Goal: Task Accomplishment & Management: Complete application form

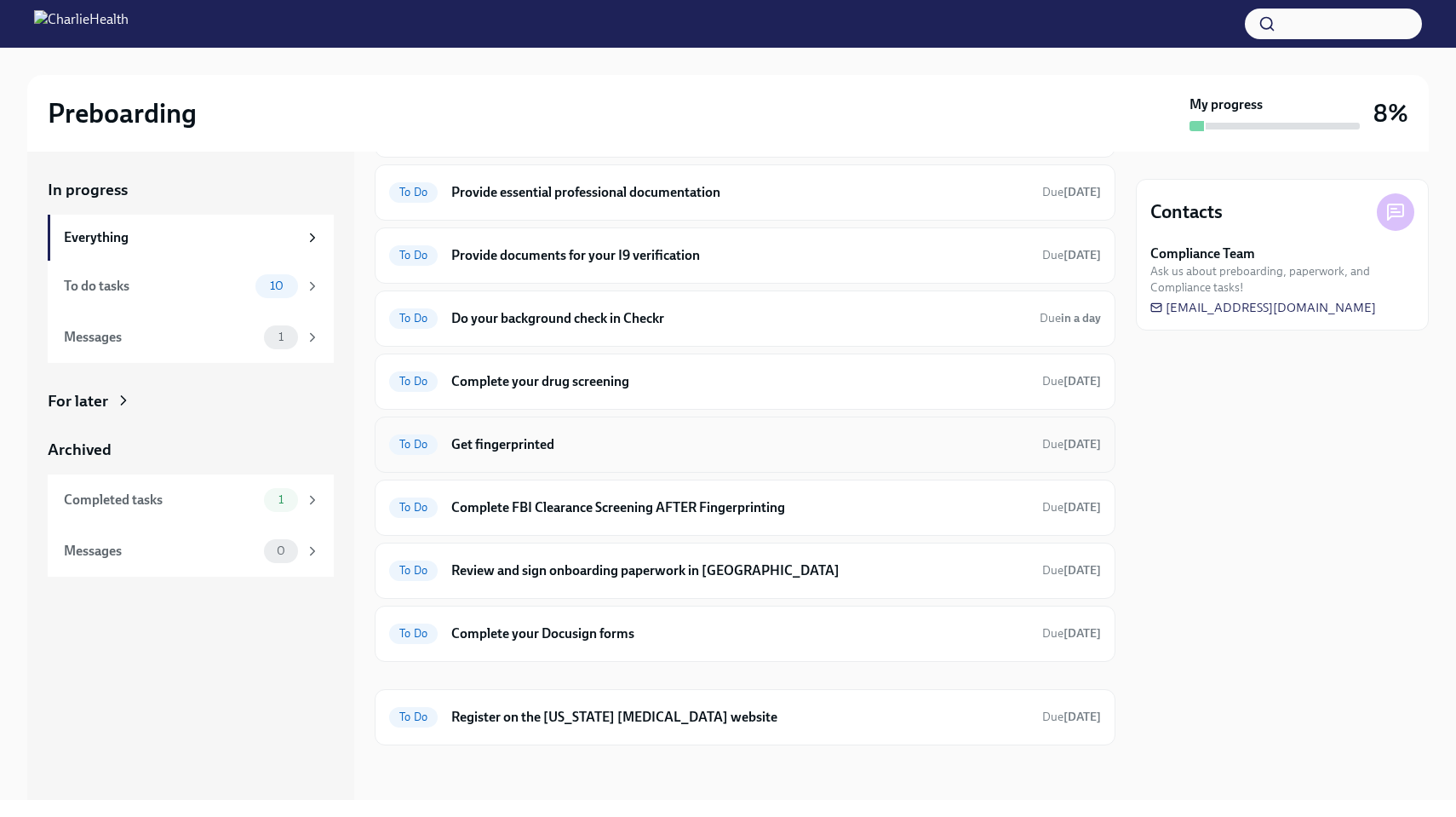
scroll to position [242, 0]
click at [648, 381] on h6 "Complete your drug screening" at bounding box center [739, 381] width 577 height 19
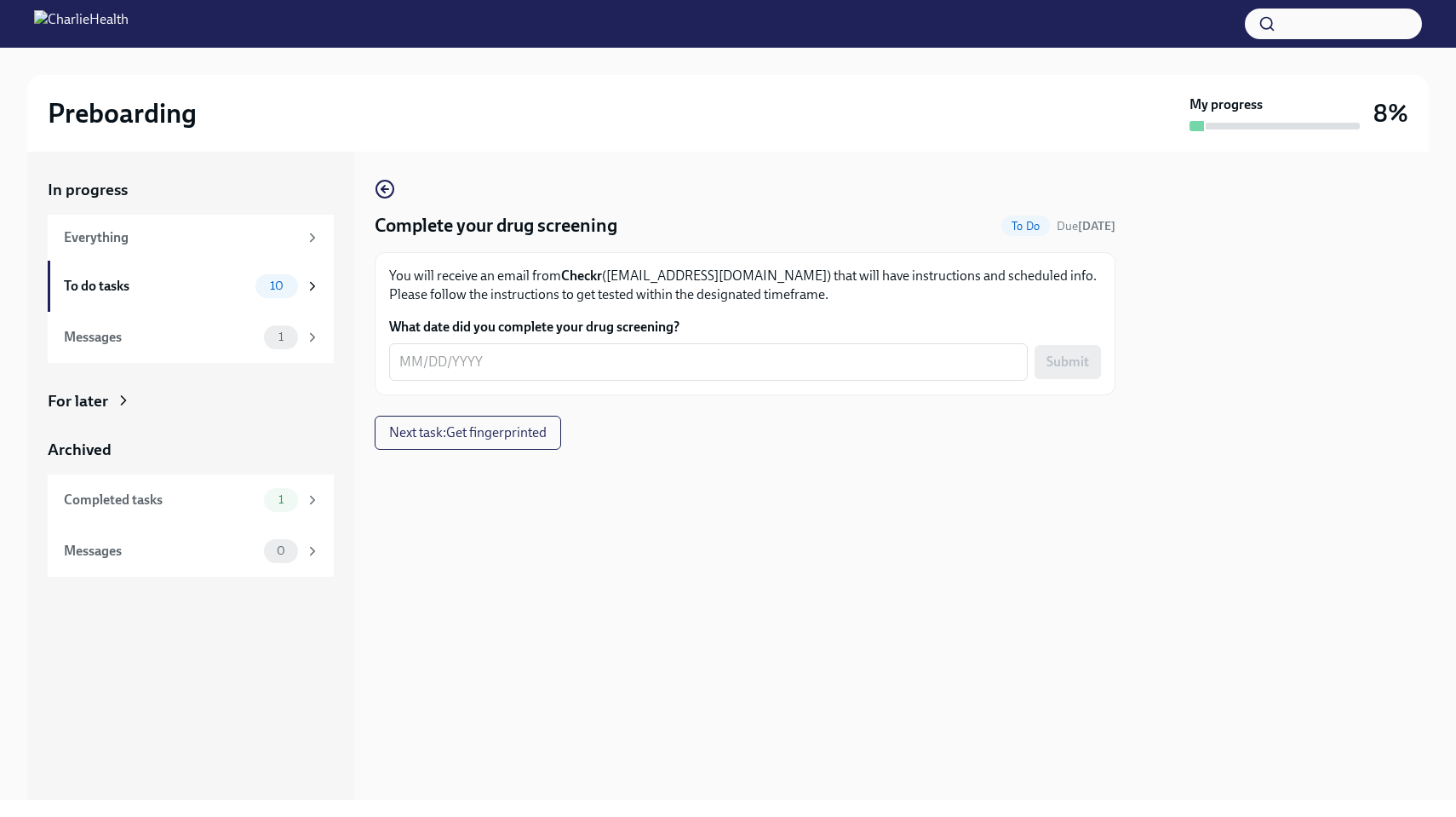
click at [640, 287] on p "You will receive an email from Checkr ([EMAIL_ADDRESS][DOMAIN_NAME]) that will …" at bounding box center [745, 285] width 712 height 37
click at [1016, 228] on span "To Do" at bounding box center [1025, 226] width 48 height 13
click at [254, 290] on div "To do tasks 10" at bounding box center [192, 286] width 257 height 24
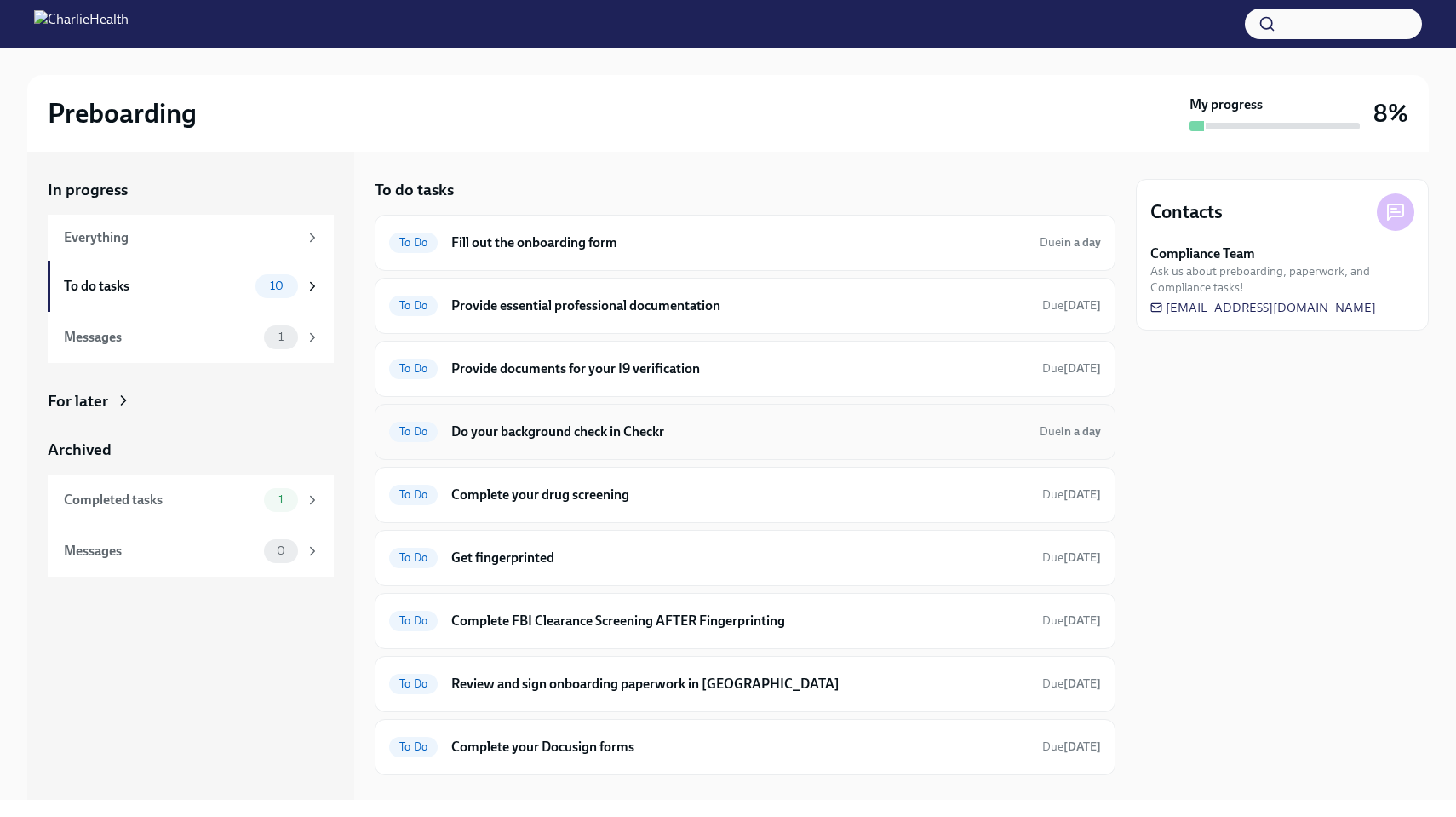
click at [526, 430] on h6 "Do your background check in Checkr" at bounding box center [738, 432] width 575 height 19
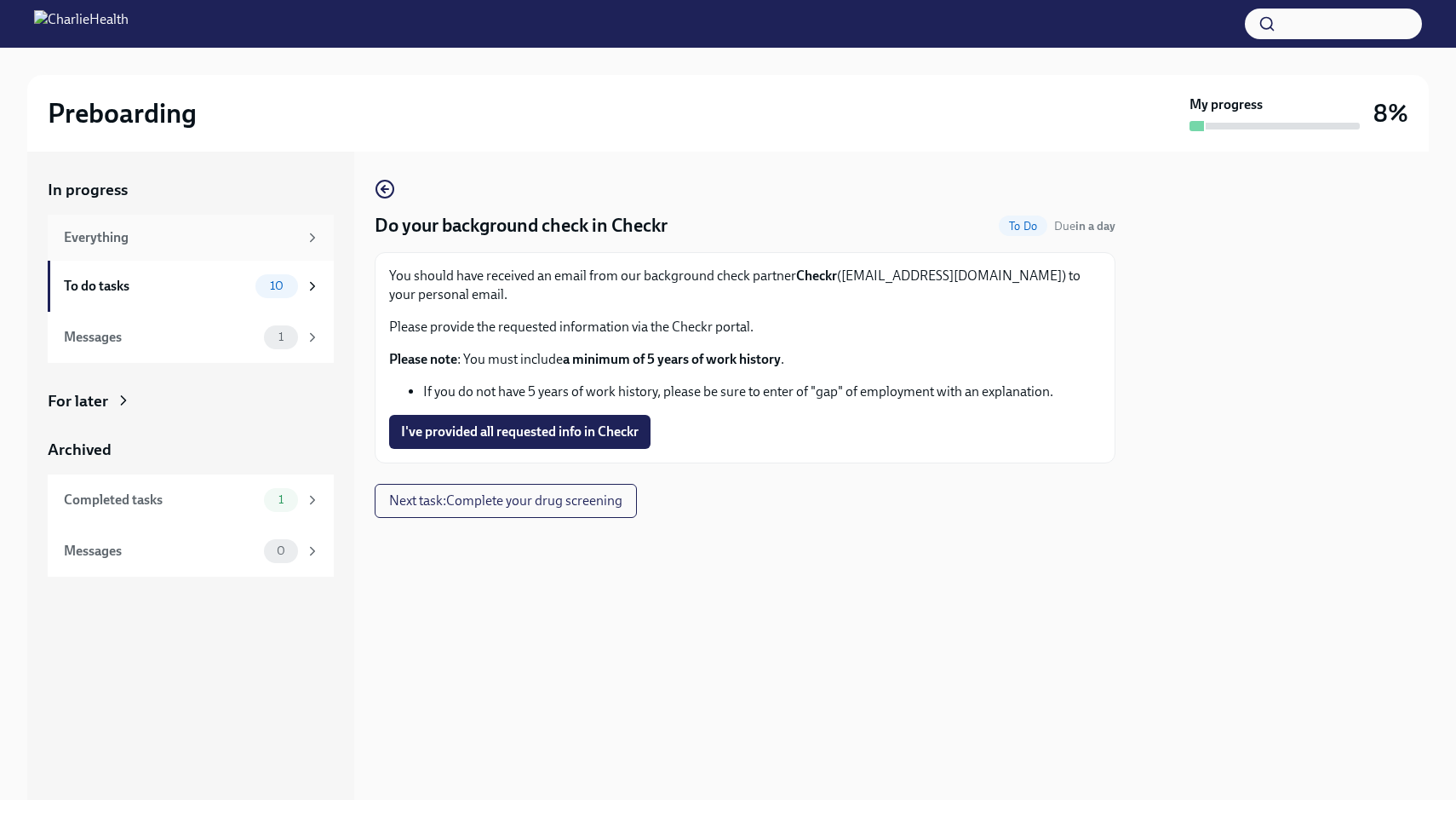
click at [219, 235] on div "Everything" at bounding box center [181, 237] width 234 height 19
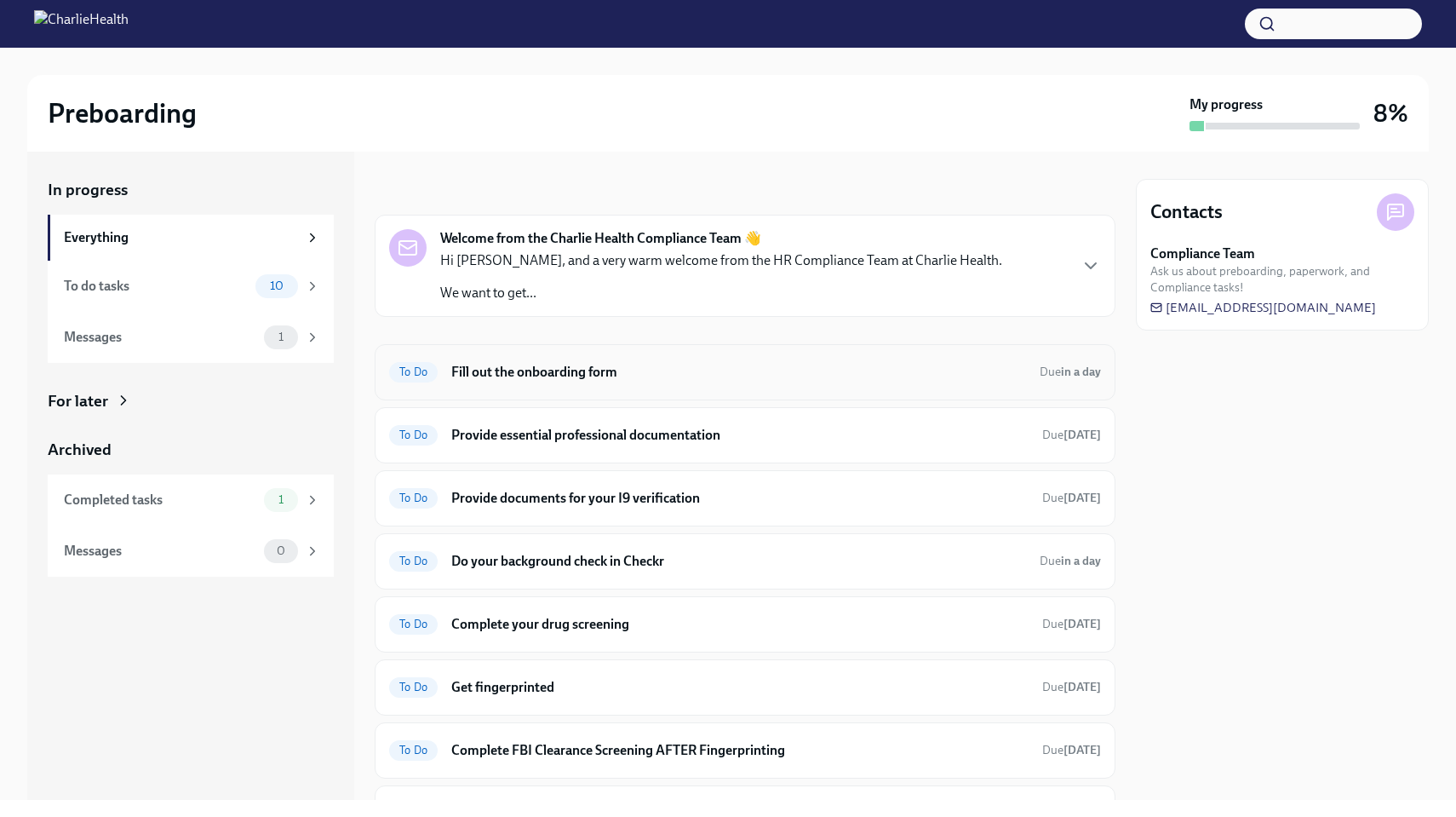
click at [583, 368] on h6 "Fill out the onboarding form" at bounding box center [738, 372] width 575 height 19
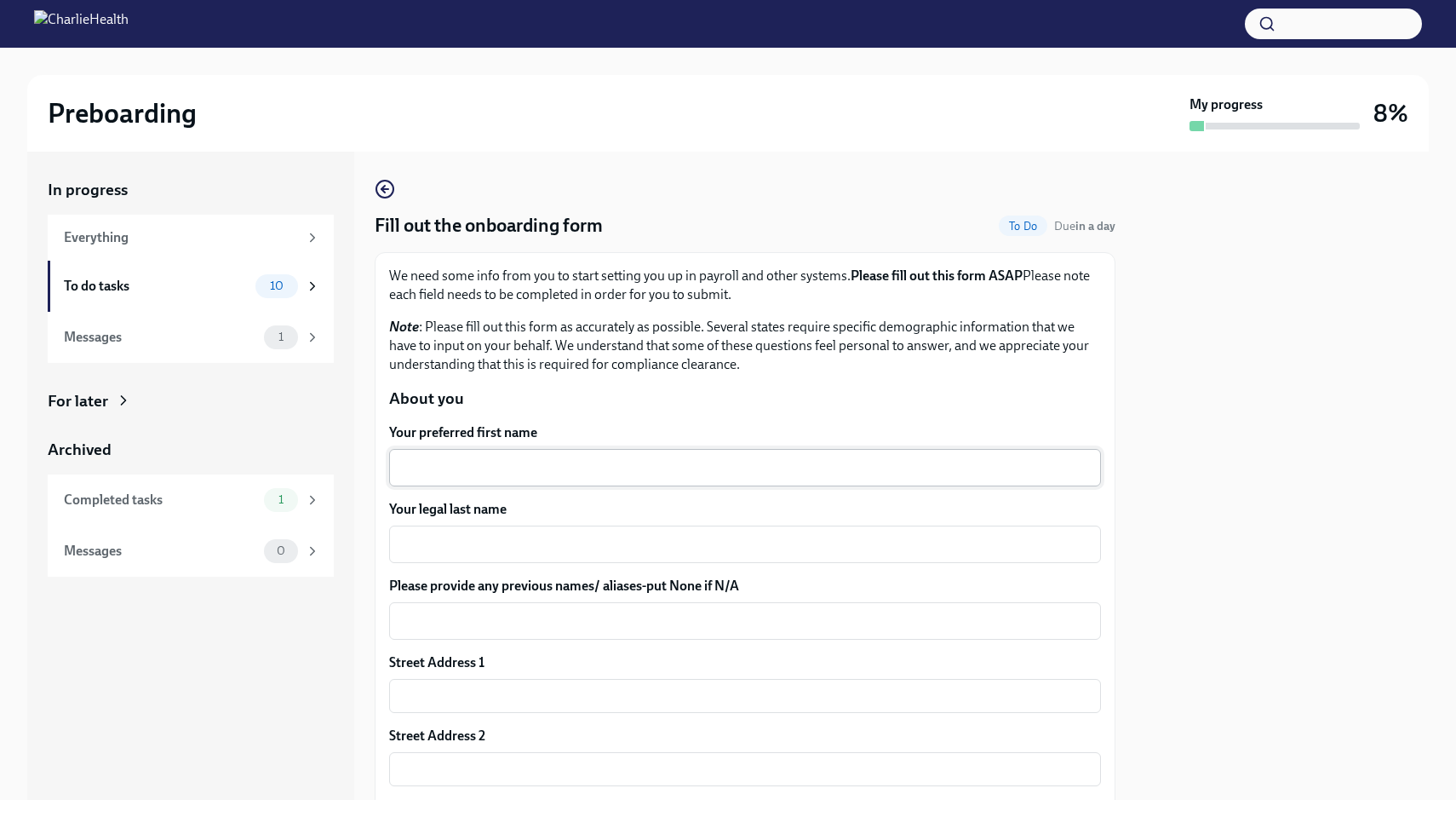
click at [510, 449] on div "x ​" at bounding box center [745, 468] width 712 height 37
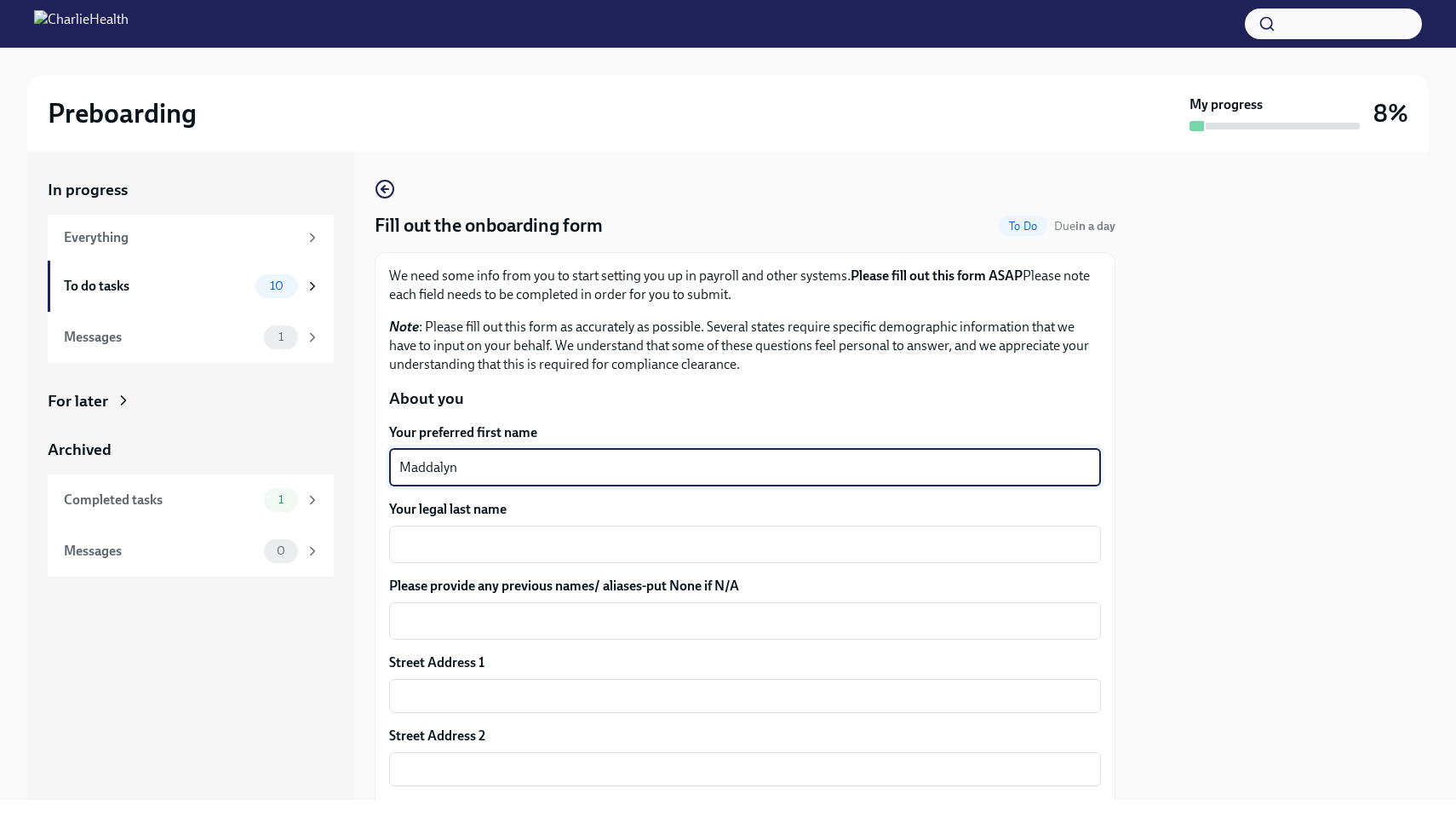
type textarea "Maddalyn"
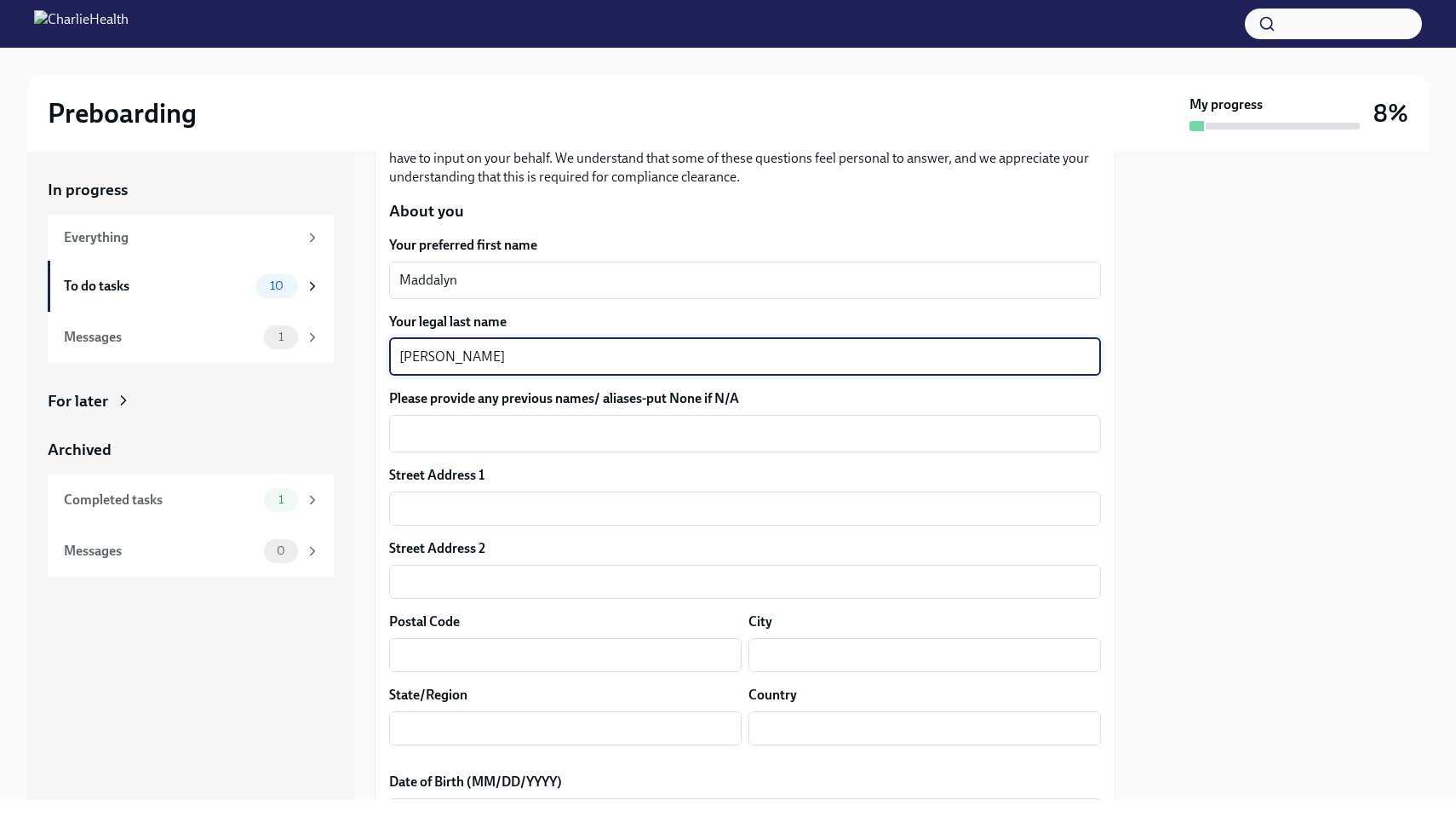
scroll to position [207, 0]
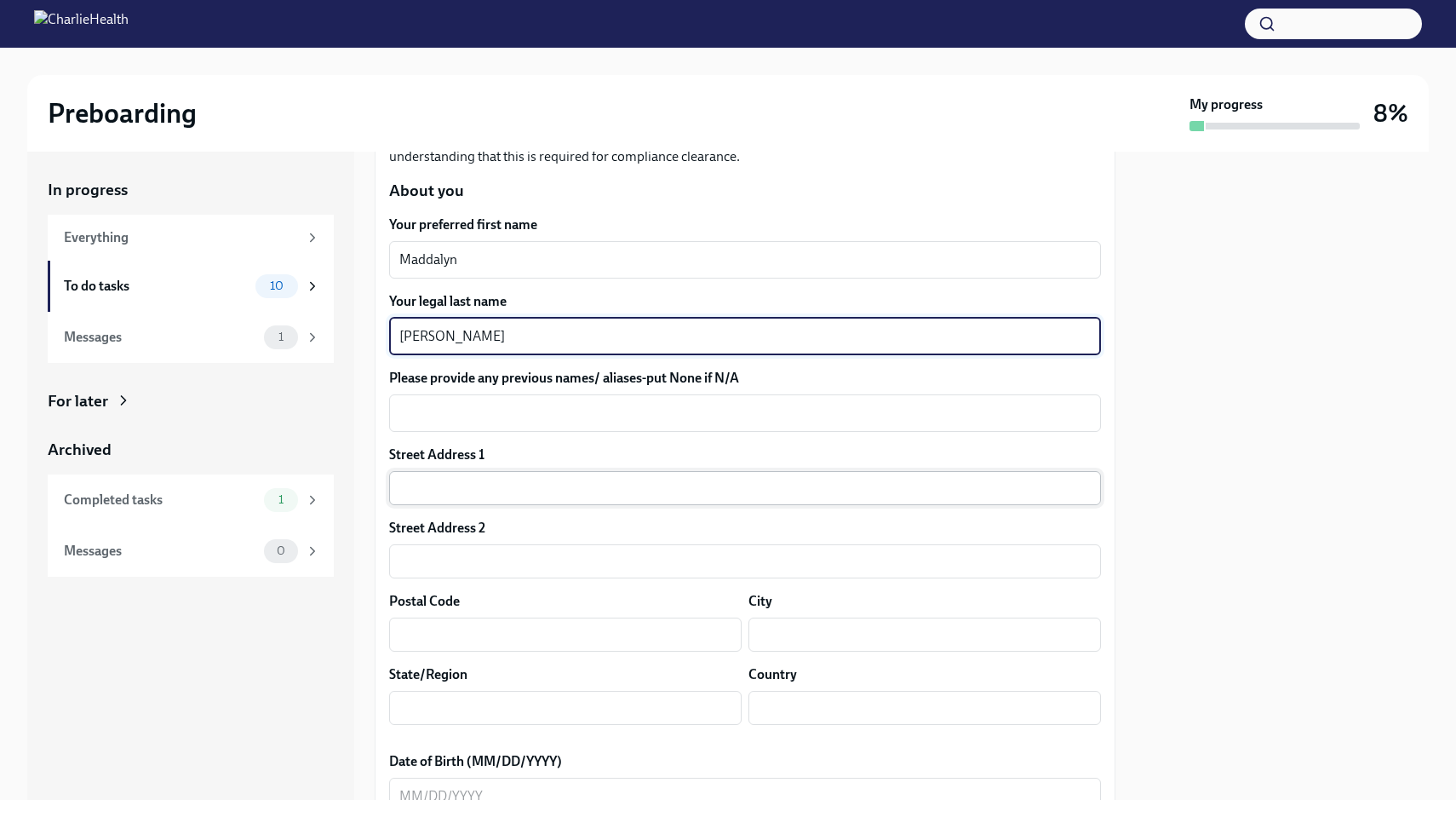
type textarea "[PERSON_NAME]"
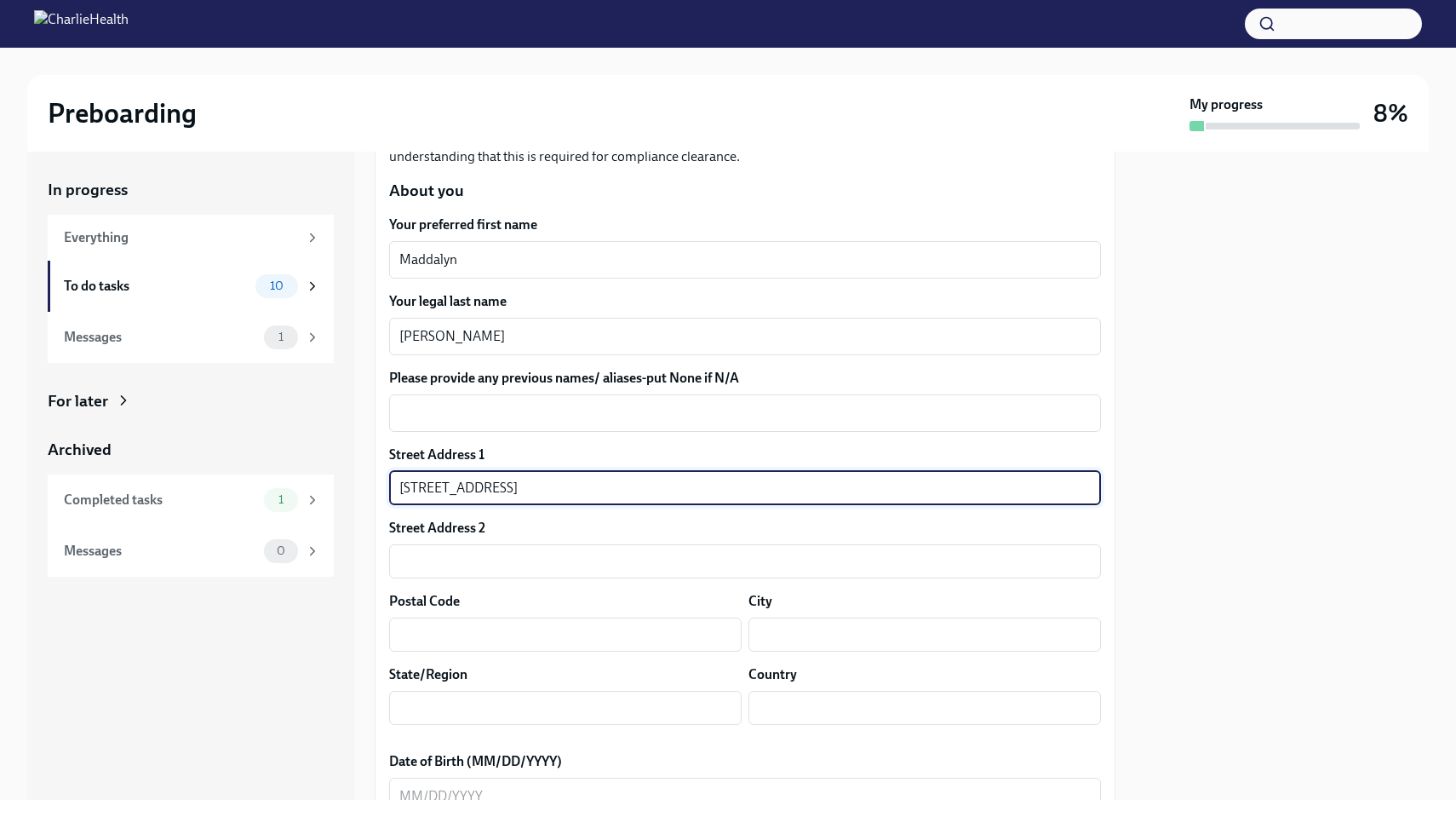
type input "[STREET_ADDRESS]"
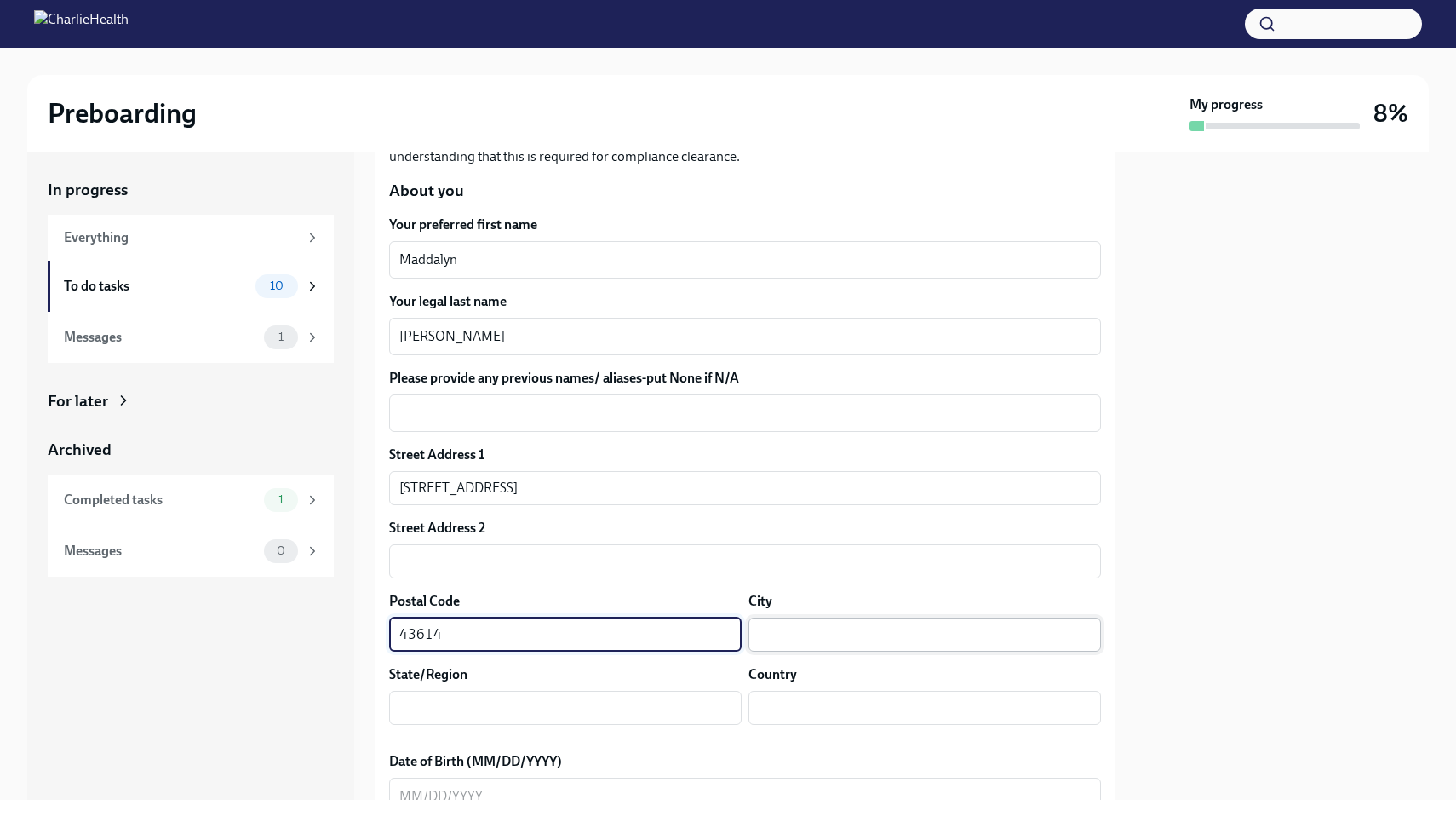
type input "43614"
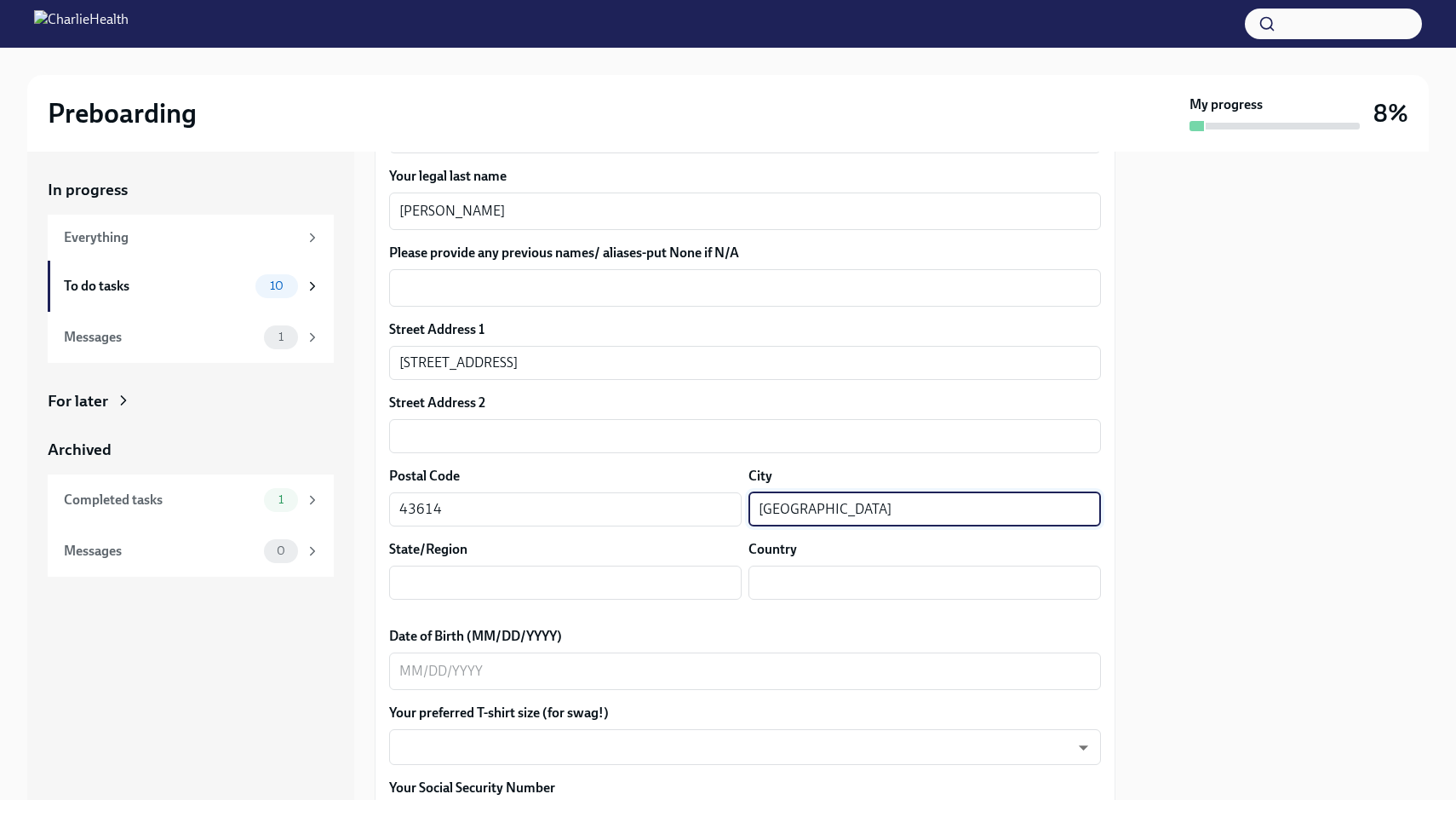
scroll to position [334, 0]
type input "[GEOGRAPHIC_DATA]"
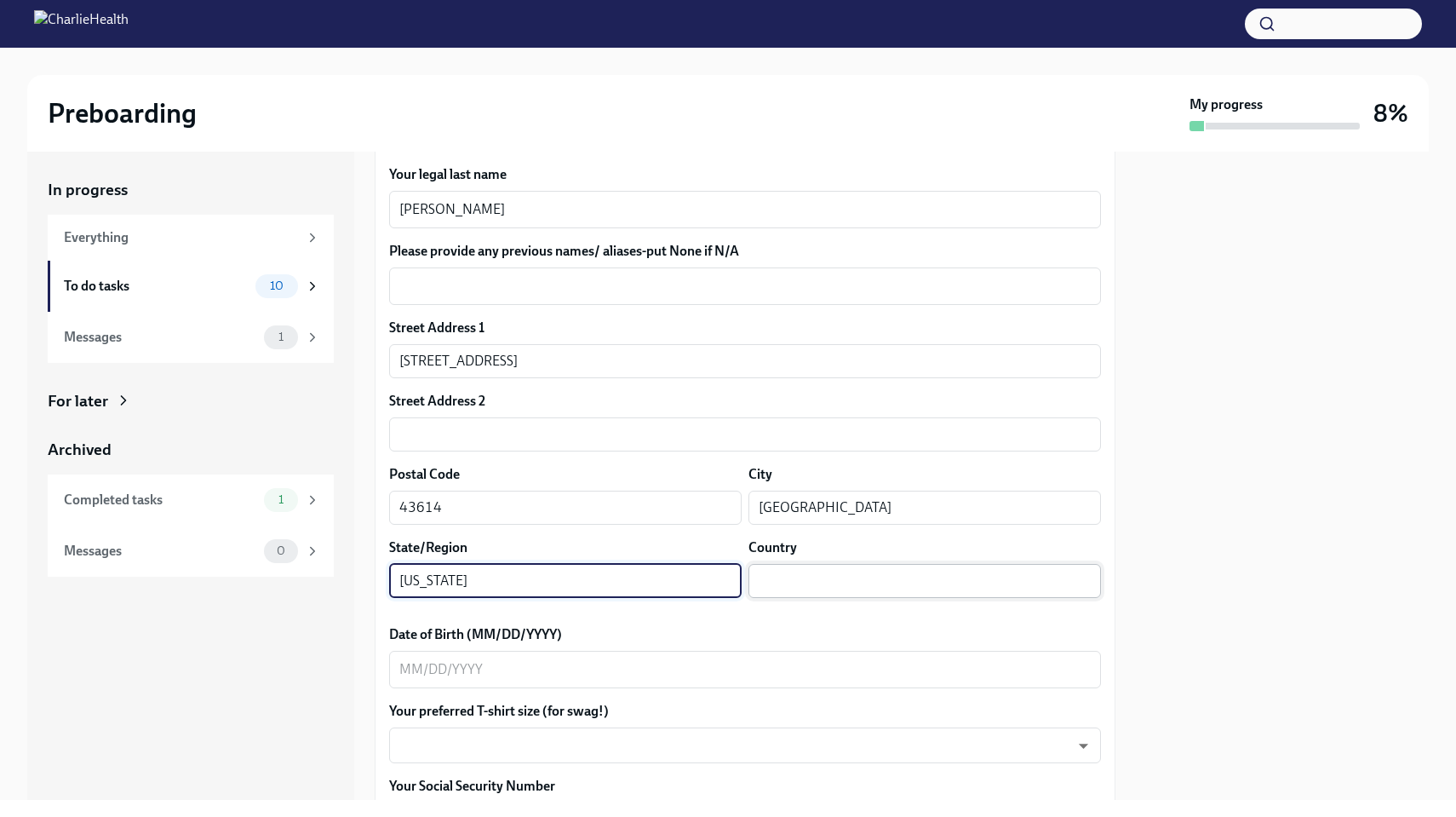
type input "[US_STATE]"
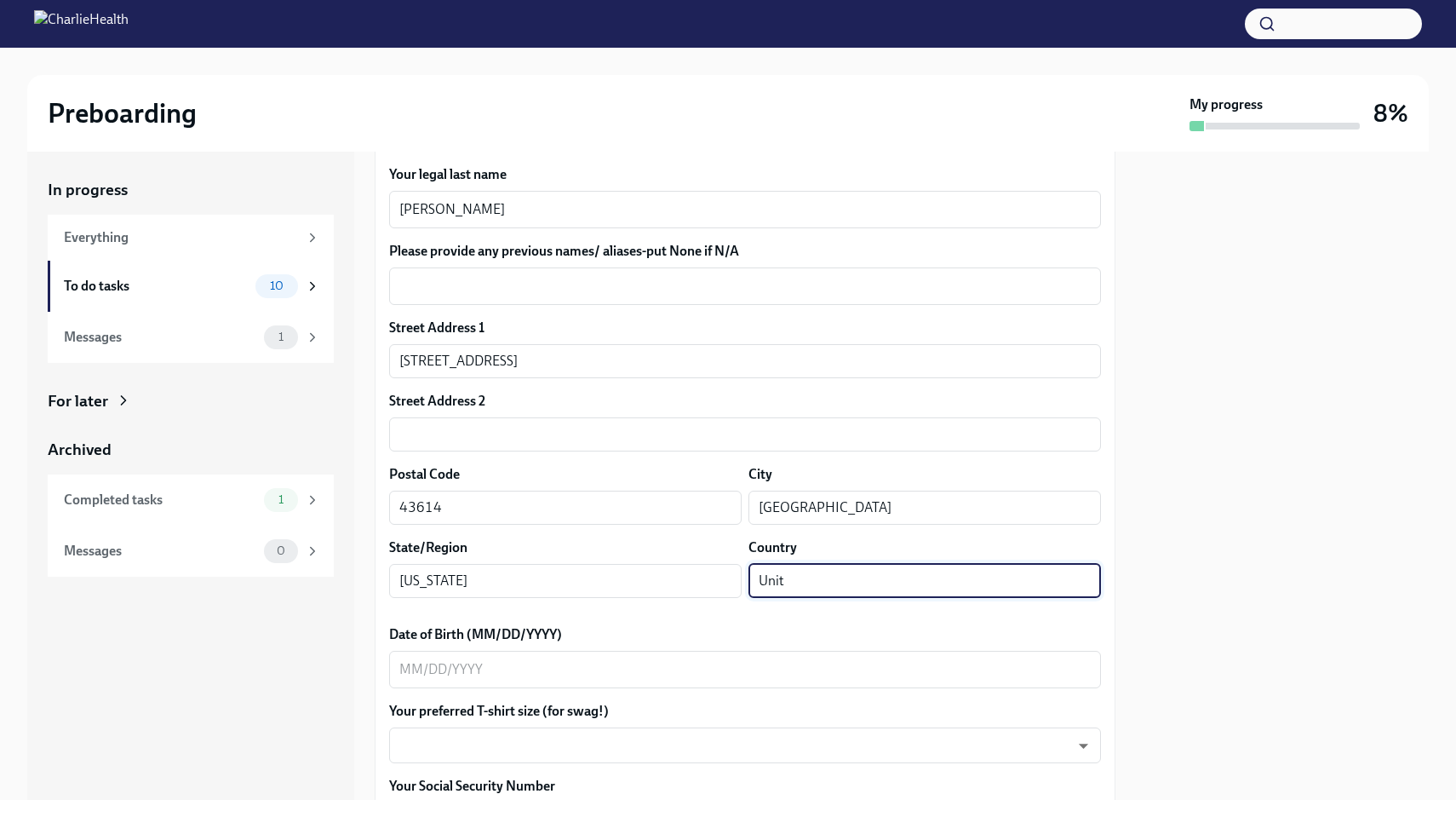
type input "Unite"
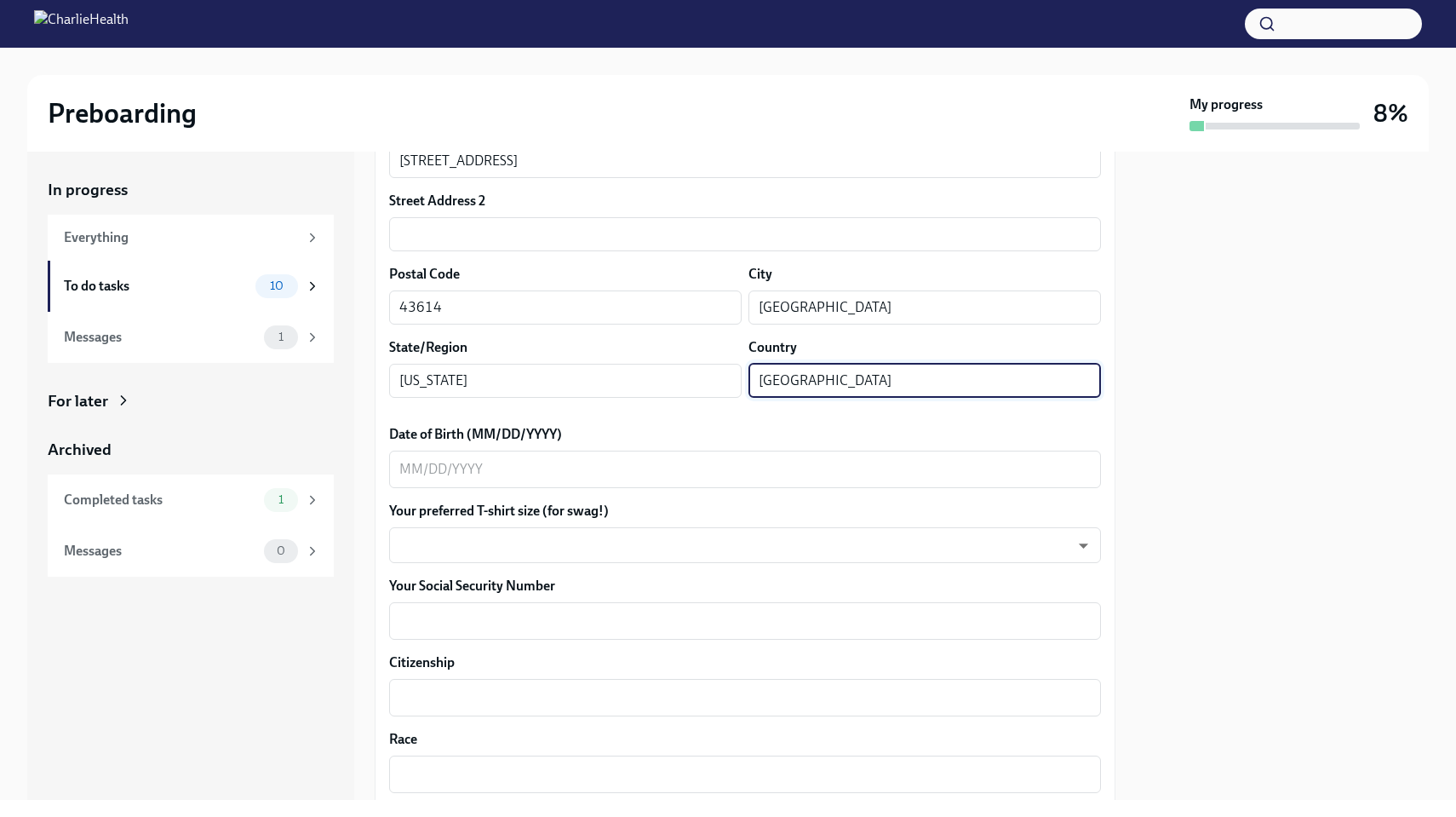
scroll to position [531, 0]
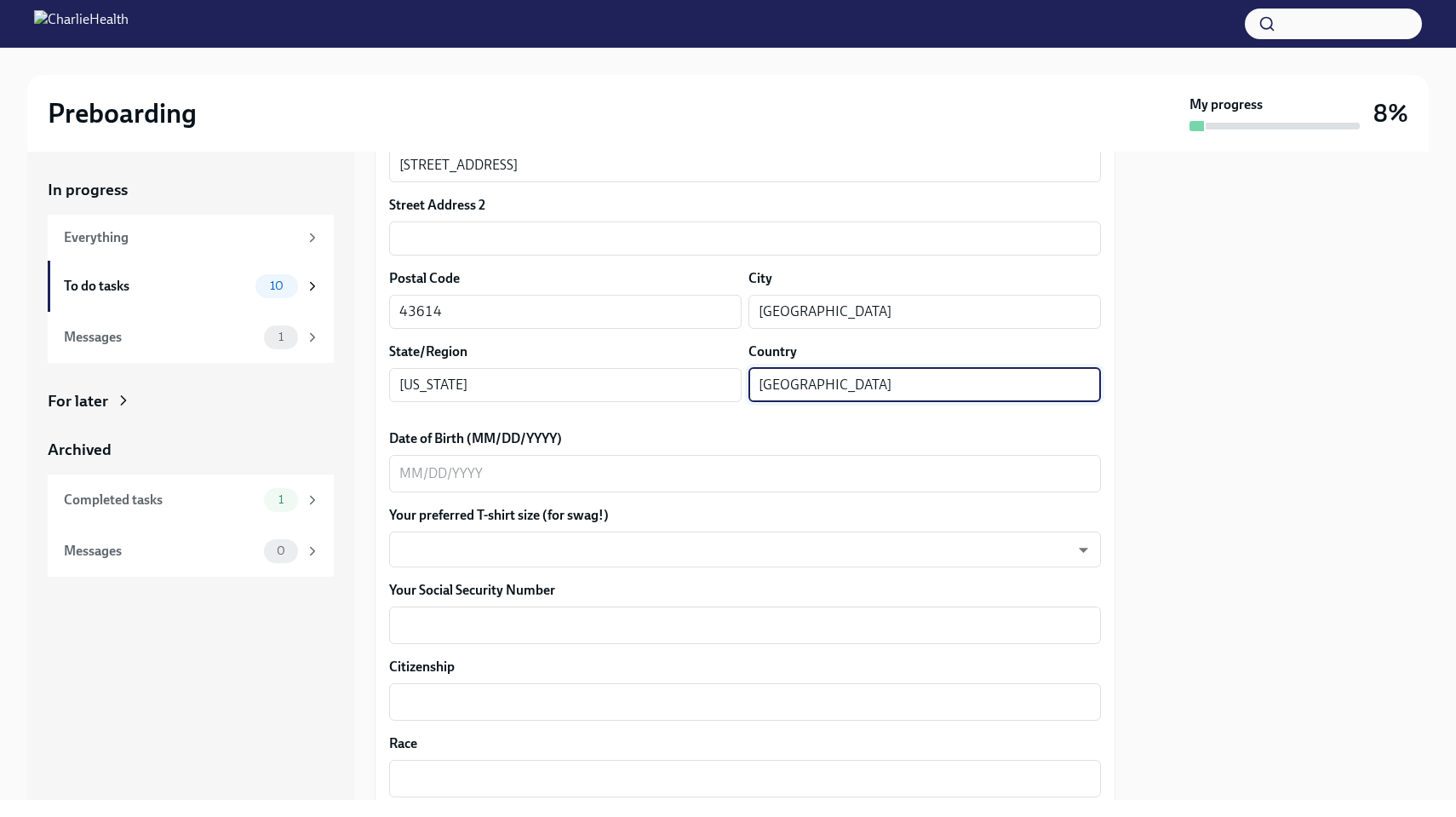
type input "[GEOGRAPHIC_DATA]"
click at [727, 436] on label "Date of Birth (MM/DD/YYYY)" at bounding box center [745, 438] width 712 height 19
click at [727, 463] on textarea "Date of Birth (MM/DD/YYYY)" at bounding box center [744, 473] width 691 height 21
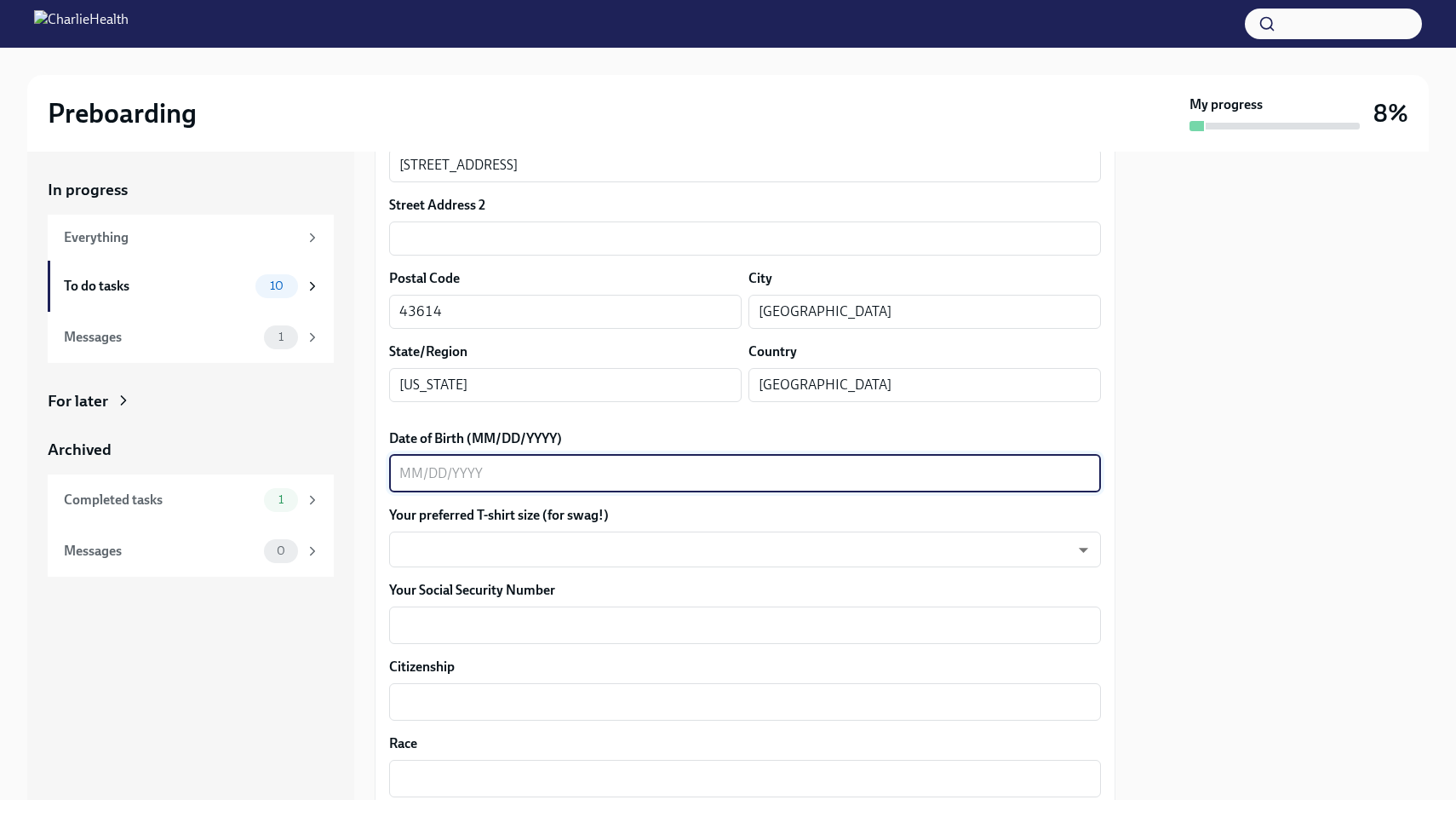
click at [697, 463] on textarea "Date of Birth (MM/DD/YYYY)" at bounding box center [744, 473] width 691 height 21
click at [417, 476] on textarea "07301999" at bounding box center [744, 473] width 691 height 21
type textarea "[DATE]"
click at [486, 552] on body "Preboarding My progress 8% In progress Everything To do tasks 10 Messages 1 For…" at bounding box center [728, 408] width 1456 height 817
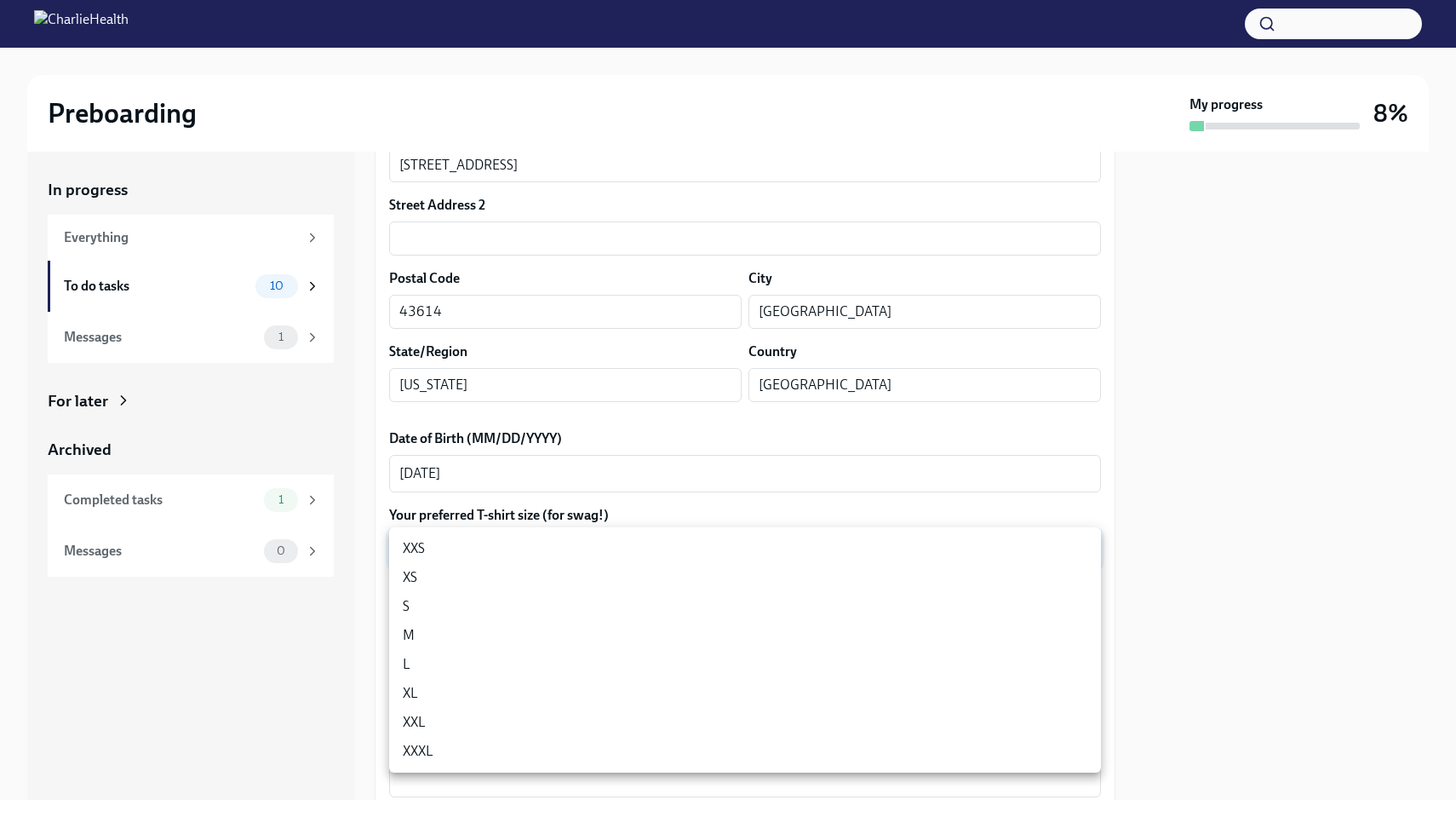
click at [426, 670] on li "L" at bounding box center [745, 664] width 712 height 29
type input "LvpEGRrq8"
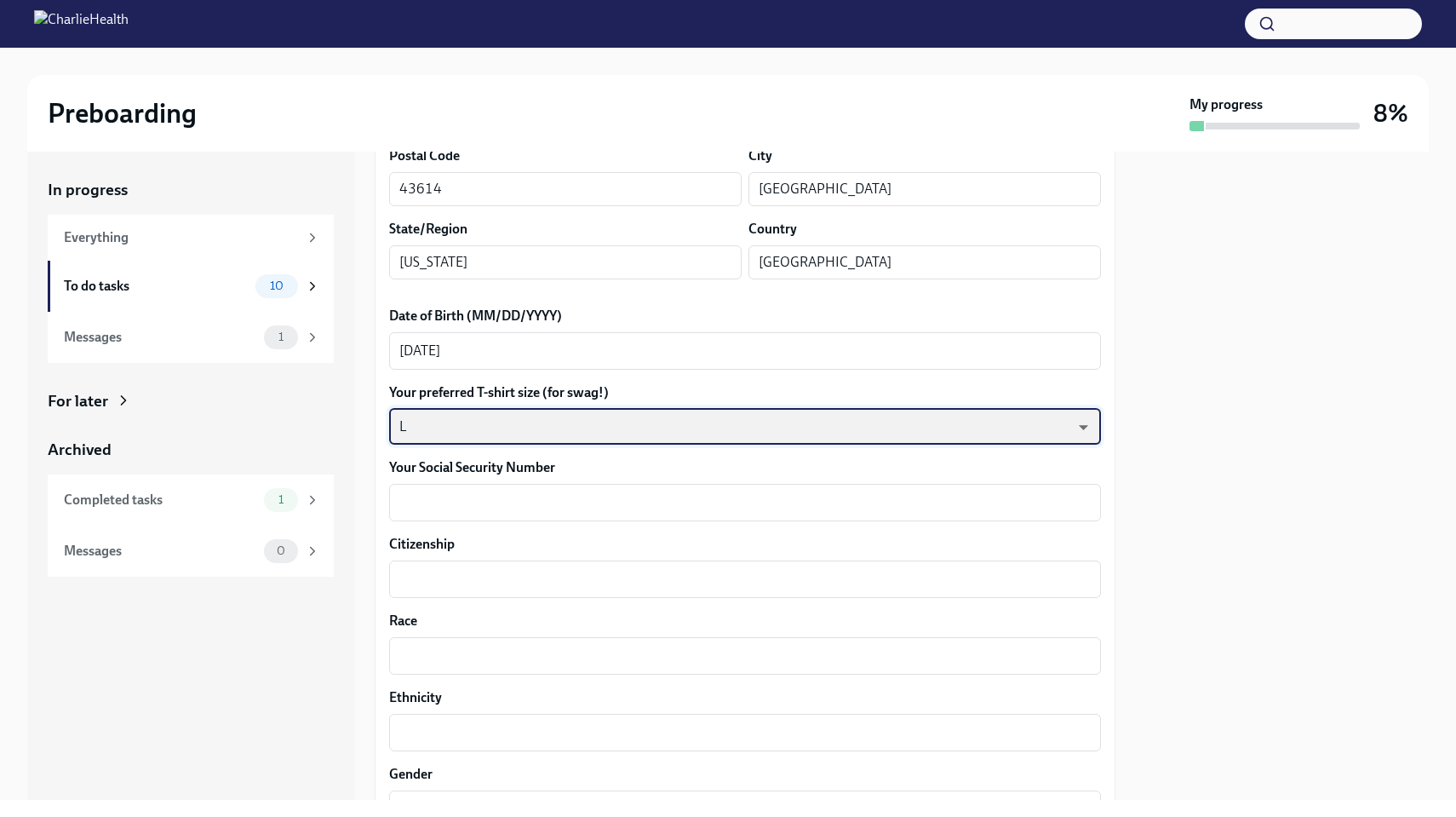
scroll to position [655, 0]
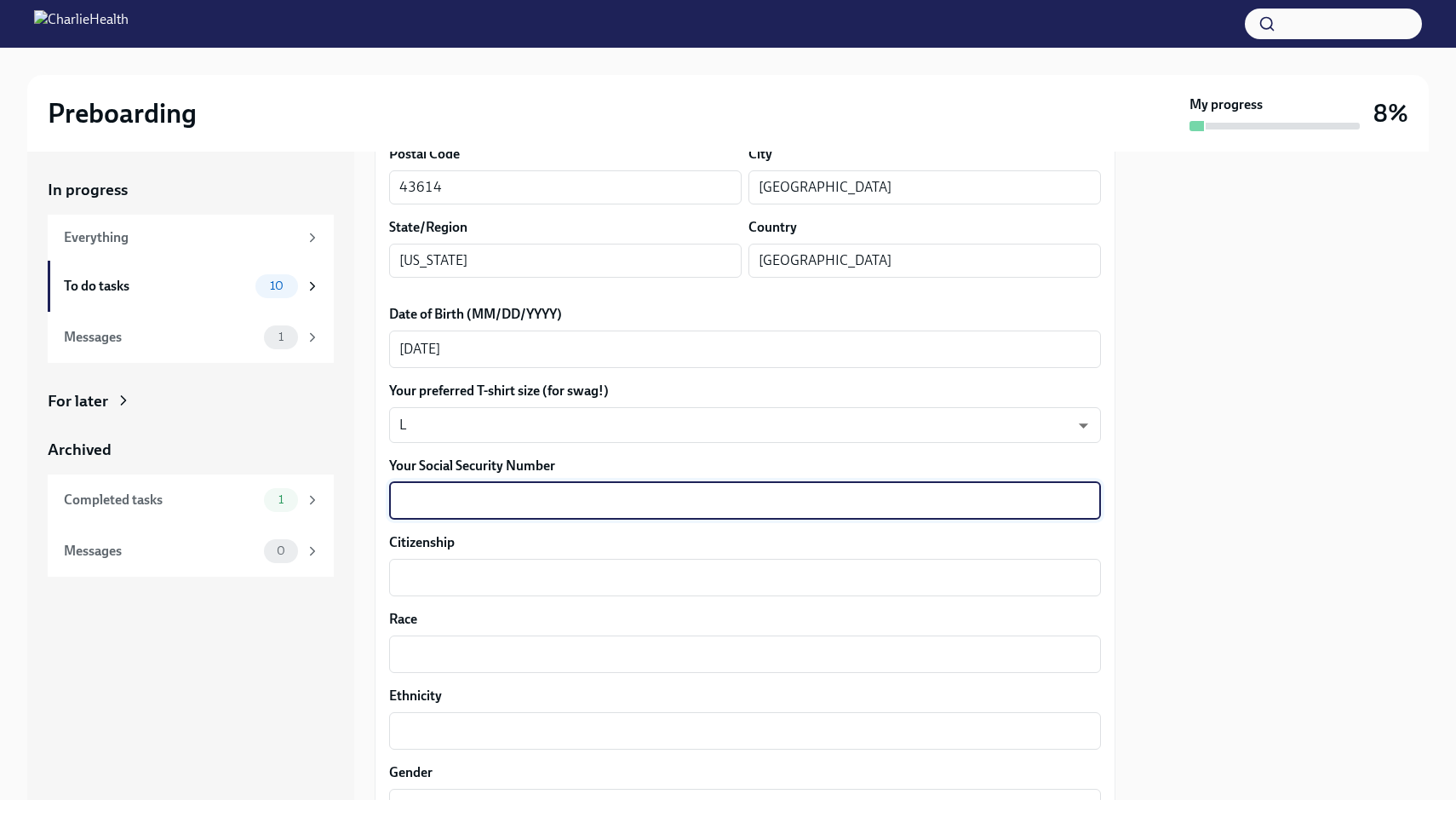
click at [460, 491] on textarea "Your Social Security Number" at bounding box center [744, 500] width 691 height 21
type textarea "108889085"
click at [461, 589] on div "x ​" at bounding box center [745, 577] width 712 height 37
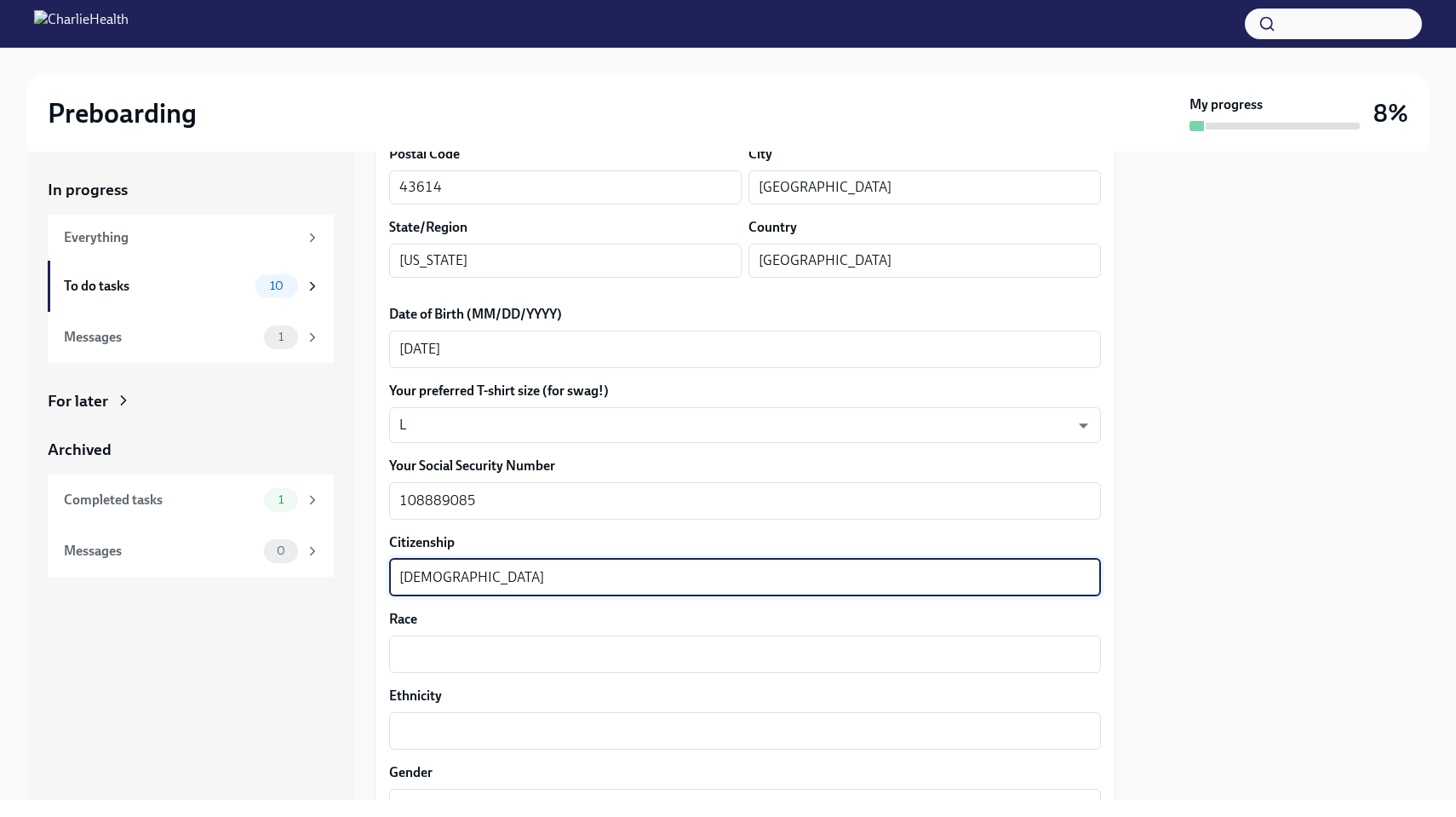
type textarea "[DEMOGRAPHIC_DATA]"
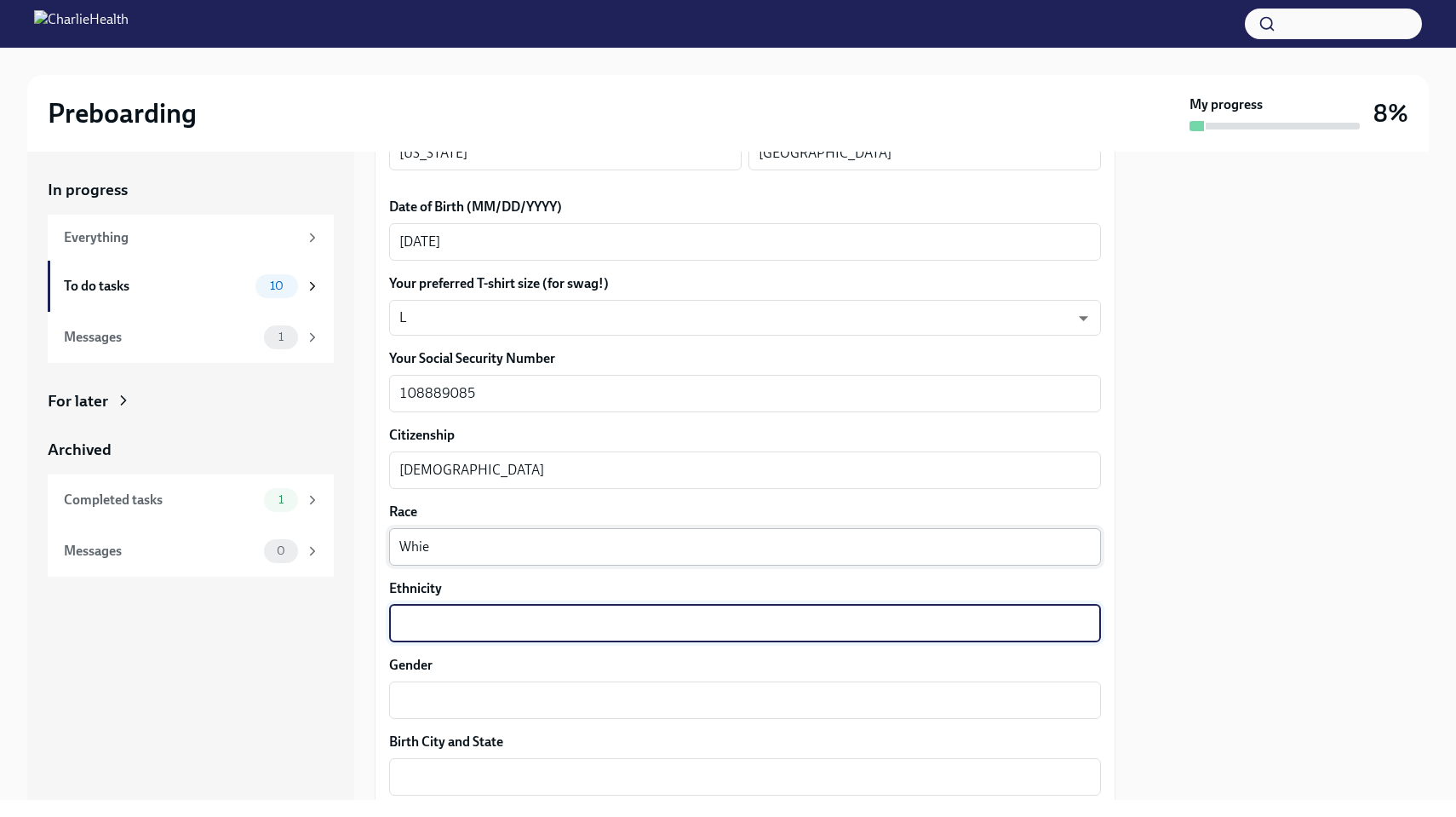
scroll to position [768, 0]
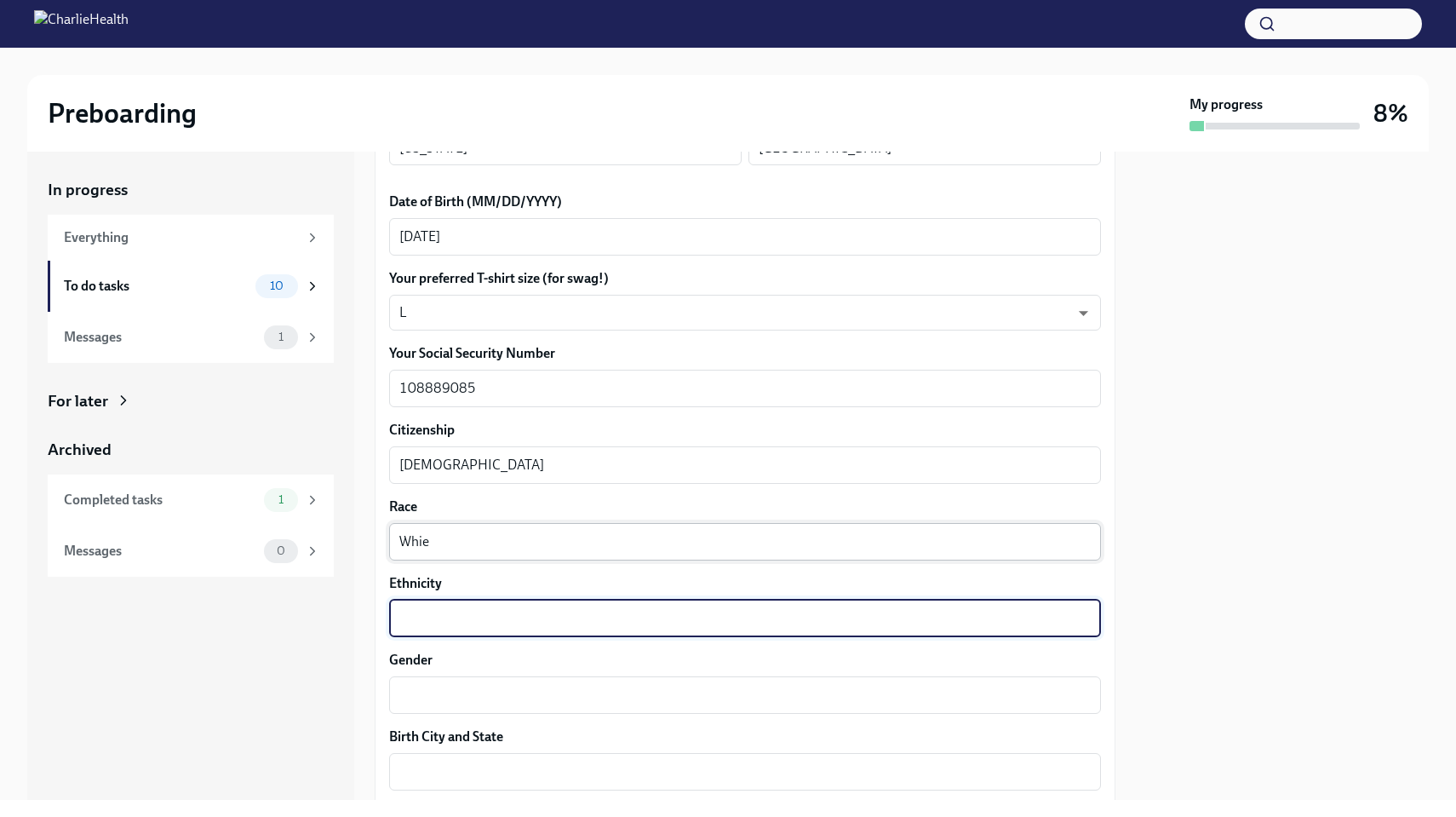
click at [436, 534] on textarea "Whie" at bounding box center [744, 542] width 691 height 21
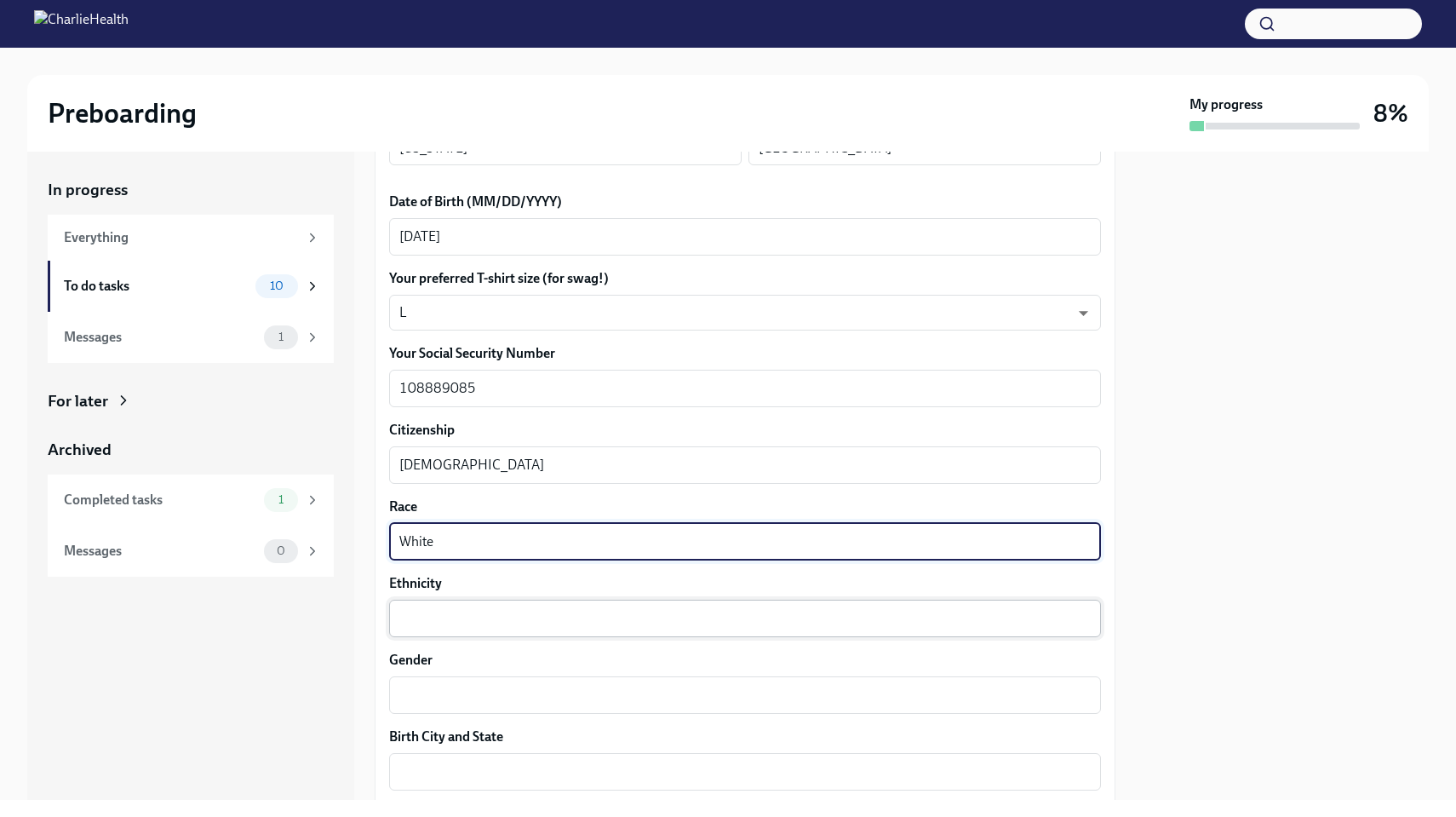
type textarea "White"
click at [442, 604] on div "x ​" at bounding box center [745, 618] width 712 height 37
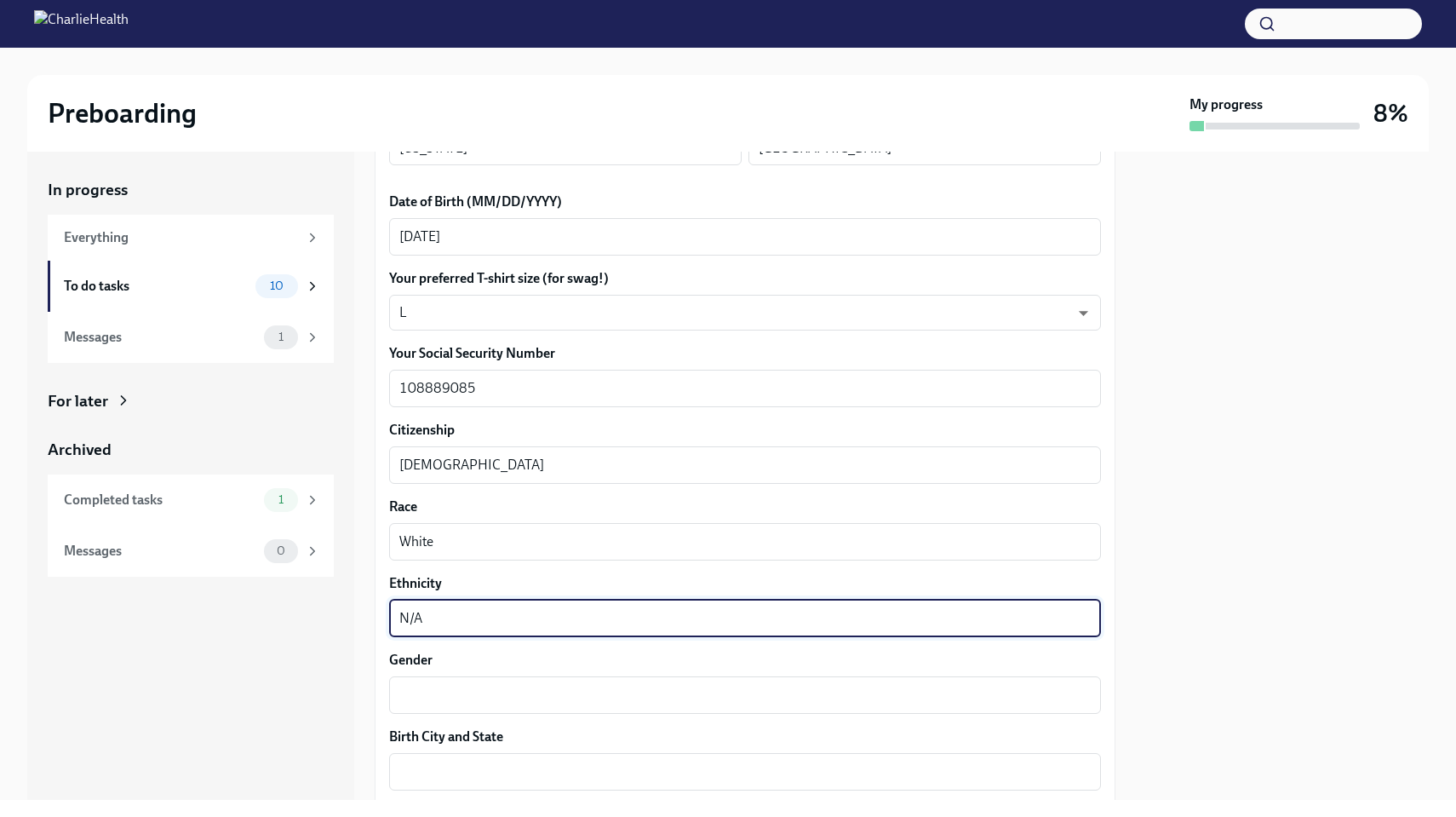
type textarea "N/A"
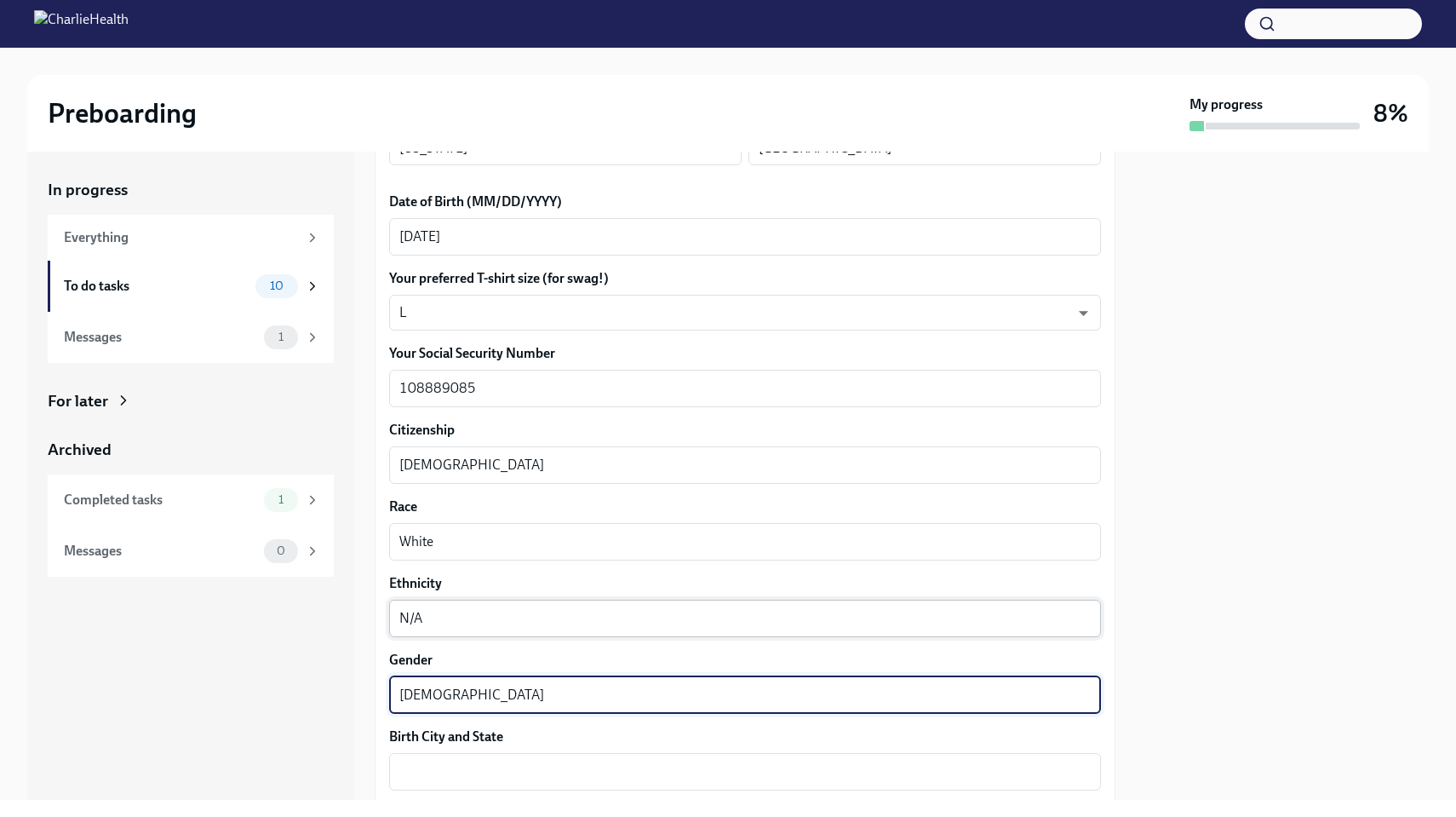
type textarea "[DEMOGRAPHIC_DATA]"
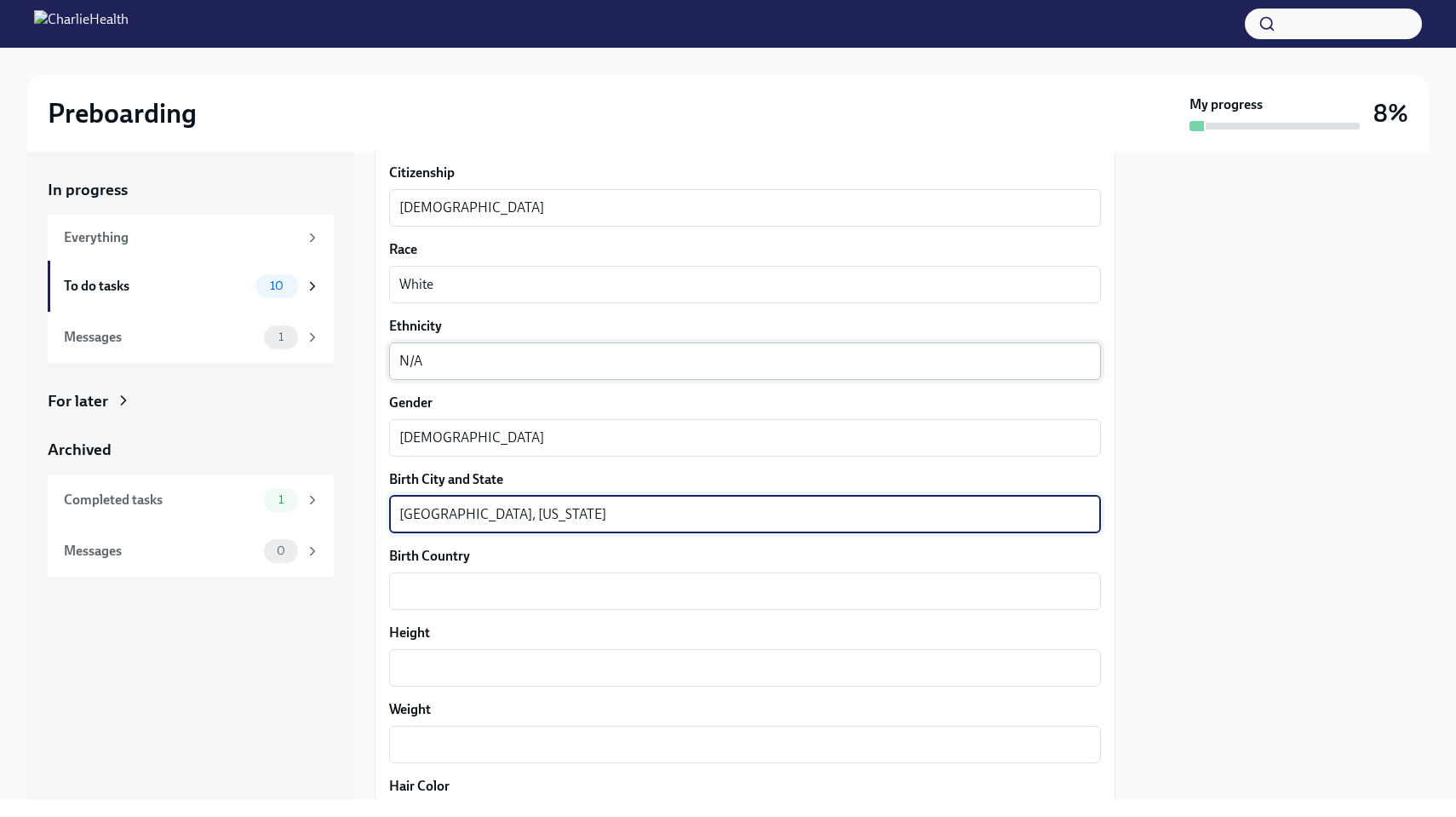
scroll to position [1039, 0]
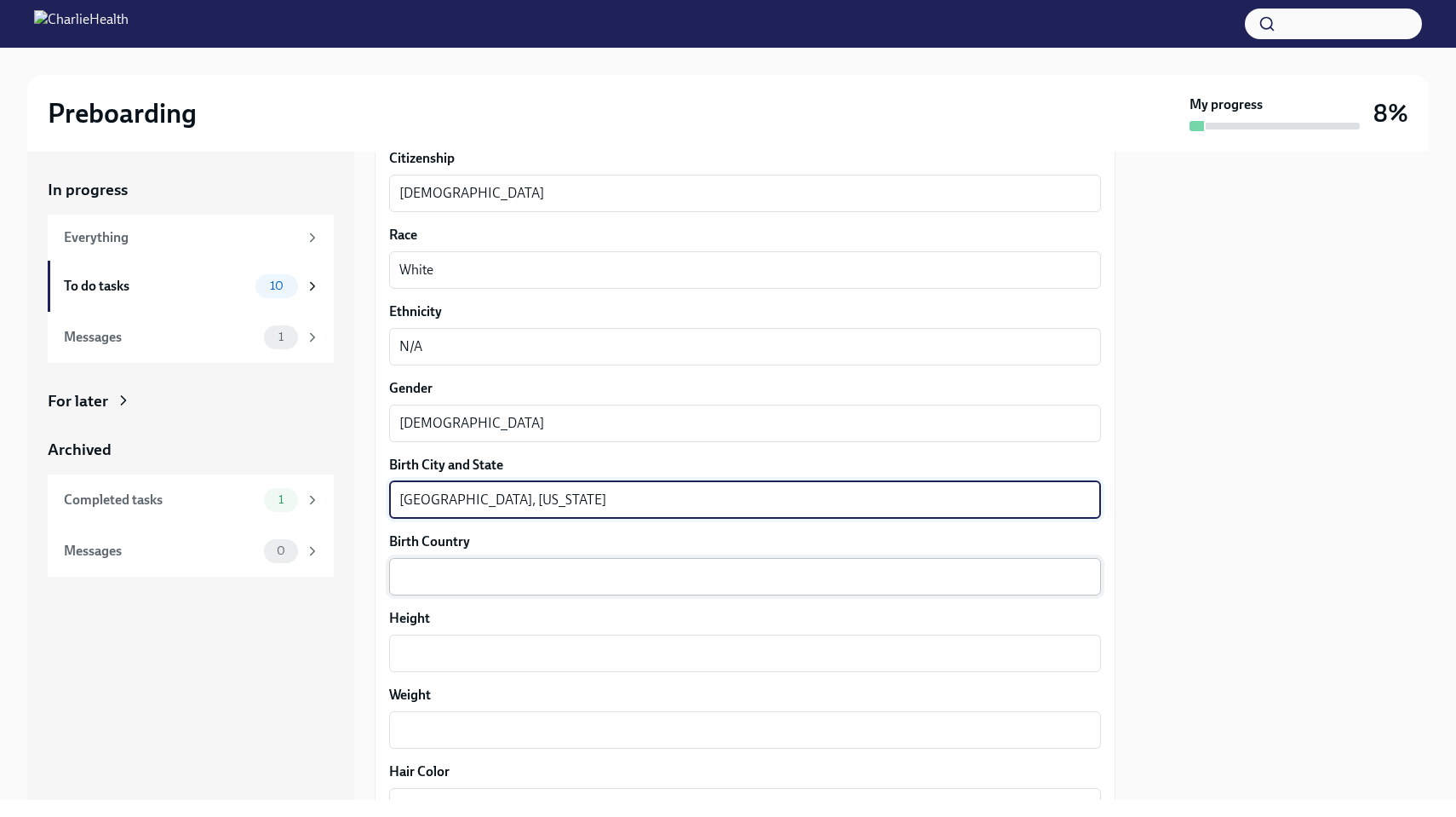
type textarea "[GEOGRAPHIC_DATA], [US_STATE]"
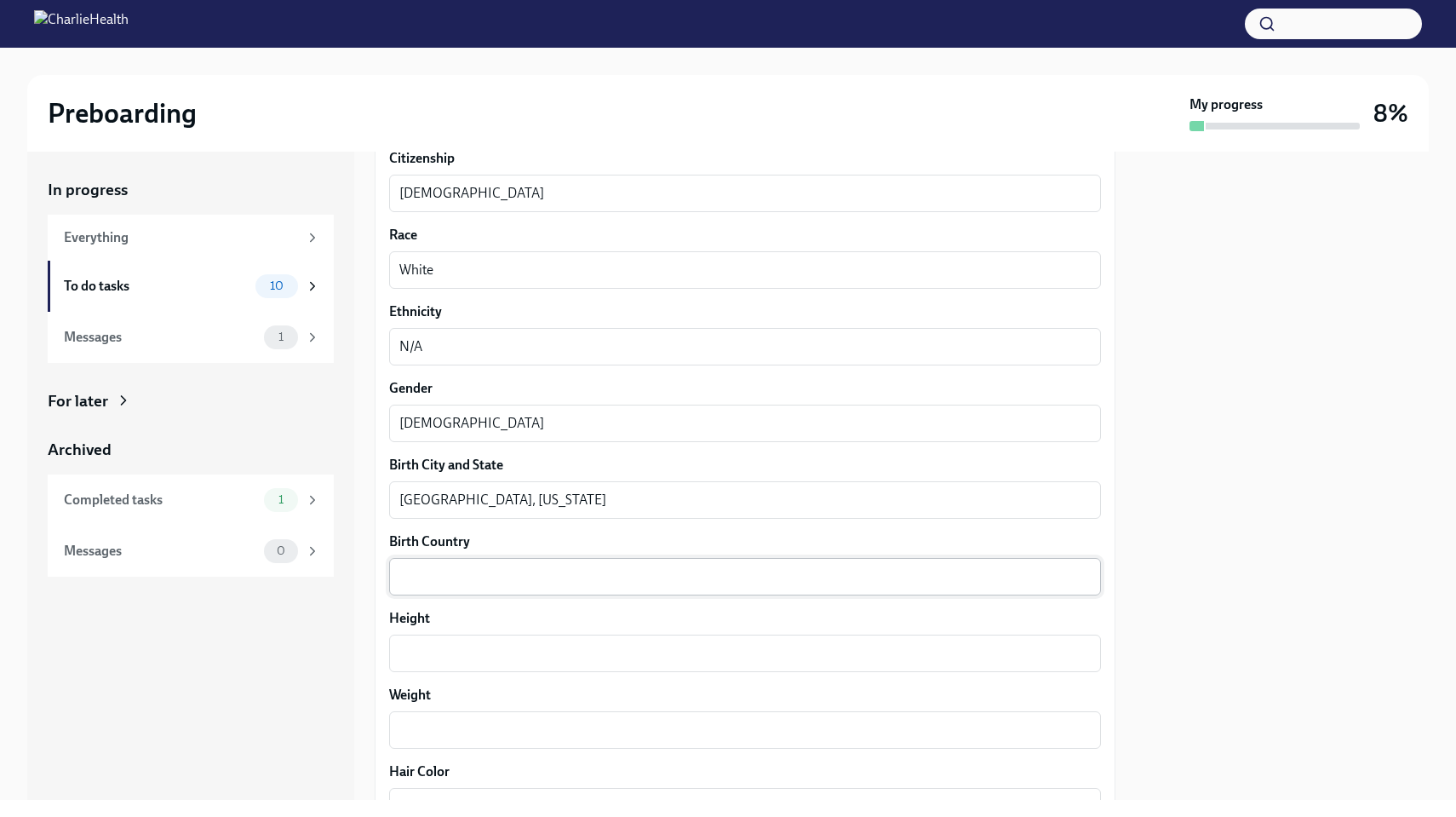
click at [450, 559] on div "x ​" at bounding box center [745, 576] width 712 height 37
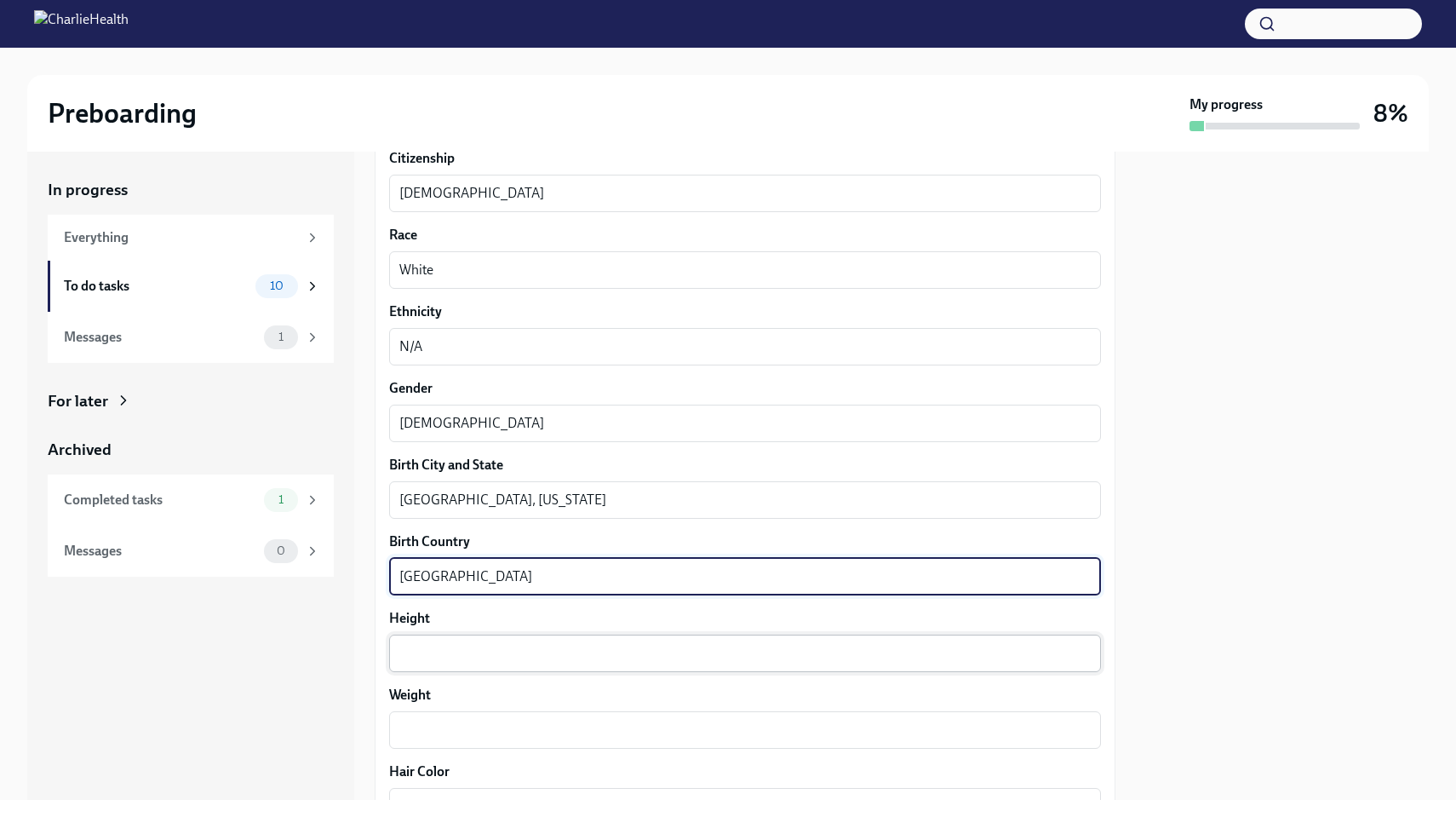
type textarea "[GEOGRAPHIC_DATA]"
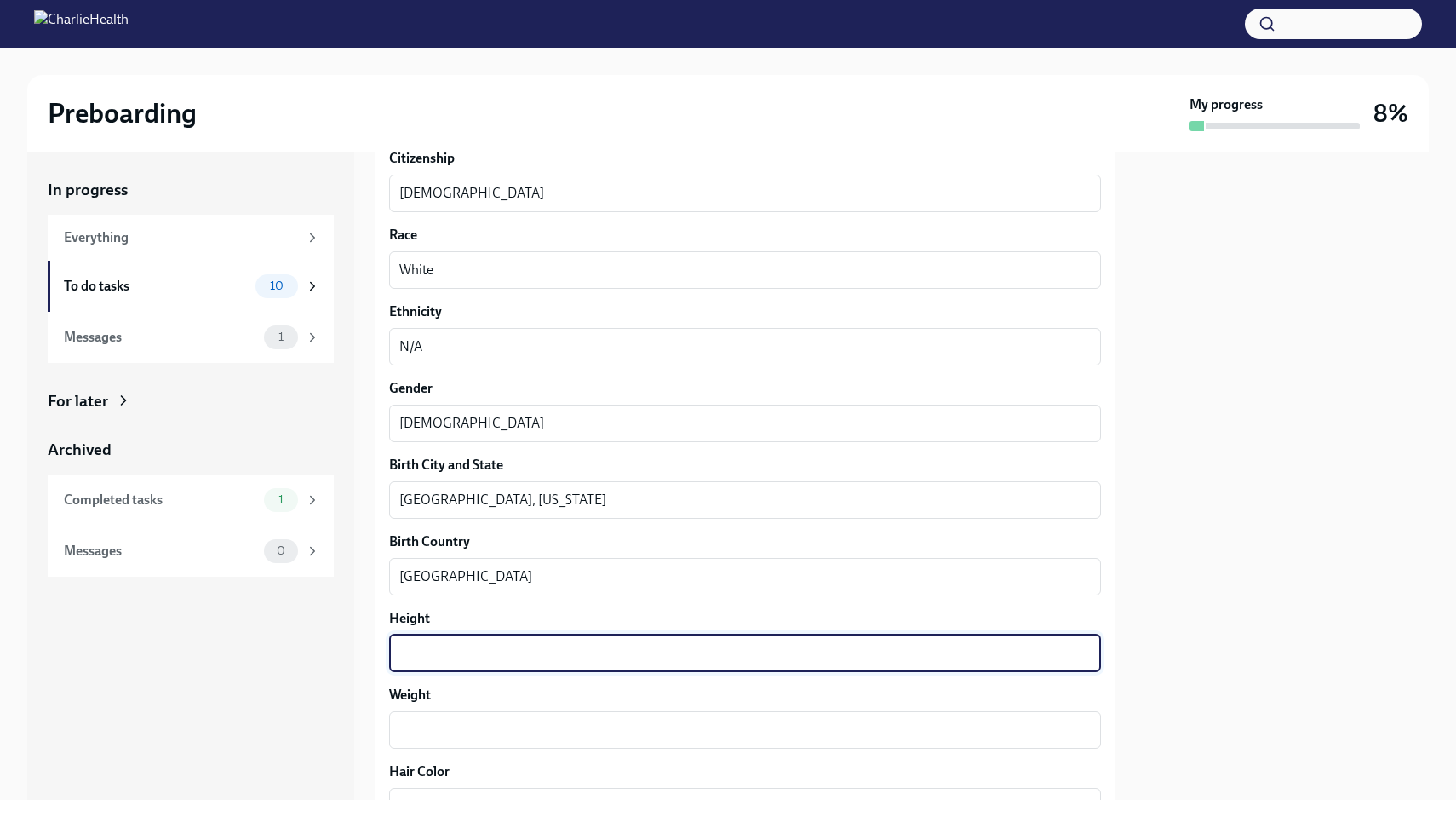
click at [437, 656] on textarea "Height" at bounding box center [744, 653] width 691 height 21
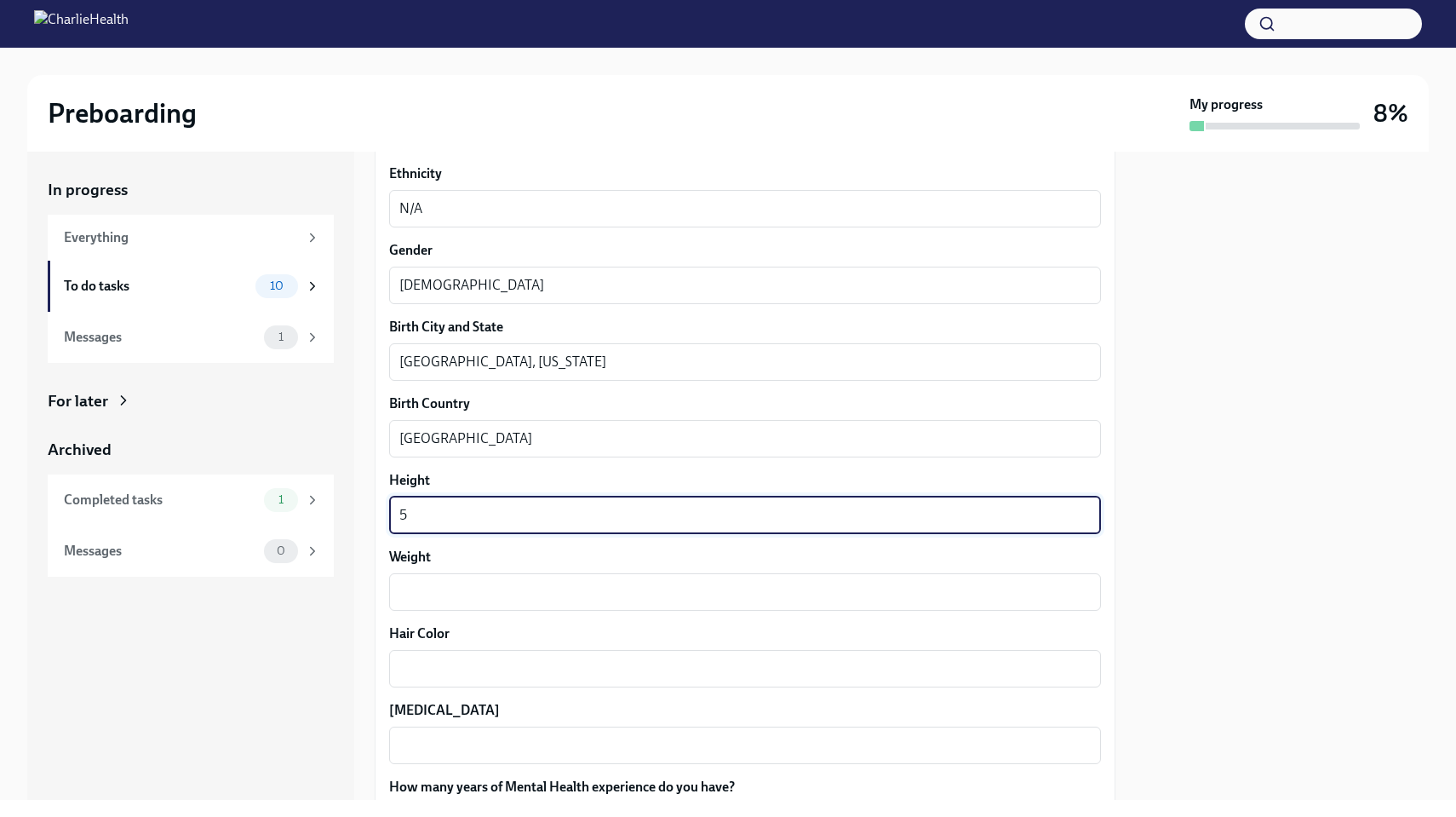
scroll to position [1177, 0]
type textarea "5'8"
click at [450, 593] on textarea "Weight" at bounding box center [744, 592] width 691 height 21
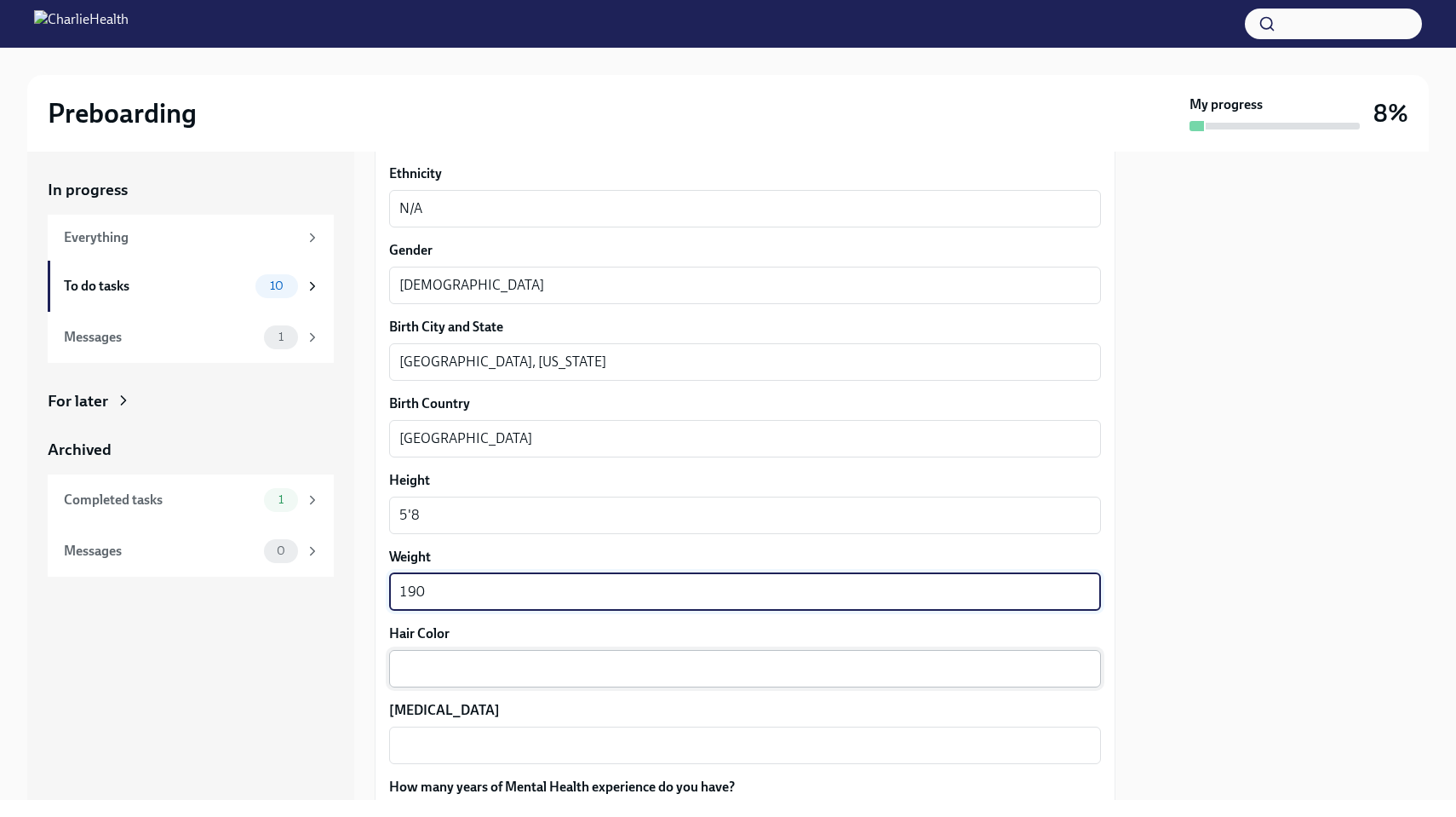
type textarea "190"
click at [438, 651] on div "x ​" at bounding box center [745, 669] width 712 height 37
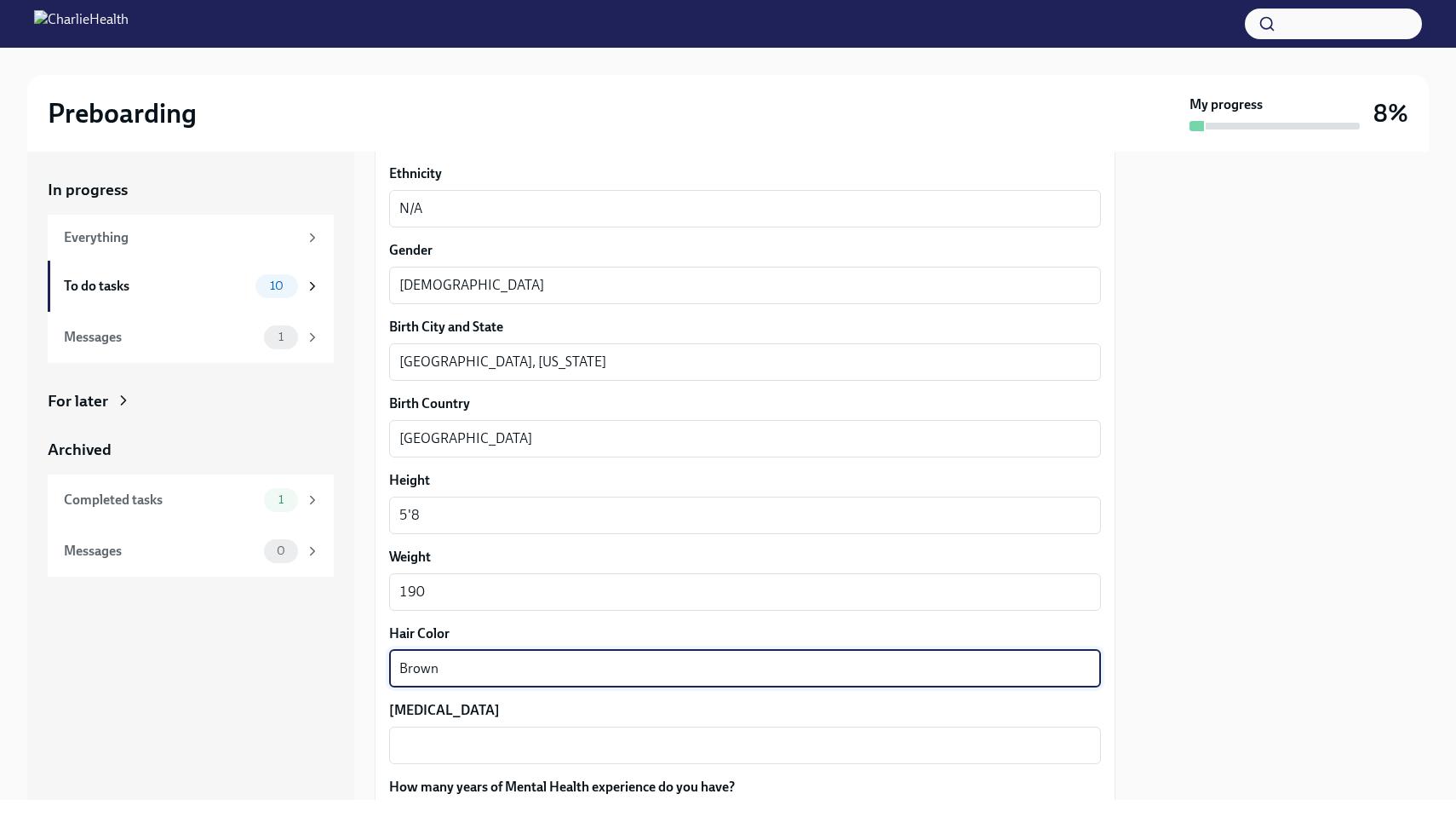
type textarea "Brown"
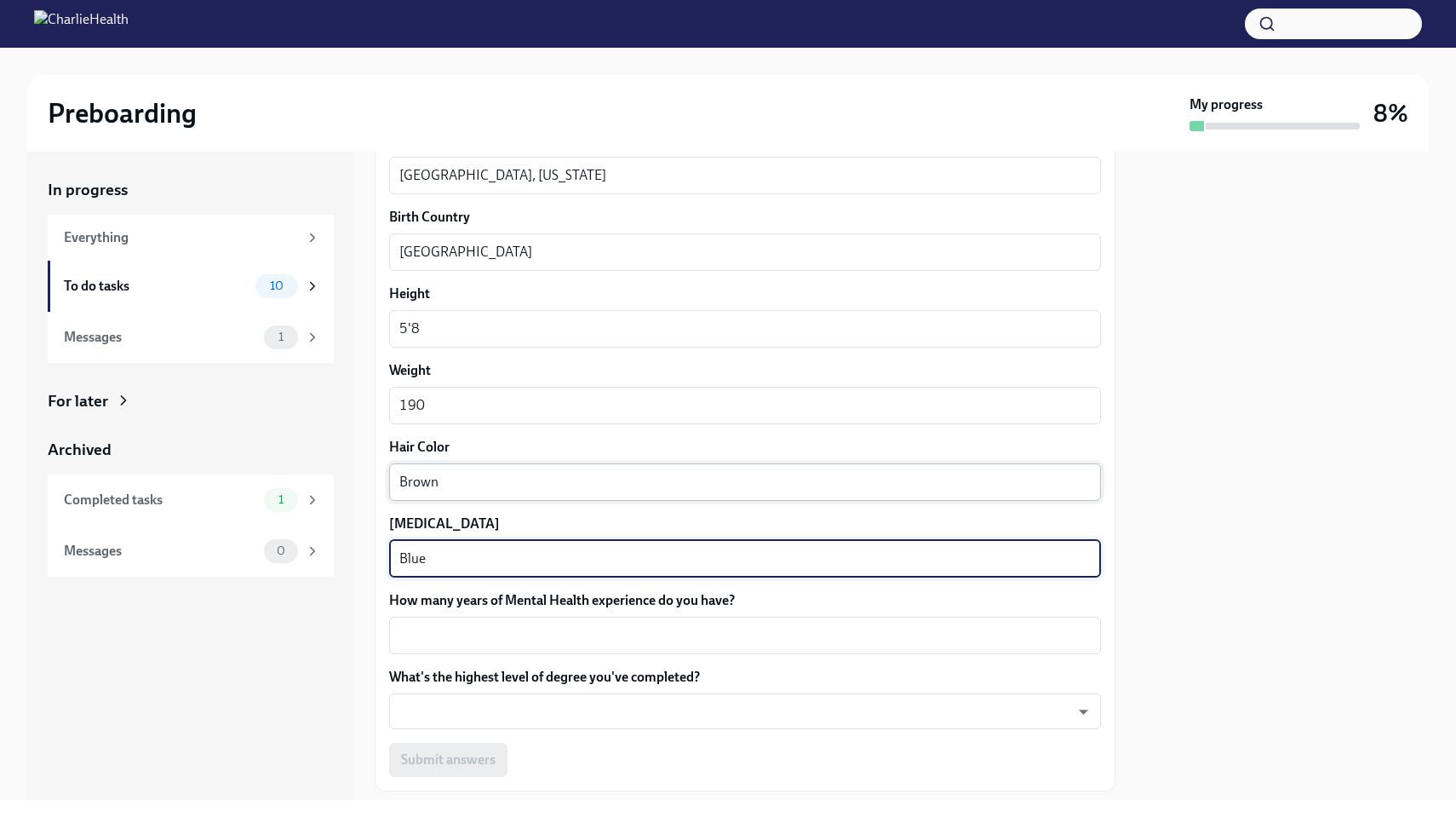
scroll to position [1405, 0]
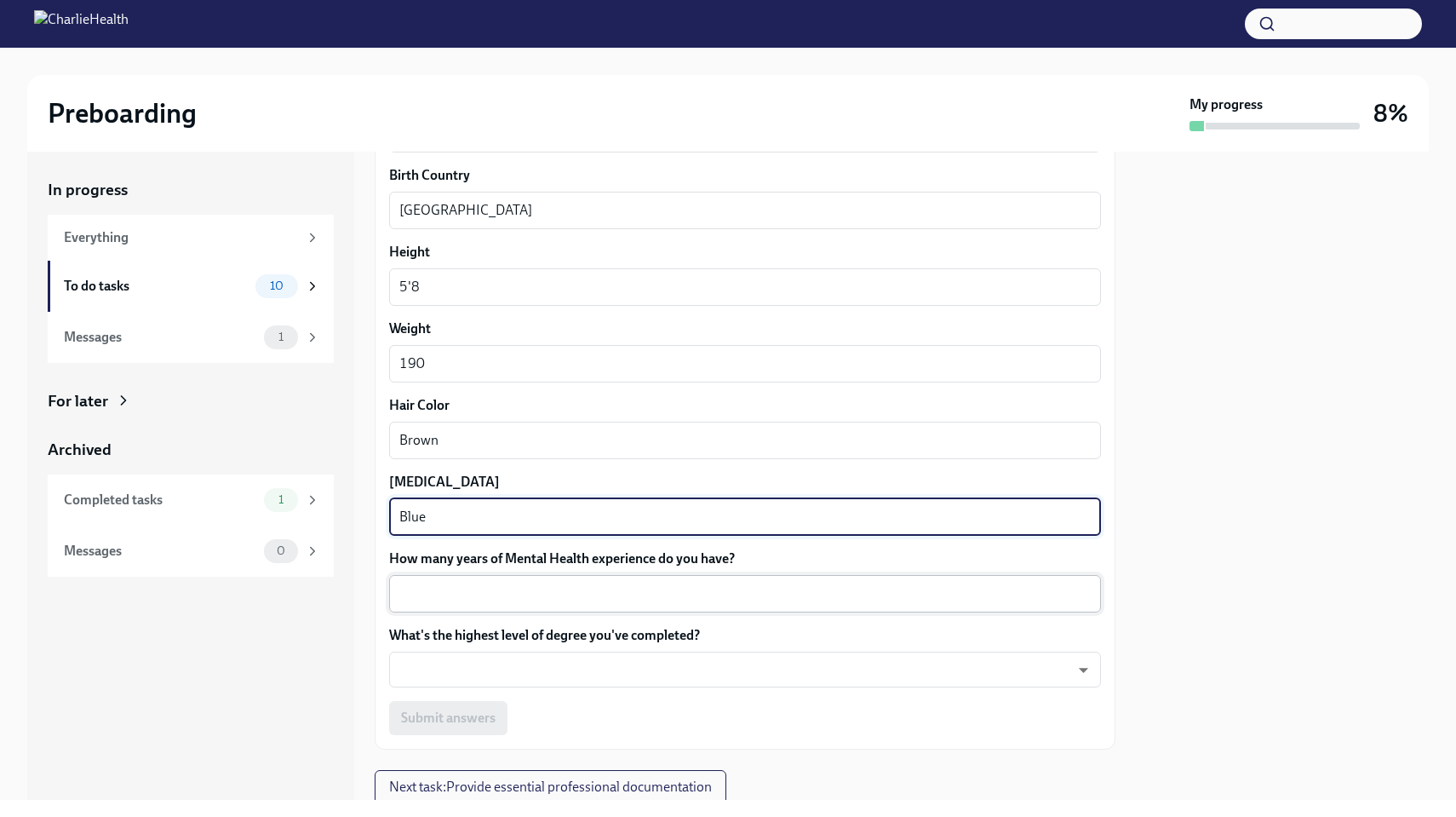
type textarea "Blue"
click at [573, 592] on textarea "How many years of Mental Health experience do you have?" at bounding box center [744, 593] width 691 height 21
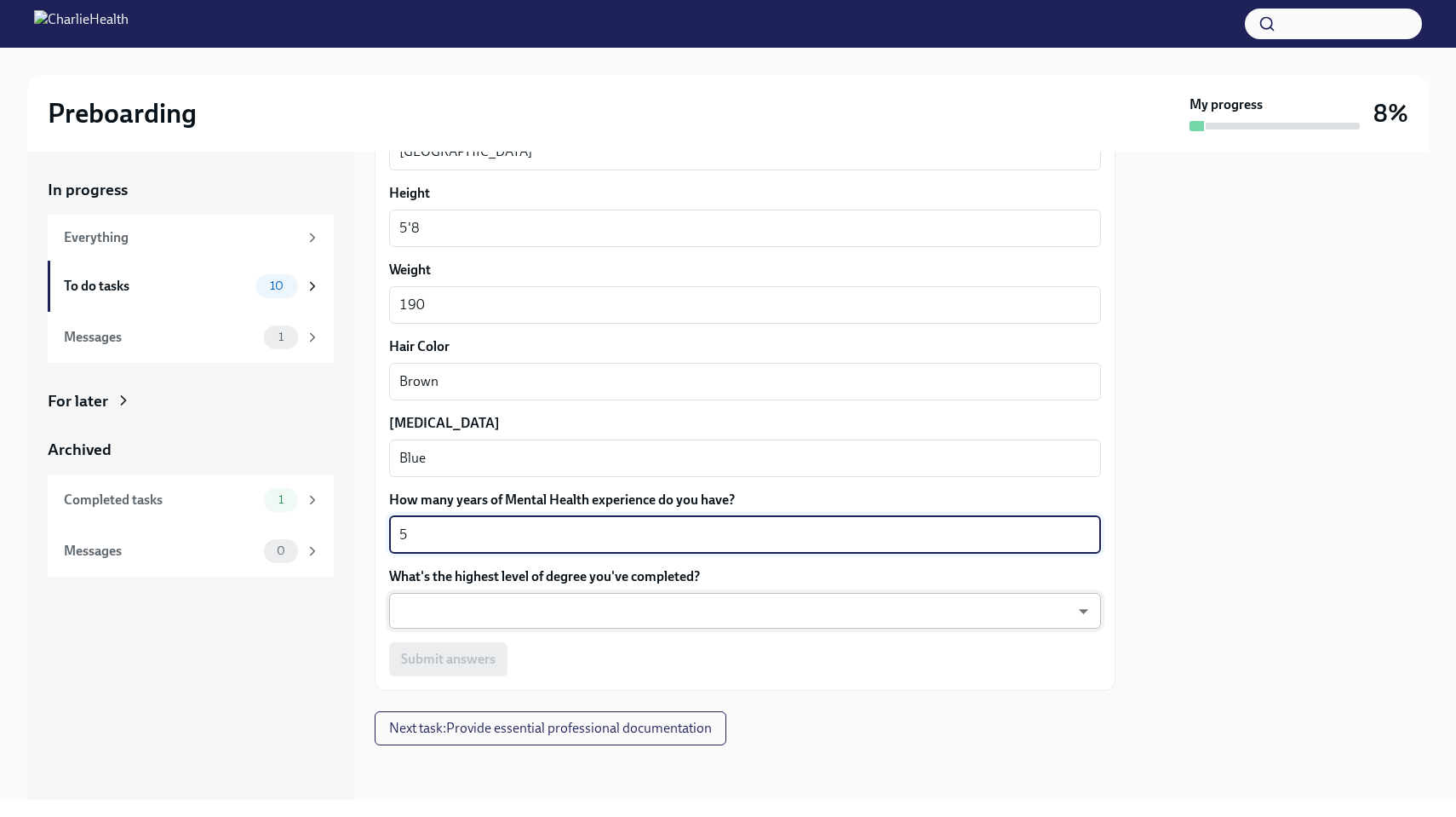
scroll to position [1463, 0]
type textarea "5"
click at [486, 602] on body "Preboarding My progress 8% In progress Everything To do tasks 10 Messages 1 For…" at bounding box center [728, 408] width 1456 height 817
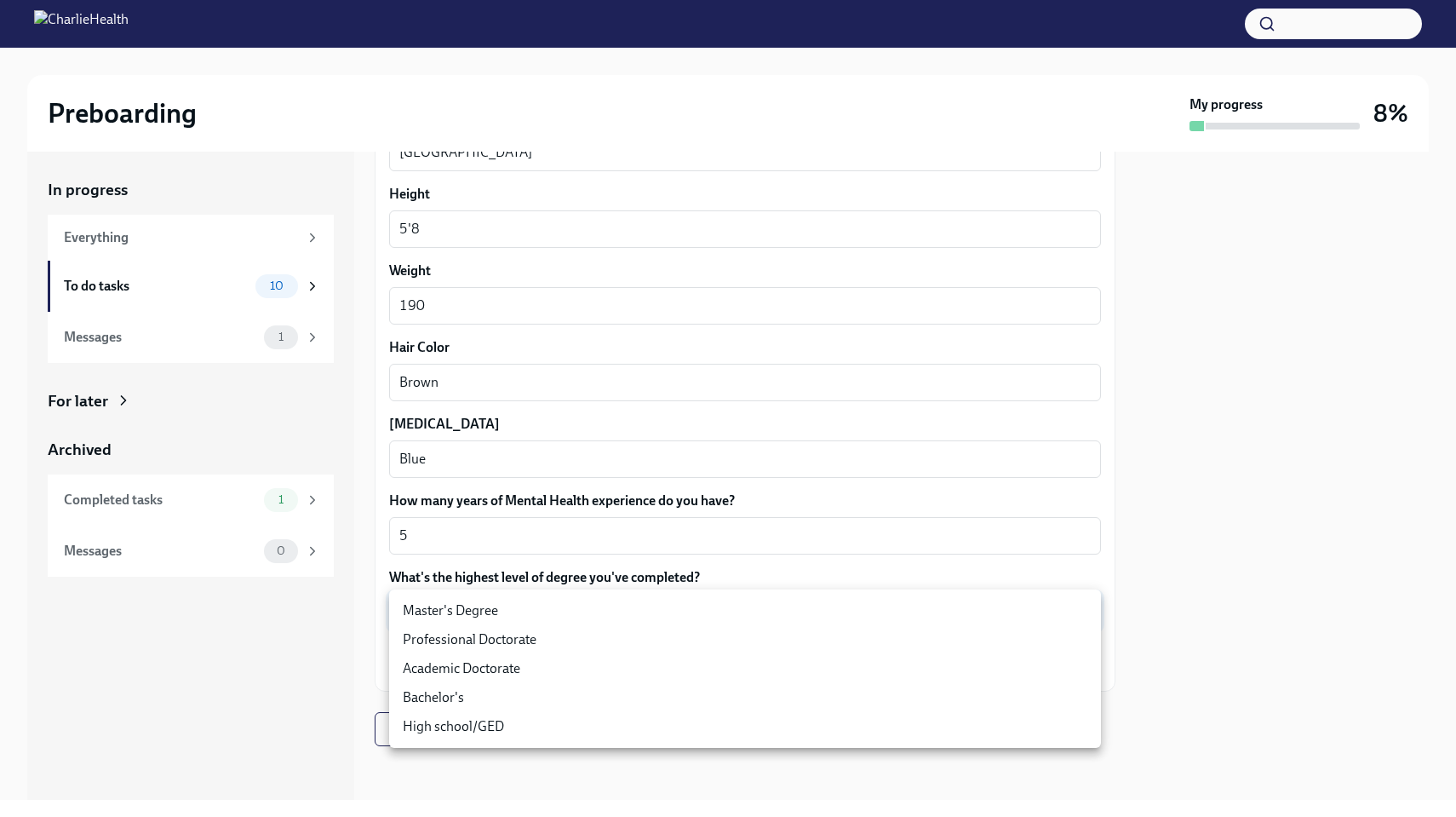
click at [480, 612] on li "Master's Degree" at bounding box center [745, 610] width 712 height 29
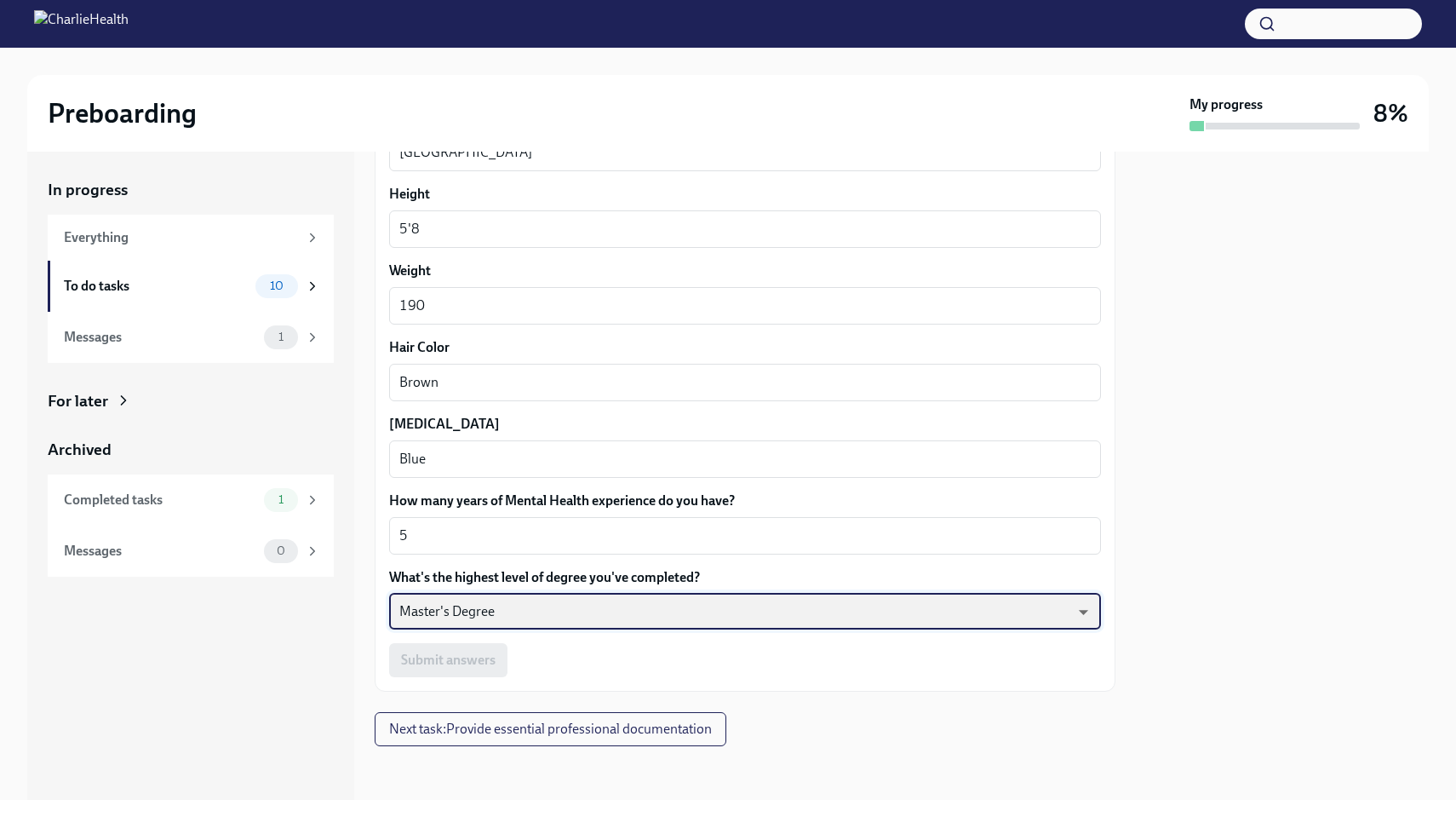
type input "2vBr-ghkD"
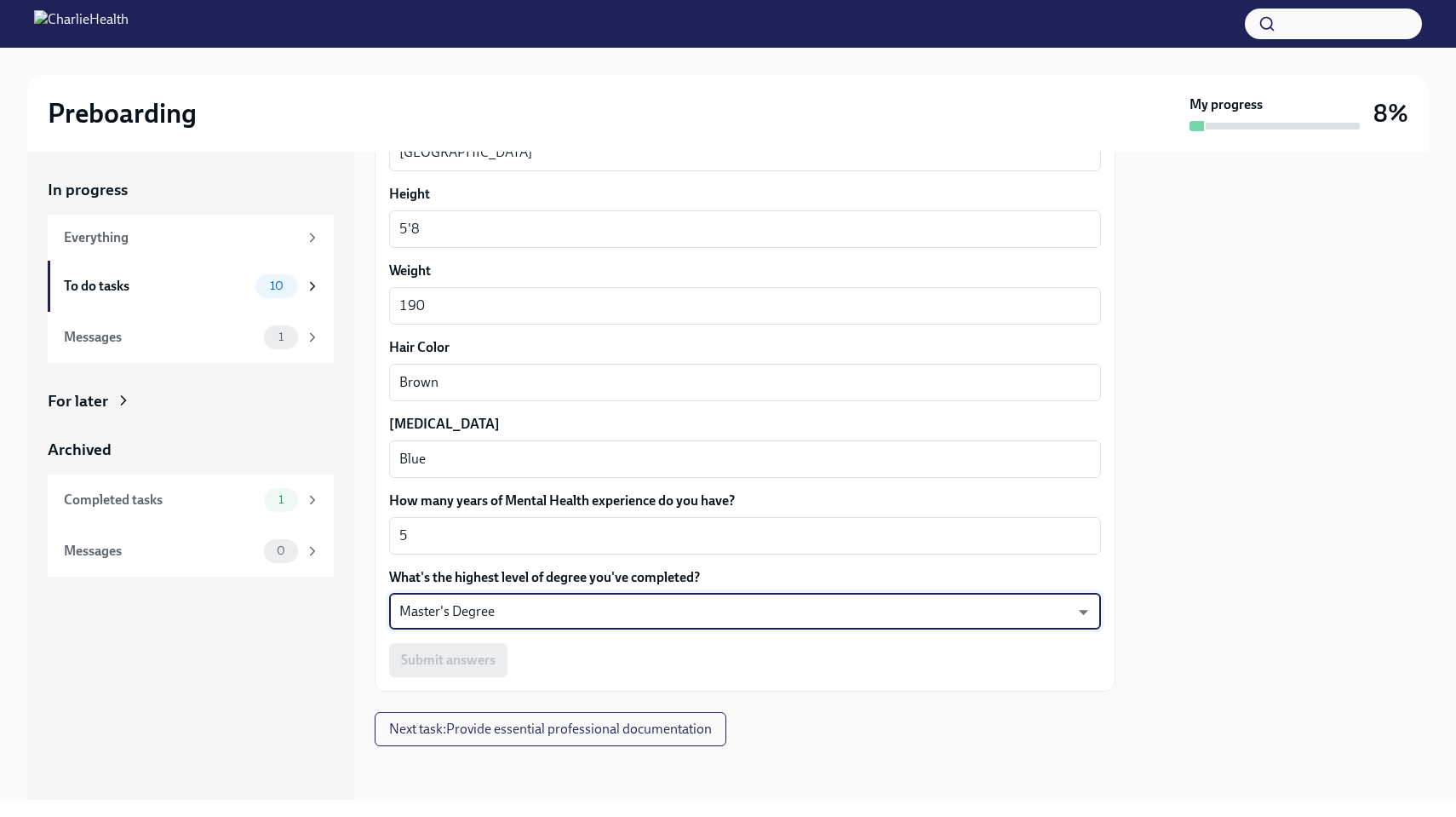
click at [592, 669] on div "Submit answers" at bounding box center [745, 660] width 712 height 34
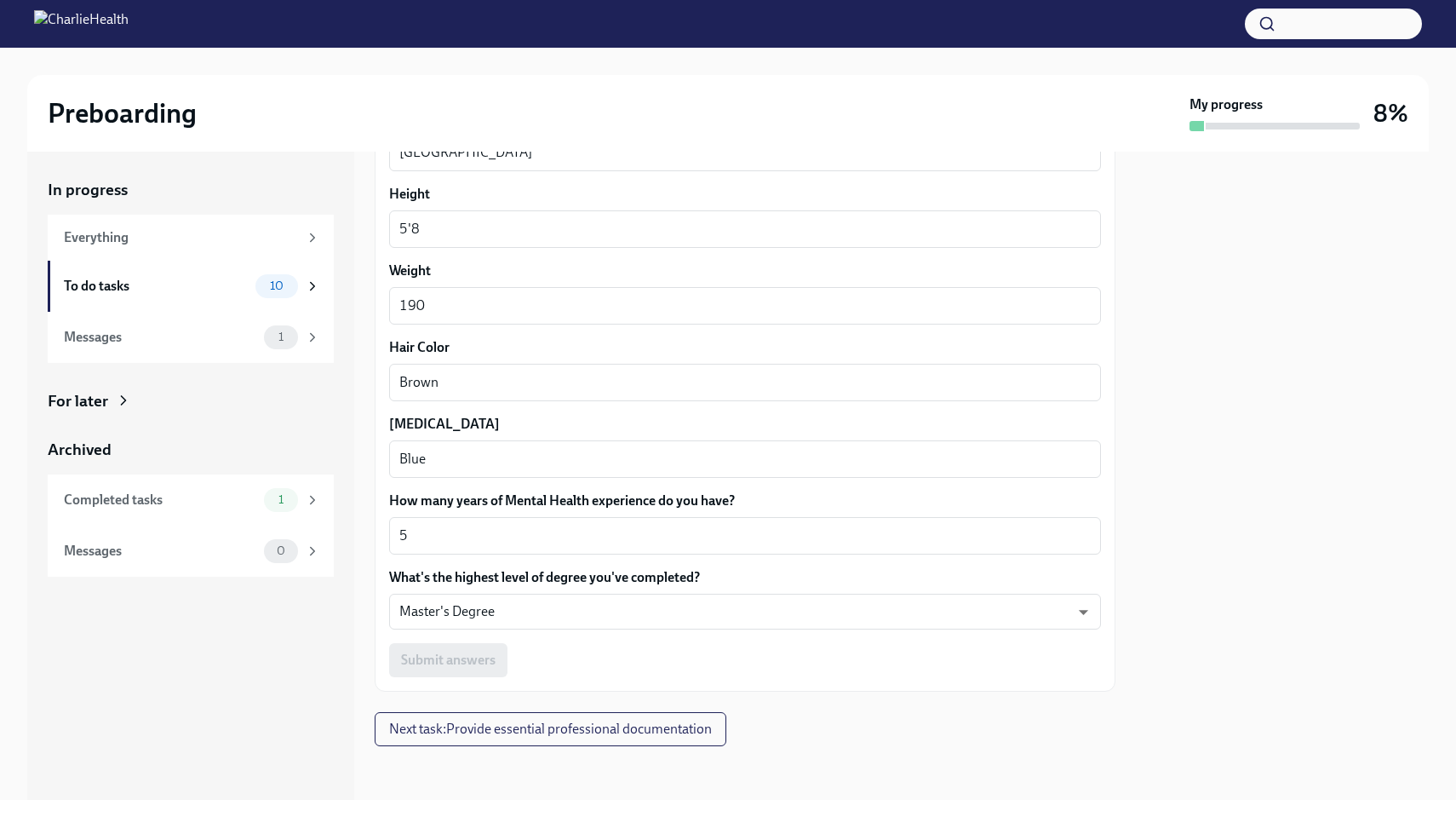
click at [496, 670] on div "Submit answers" at bounding box center [745, 660] width 712 height 34
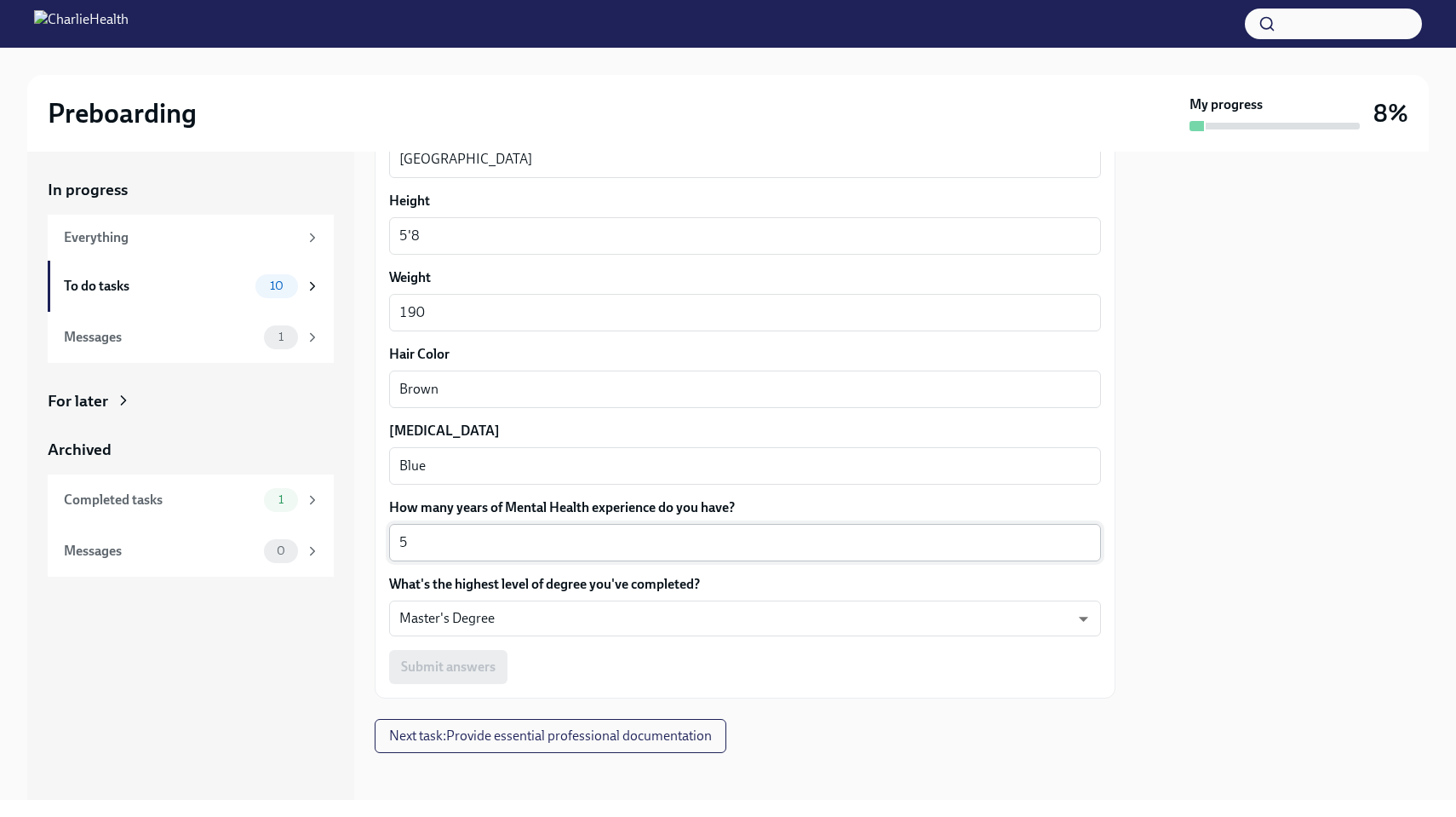
scroll to position [1460, 0]
click at [1151, 513] on div at bounding box center [1283, 475] width 293 height 648
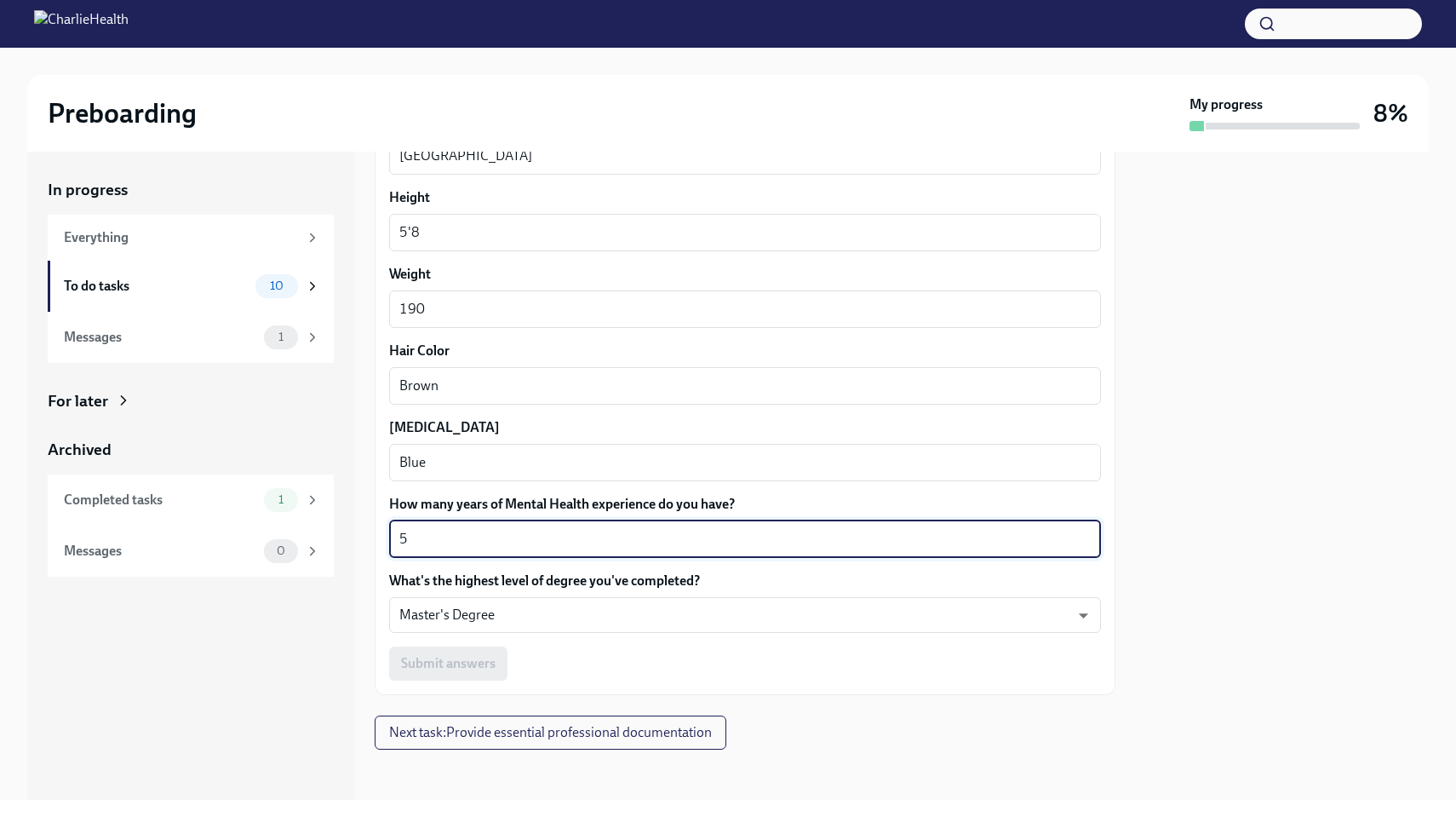
click at [863, 549] on textarea "5" at bounding box center [744, 539] width 691 height 21
type textarea "5 years"
click at [1263, 428] on div at bounding box center [1283, 475] width 293 height 648
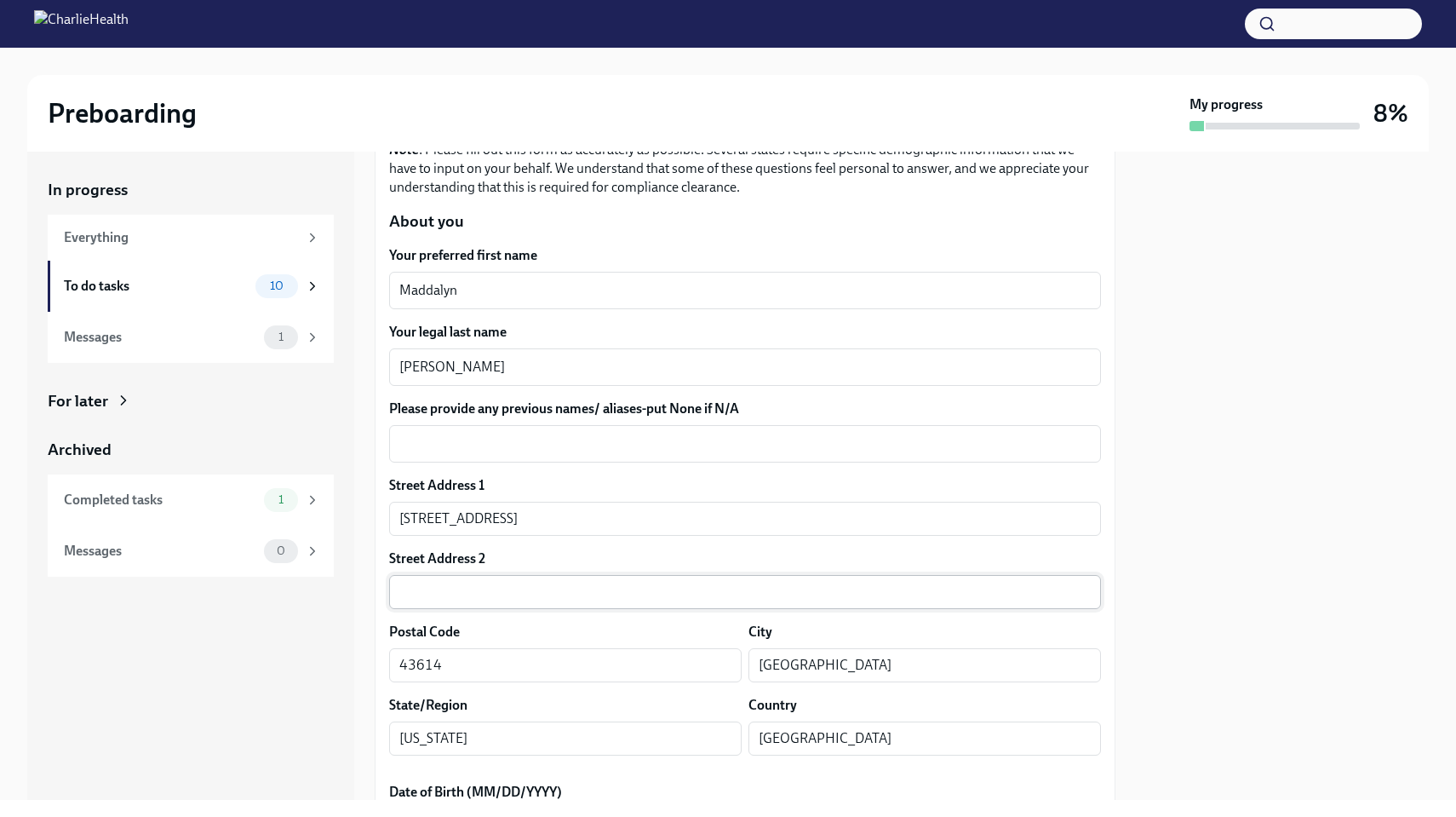
scroll to position [175, 0]
click at [659, 462] on div "x ​" at bounding box center [745, 445] width 712 height 37
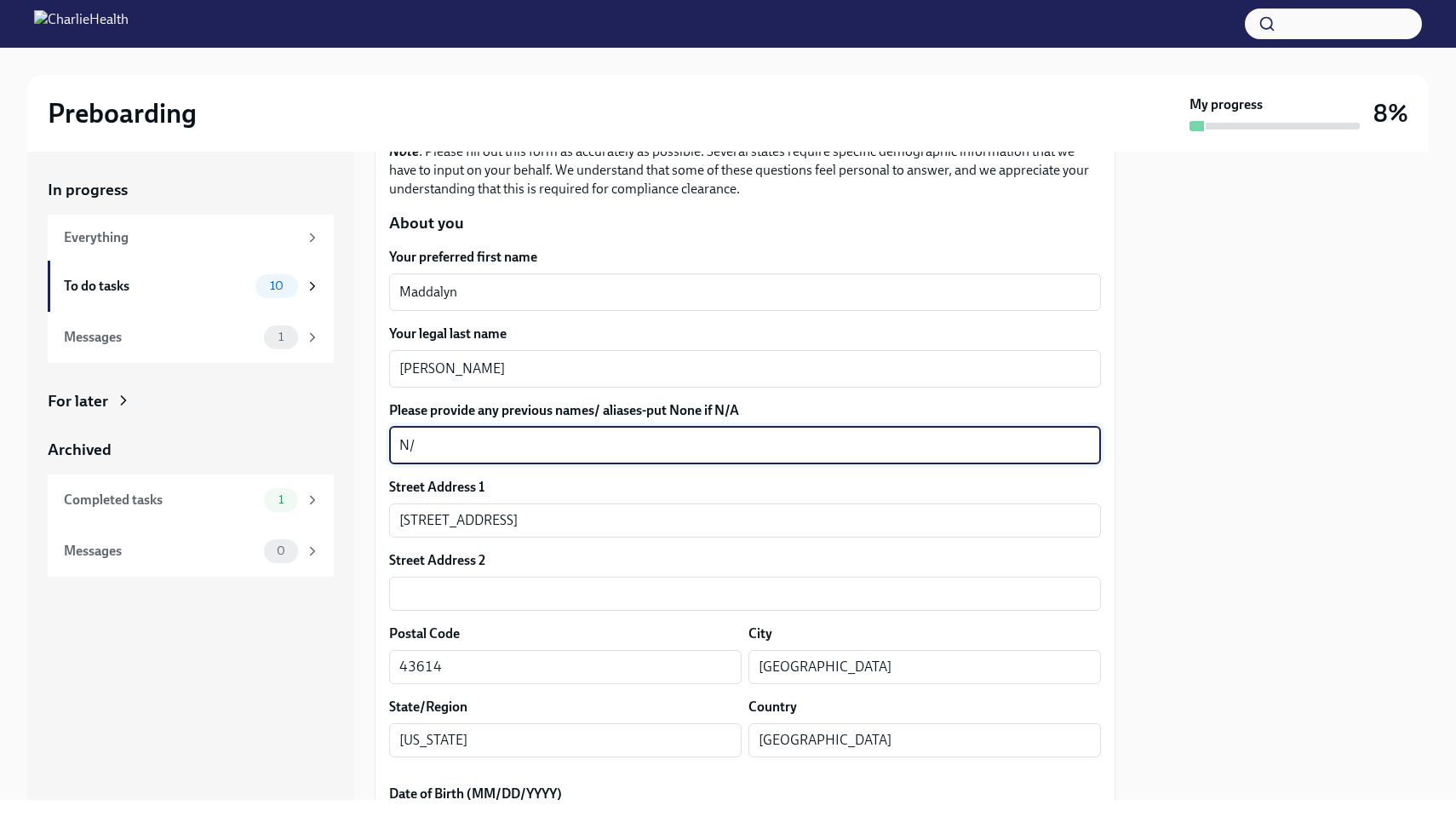
type textarea "N/A"
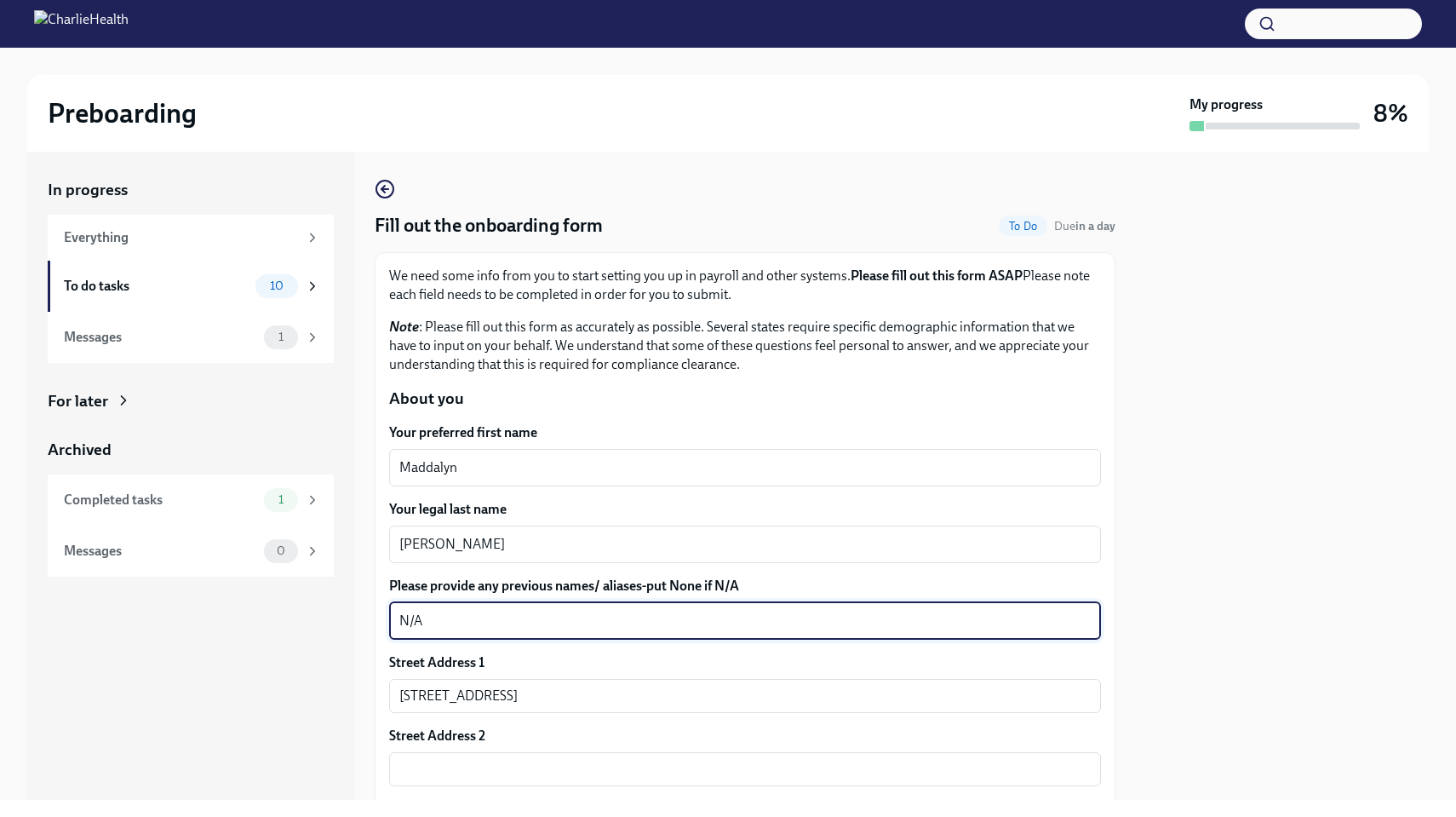
scroll to position [0, 0]
drag, startPoint x: 457, startPoint y: 627, endPoint x: 290, endPoint y: 623, distance: 167.0
click at [290, 623] on div "In progress Everything To do tasks 10 Messages 1 For later Archived Completed t…" at bounding box center [728, 475] width 1402 height 648
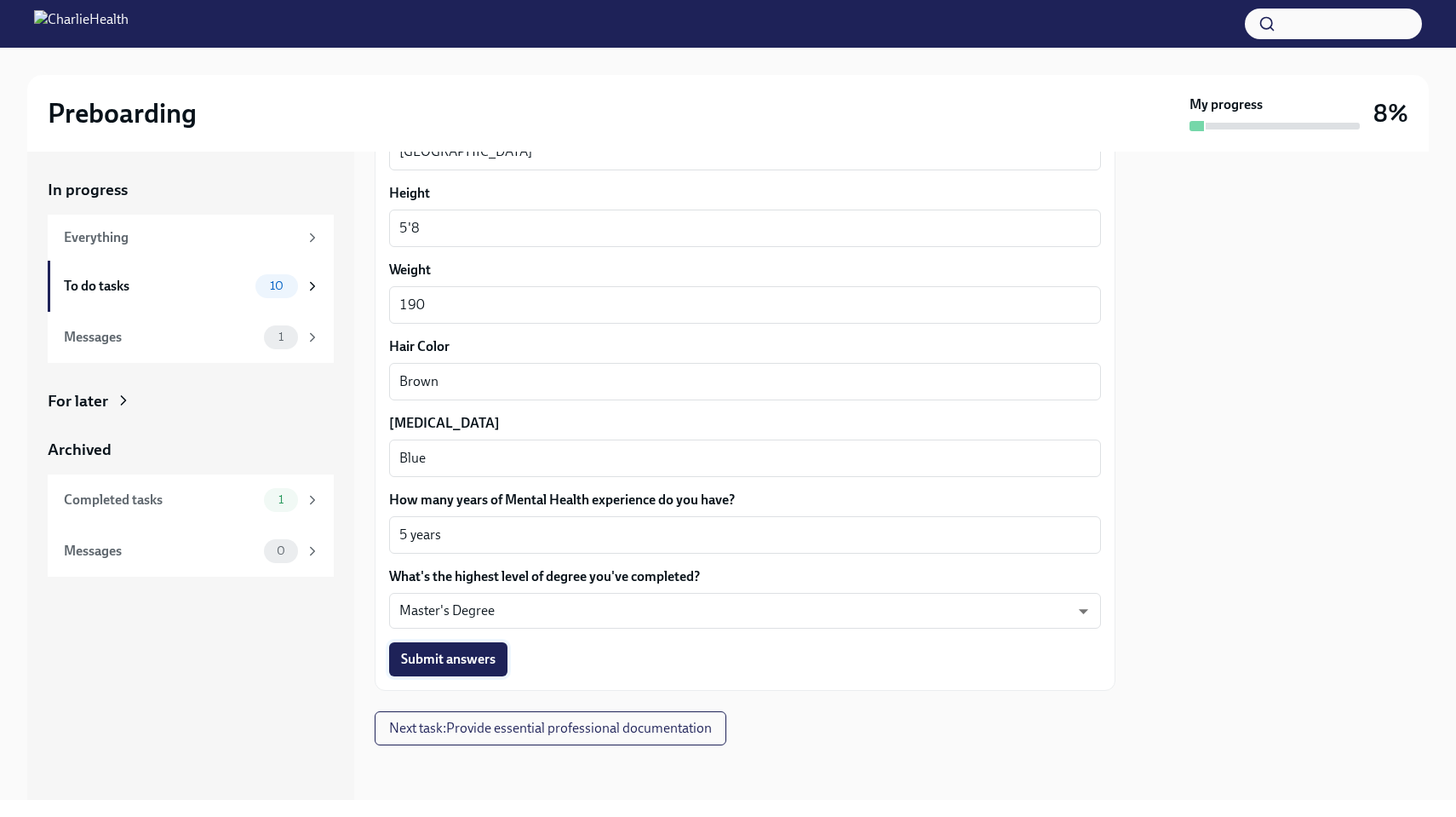
scroll to position [1463, 0]
type textarea "[PERSON_NAME] (Pre marriage)"
click at [477, 666] on span "Submit answers" at bounding box center [448, 660] width 94 height 17
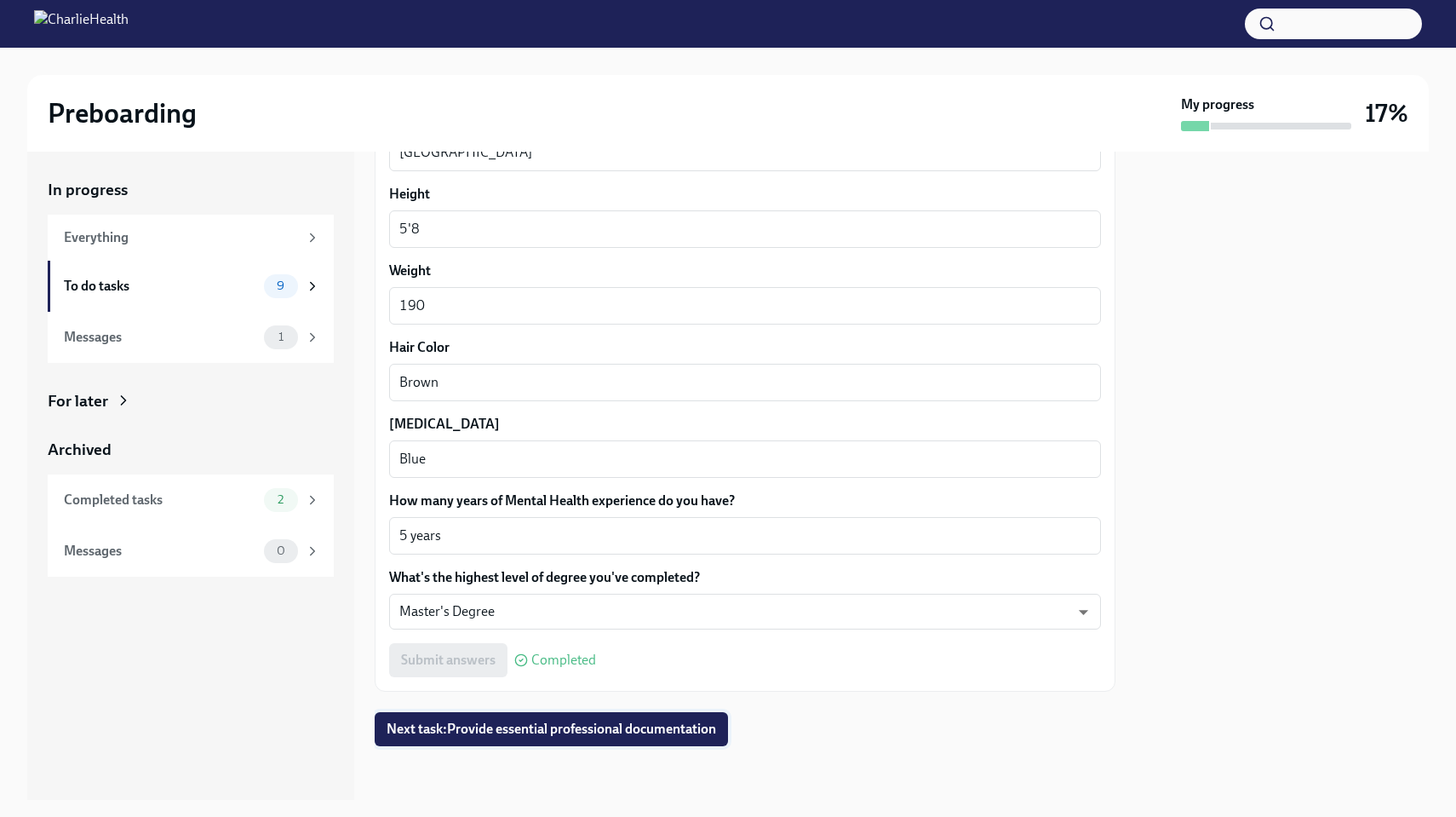
click at [500, 724] on span "Next task : Provide essential professional documentation" at bounding box center [551, 729] width 329 height 17
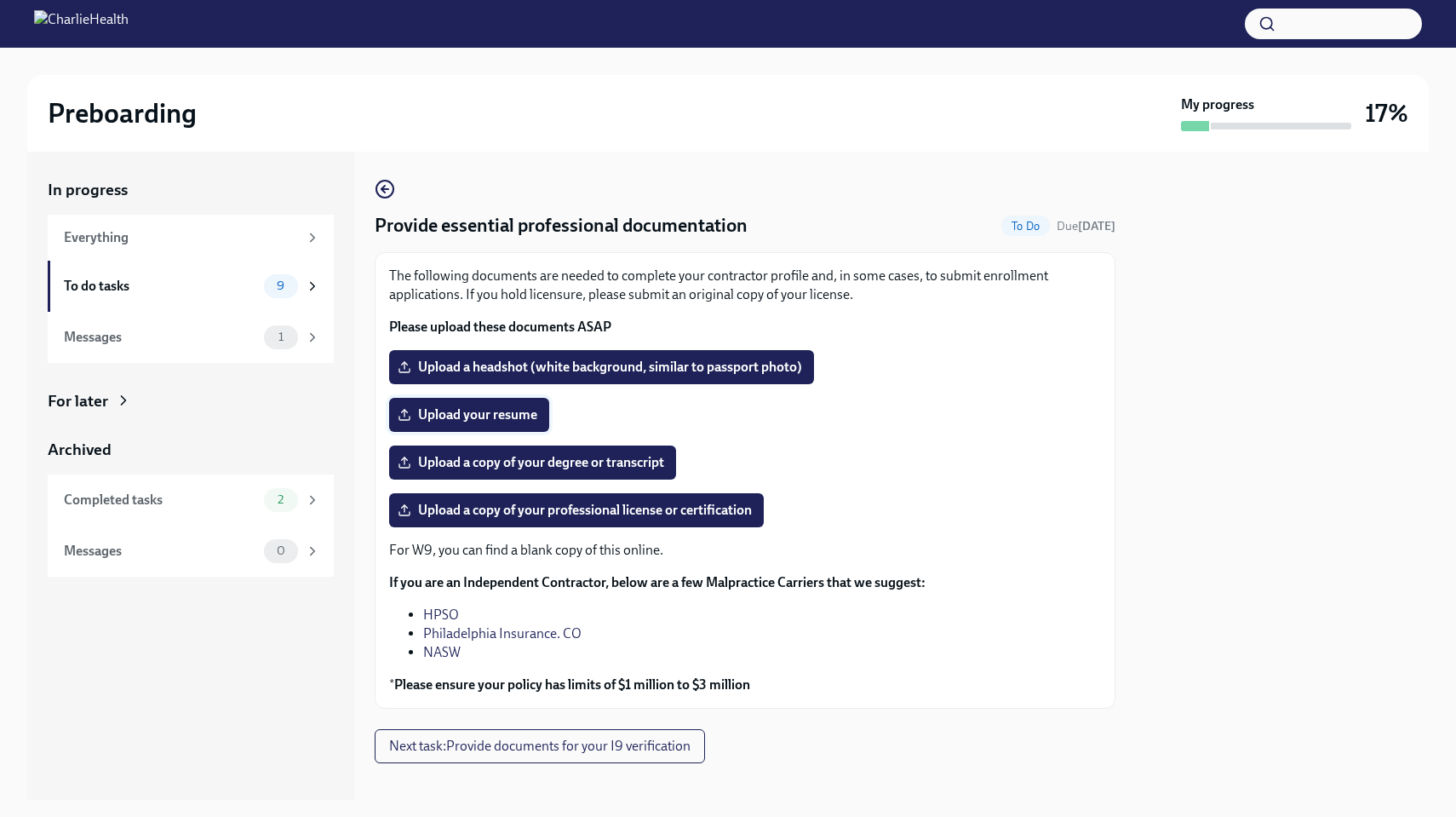
click at [484, 418] on span "Upload your resume" at bounding box center [469, 414] width 137 height 17
click at [0, 0] on input "Upload your resume" at bounding box center [0, 0] width 0 height 0
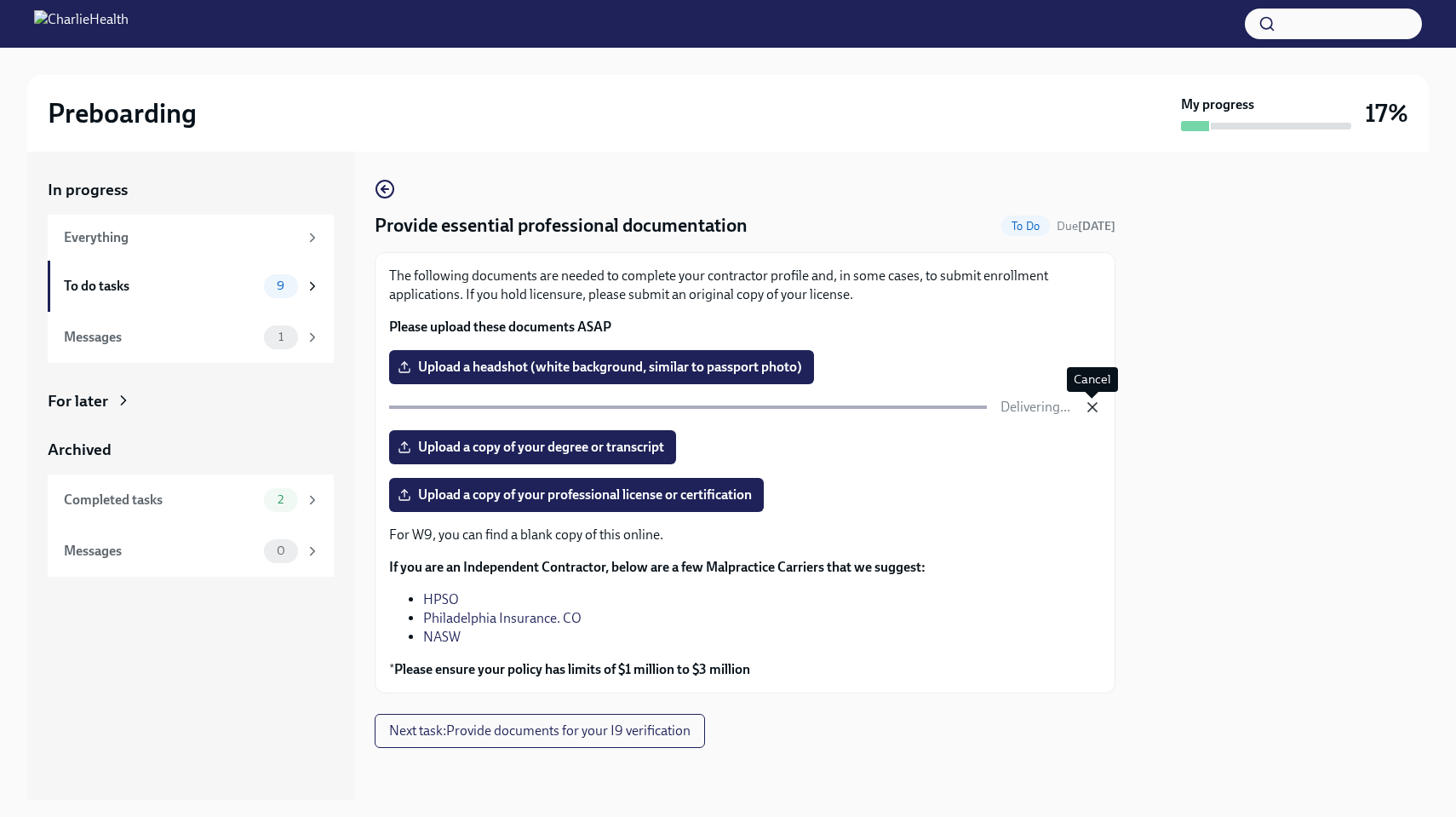
click at [1092, 409] on icon "button" at bounding box center [1092, 407] width 9 height 9
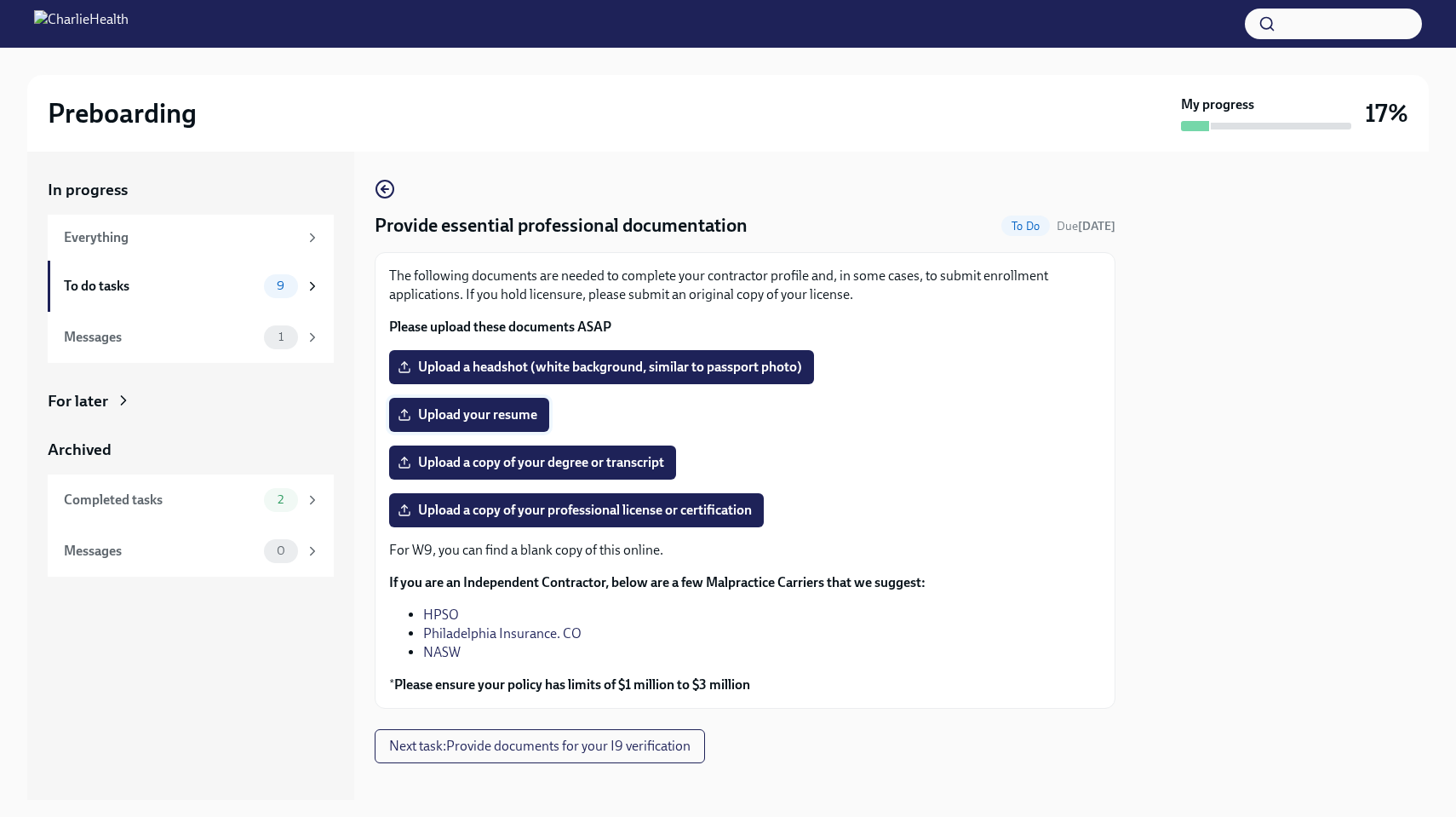
click at [500, 414] on span "Upload your resume" at bounding box center [469, 414] width 137 height 17
click at [0, 0] on input "Upload your resume" at bounding box center [0, 0] width 0 height 0
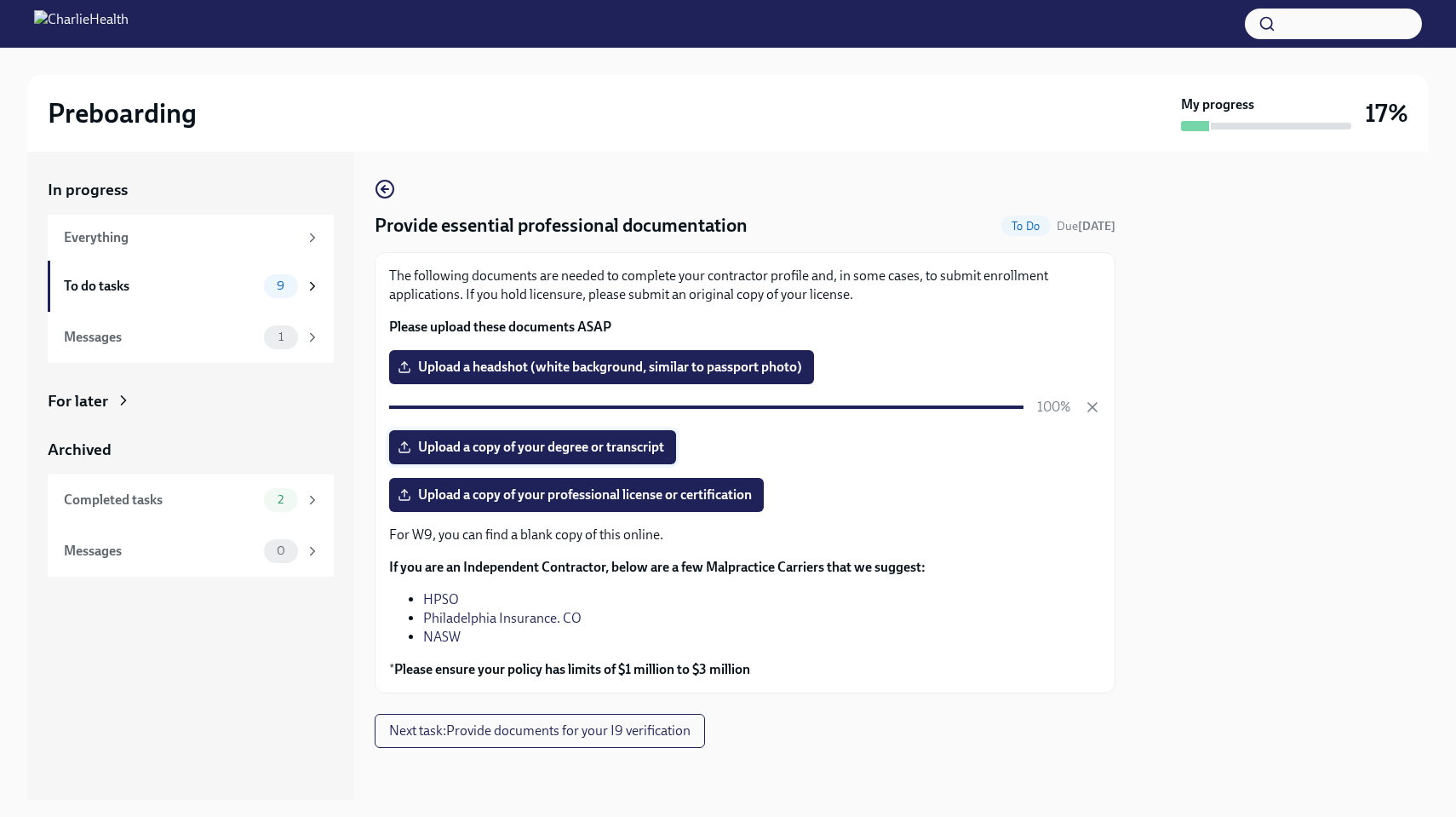
click at [640, 454] on span "Upload a copy of your degree or transcript" at bounding box center [533, 446] width 263 height 17
click at [0, 0] on input "Upload a copy of your degree or transcript" at bounding box center [0, 0] width 0 height 0
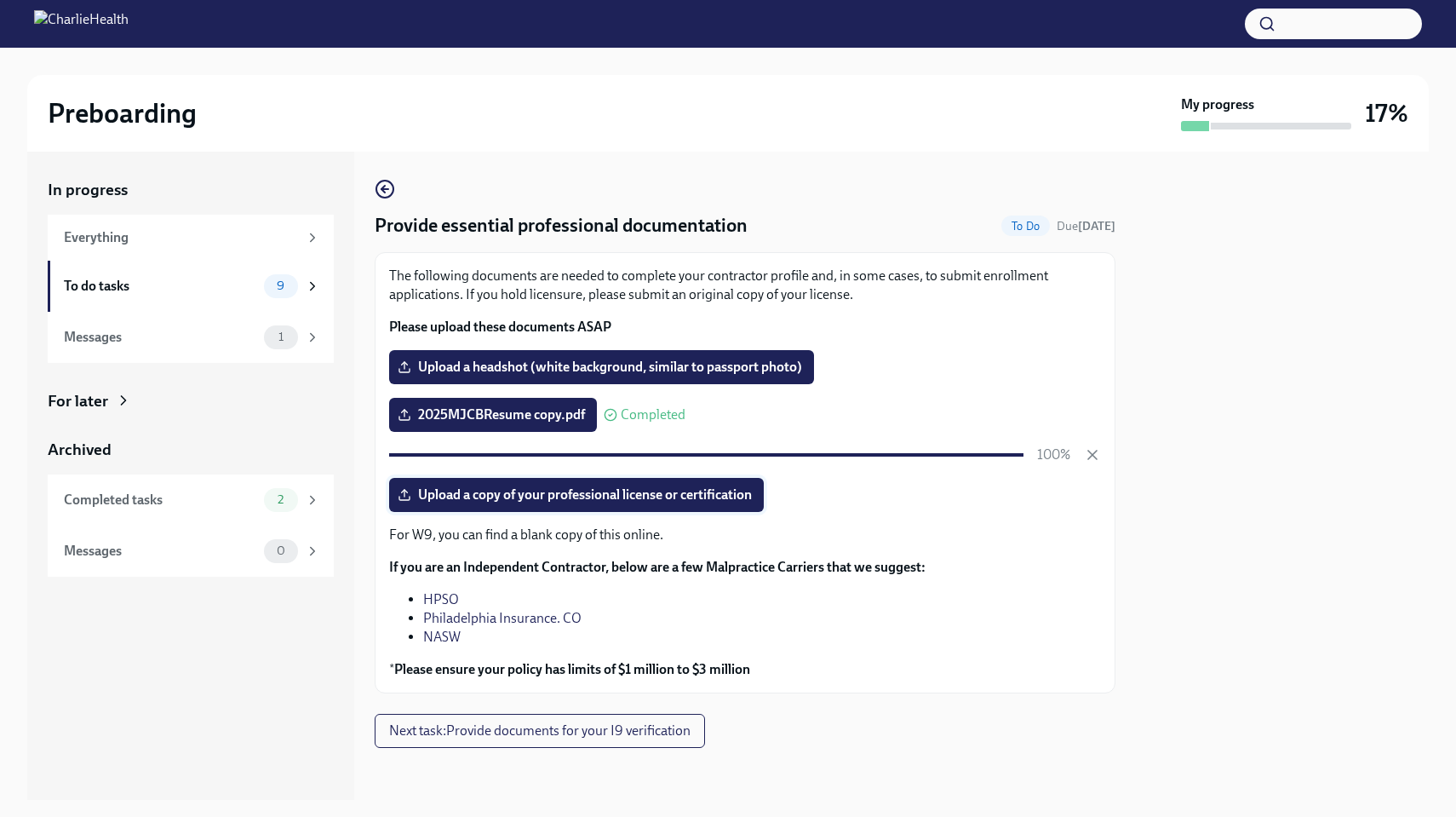
click at [708, 494] on span "Upload a copy of your professional license or certification" at bounding box center [576, 495] width 351 height 17
click at [0, 0] on input "Upload a copy of your professional license or certification" at bounding box center [0, 0] width 0 height 0
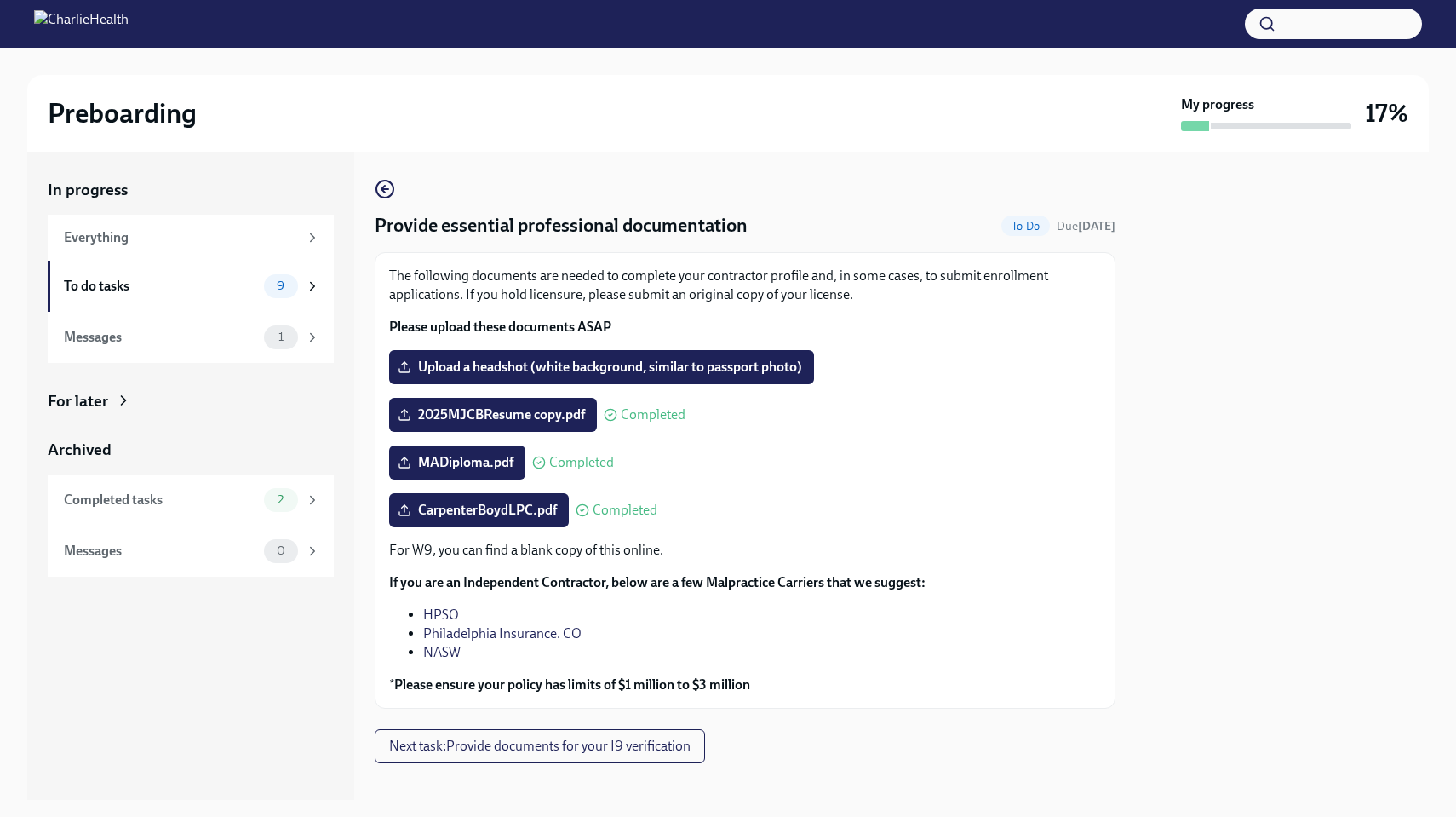
click at [1210, 526] on div at bounding box center [1283, 475] width 293 height 648
click at [1005, 621] on li "HPSO" at bounding box center [763, 614] width 678 height 19
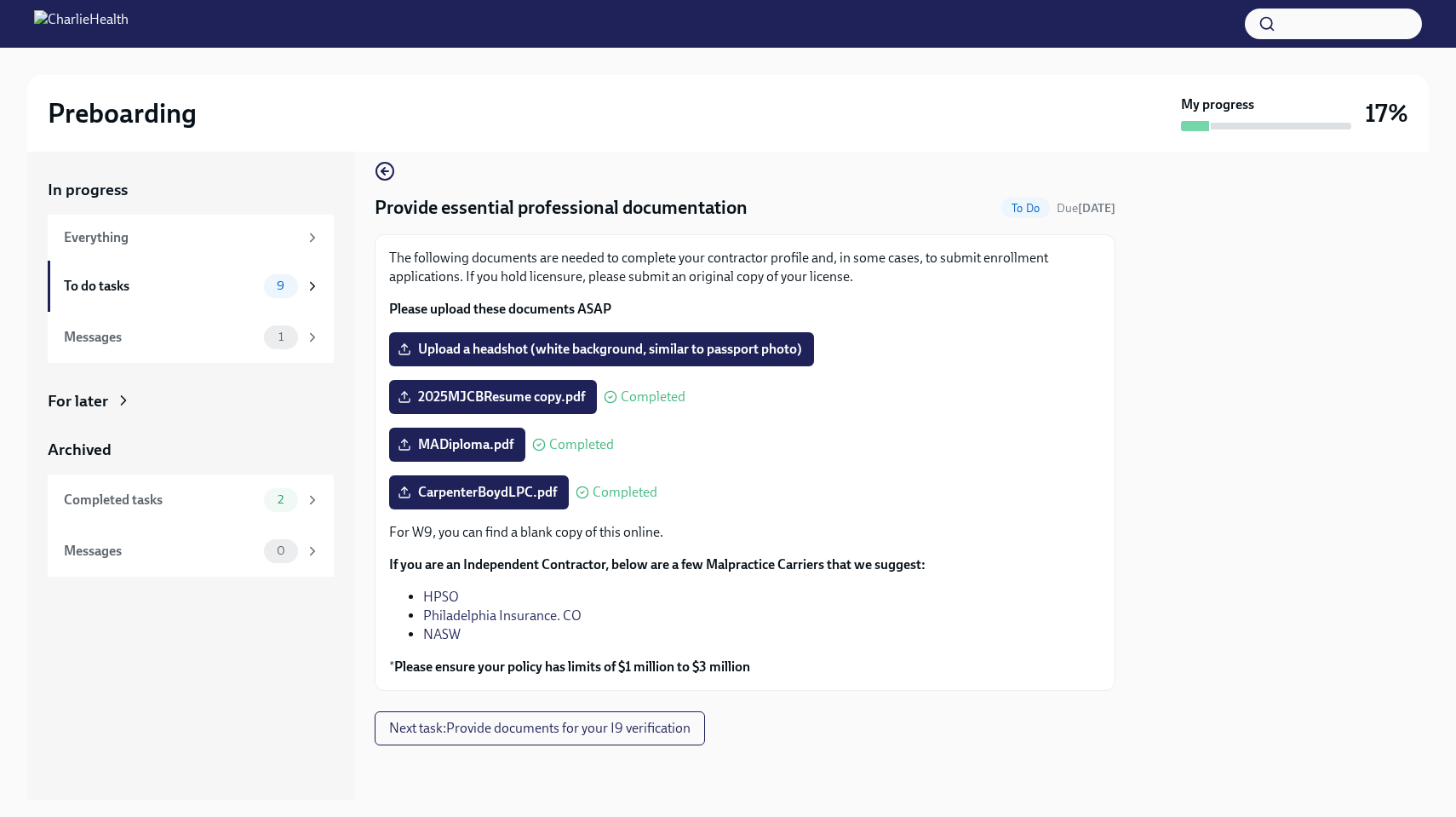
scroll to position [18, 0]
click at [670, 731] on span "Next task : Provide documents for your I9 verification" at bounding box center [540, 728] width 302 height 17
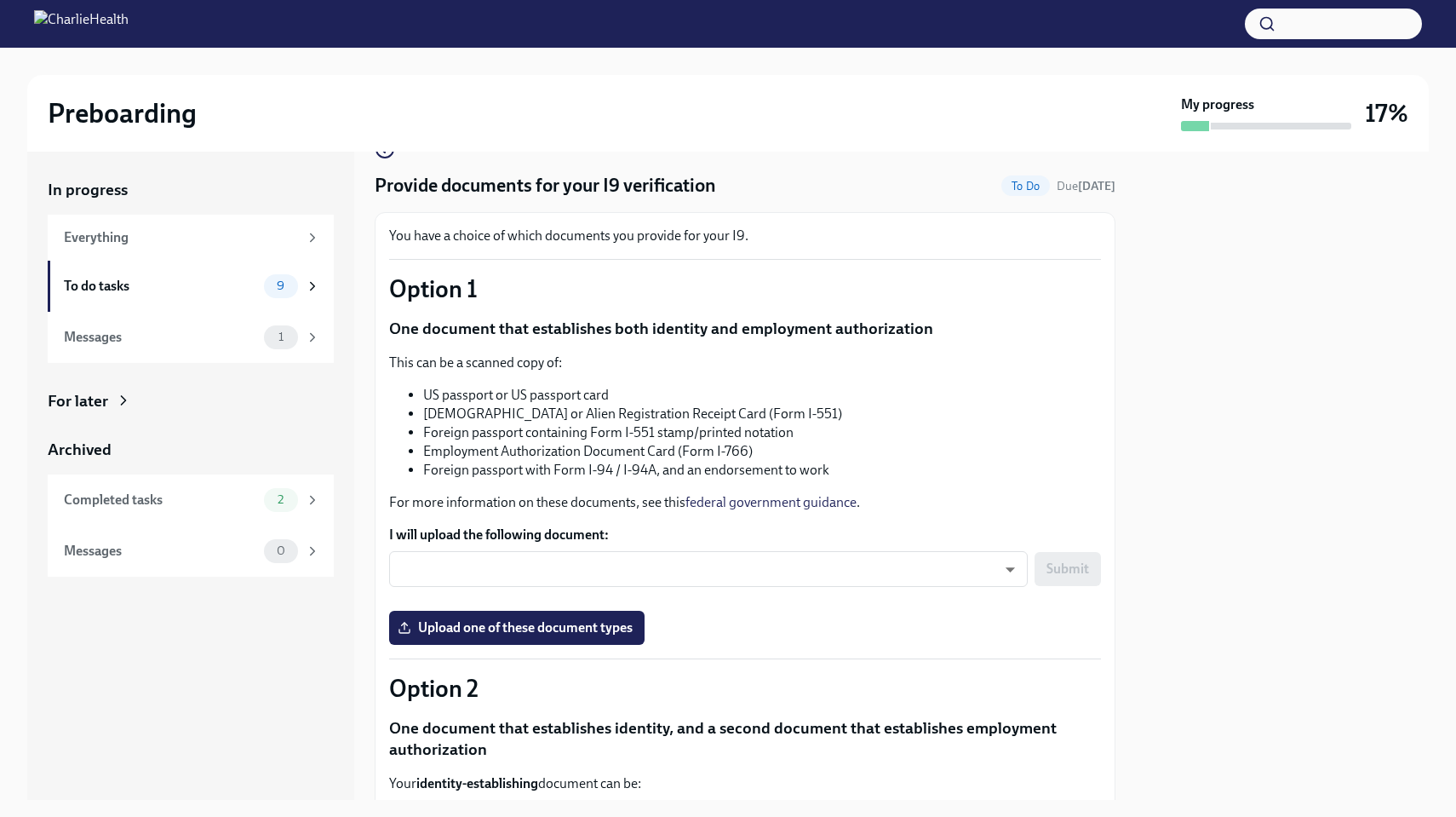
scroll to position [41, 0]
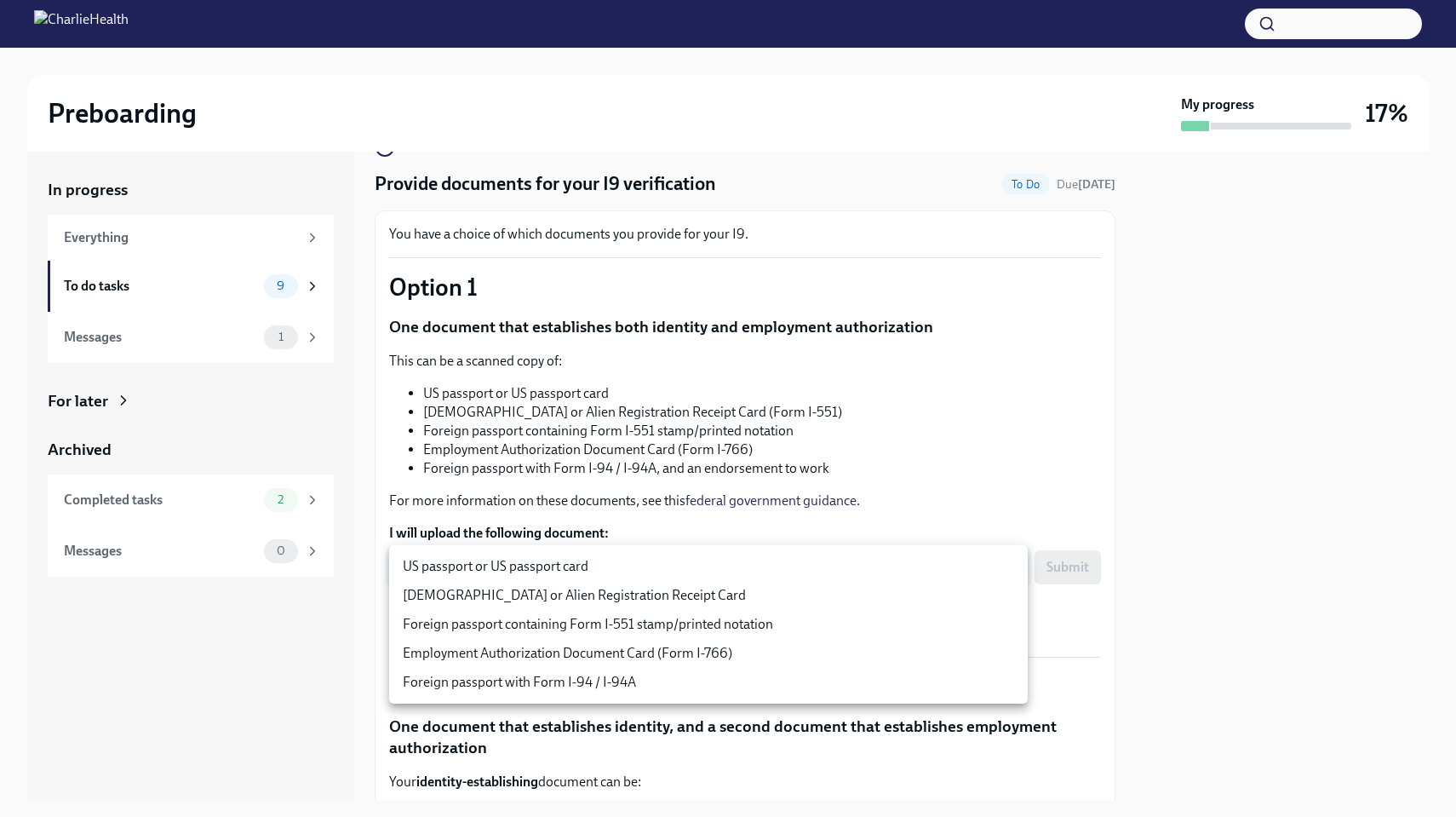
click at [686, 564] on body "Preboarding My progress 17% In progress Everything To do tasks 9 Messages 1 For…" at bounding box center [728, 408] width 1456 height 817
click at [1197, 412] on div at bounding box center [728, 408] width 1456 height 817
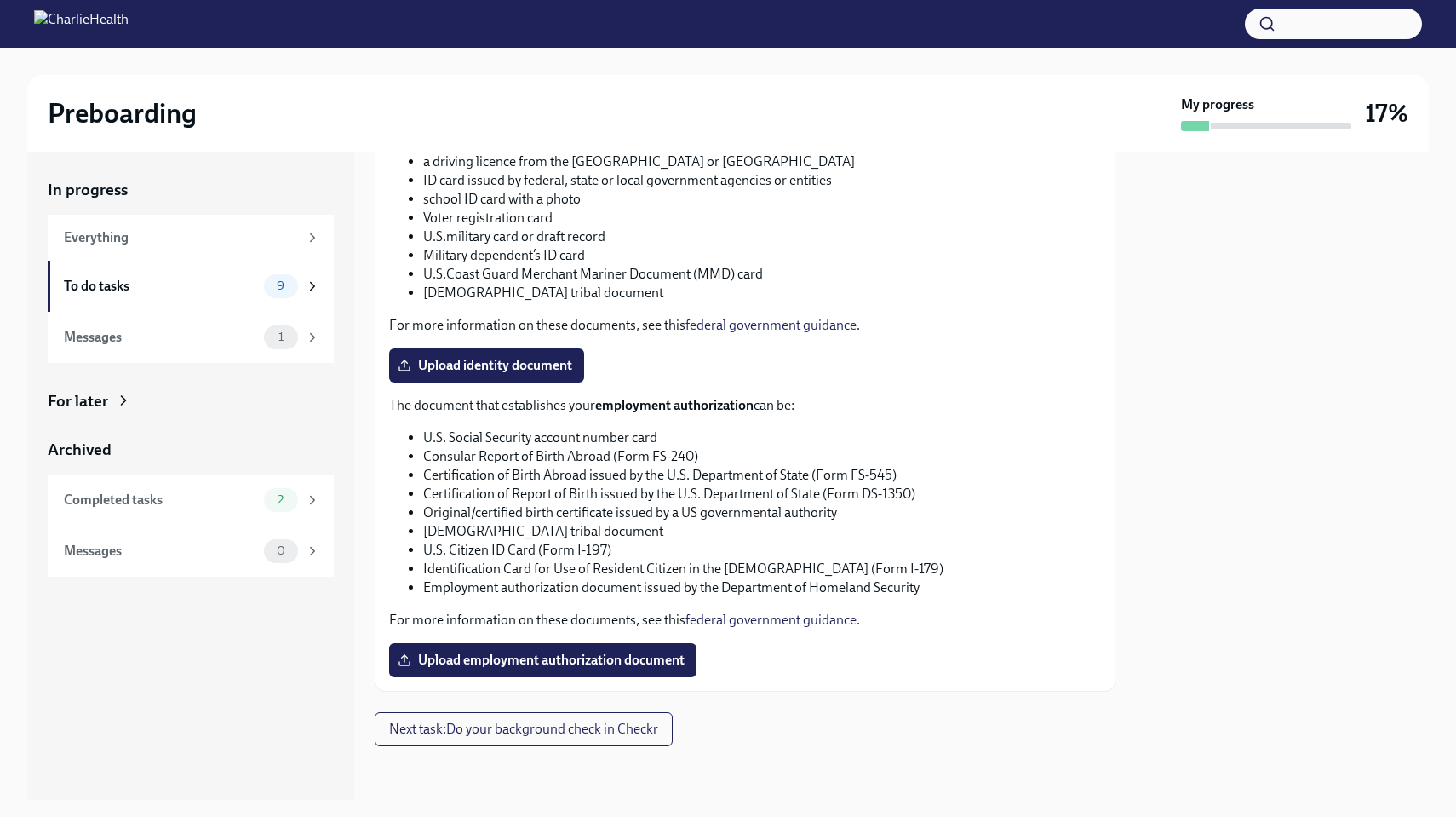
scroll to position [693, 0]
click at [479, 740] on button "Next task : Do your background check in Checkr" at bounding box center [523, 729] width 298 height 34
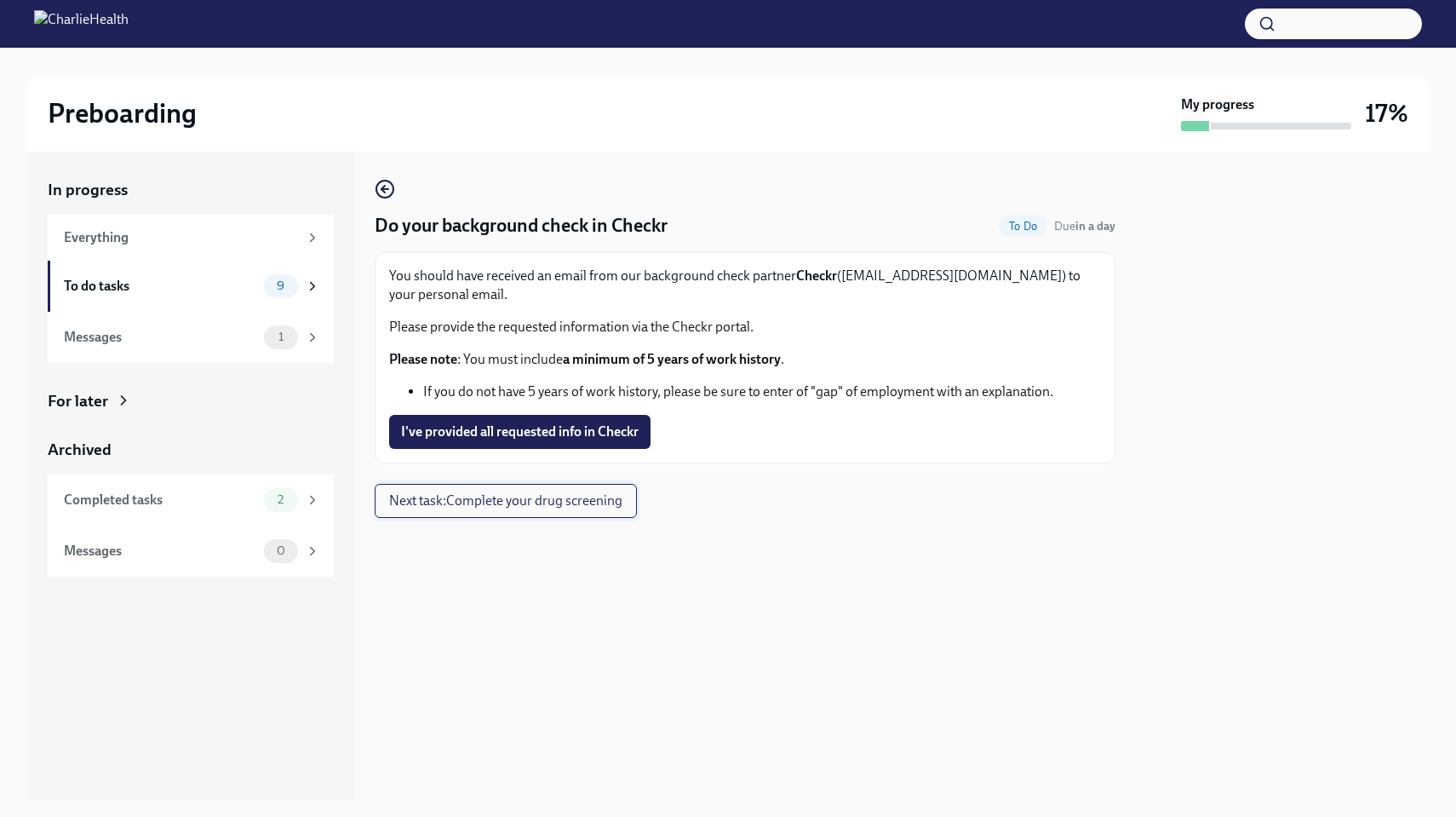
click at [583, 504] on span "Next task : Complete your drug screening" at bounding box center [505, 500] width 233 height 17
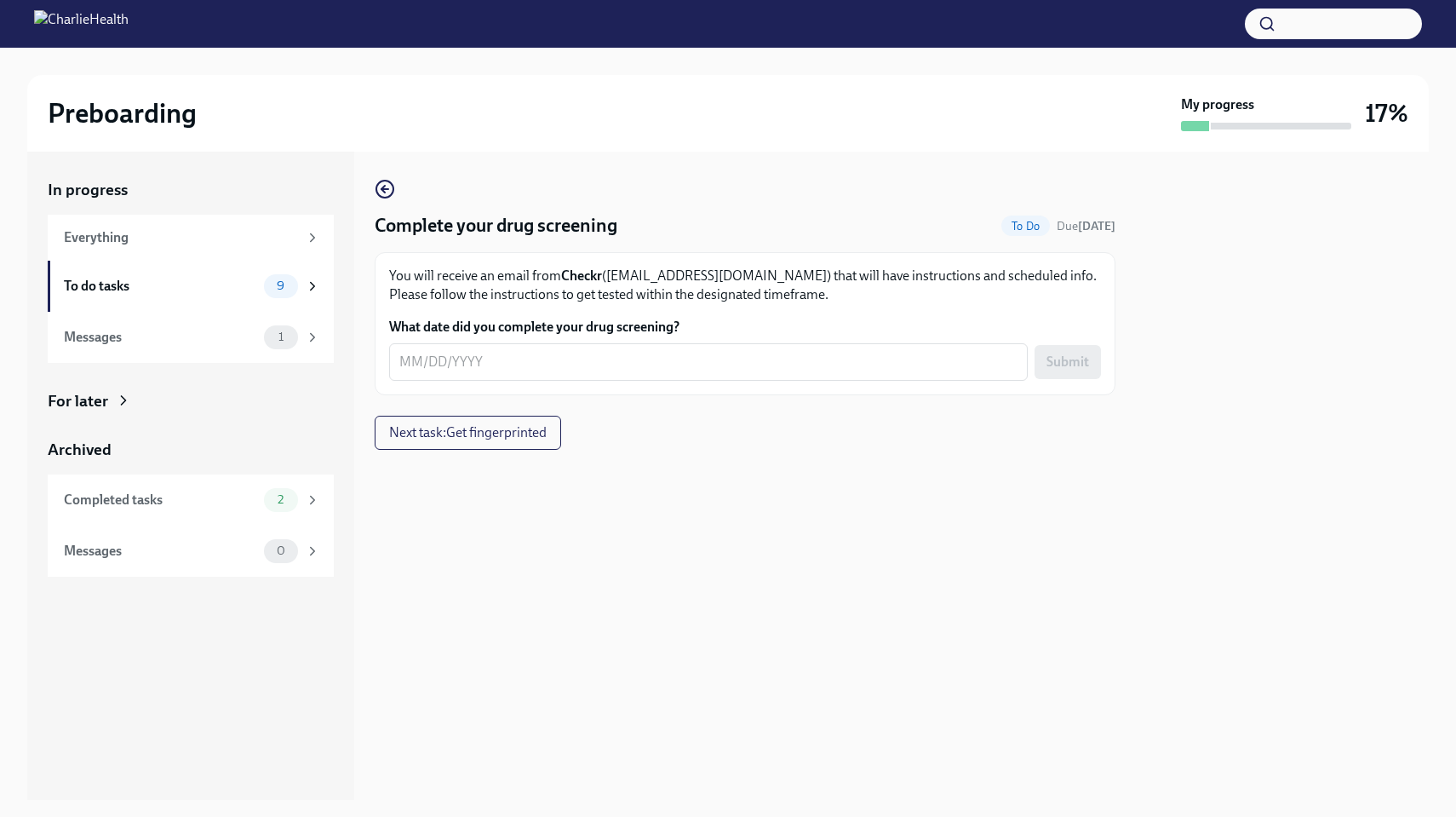
click at [744, 280] on p "You will receive an email from Checkr ([EMAIL_ADDRESS][DOMAIN_NAME]) that will …" at bounding box center [745, 285] width 712 height 37
click at [553, 425] on button "Next task : Get fingerprinted" at bounding box center [468, 433] width 187 height 34
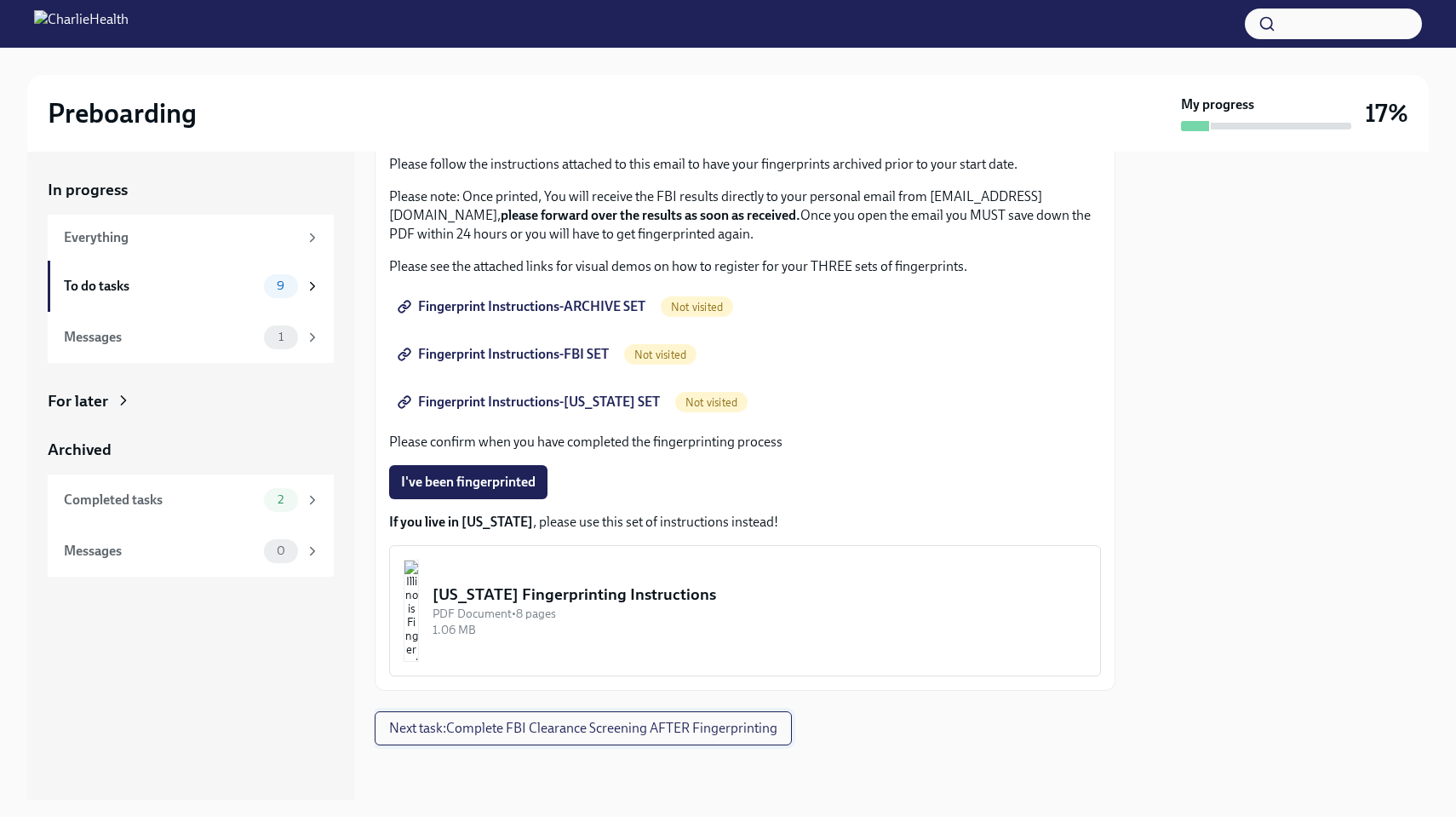
scroll to position [19, 0]
click at [154, 277] on div "To do tasks" at bounding box center [160, 286] width 194 height 19
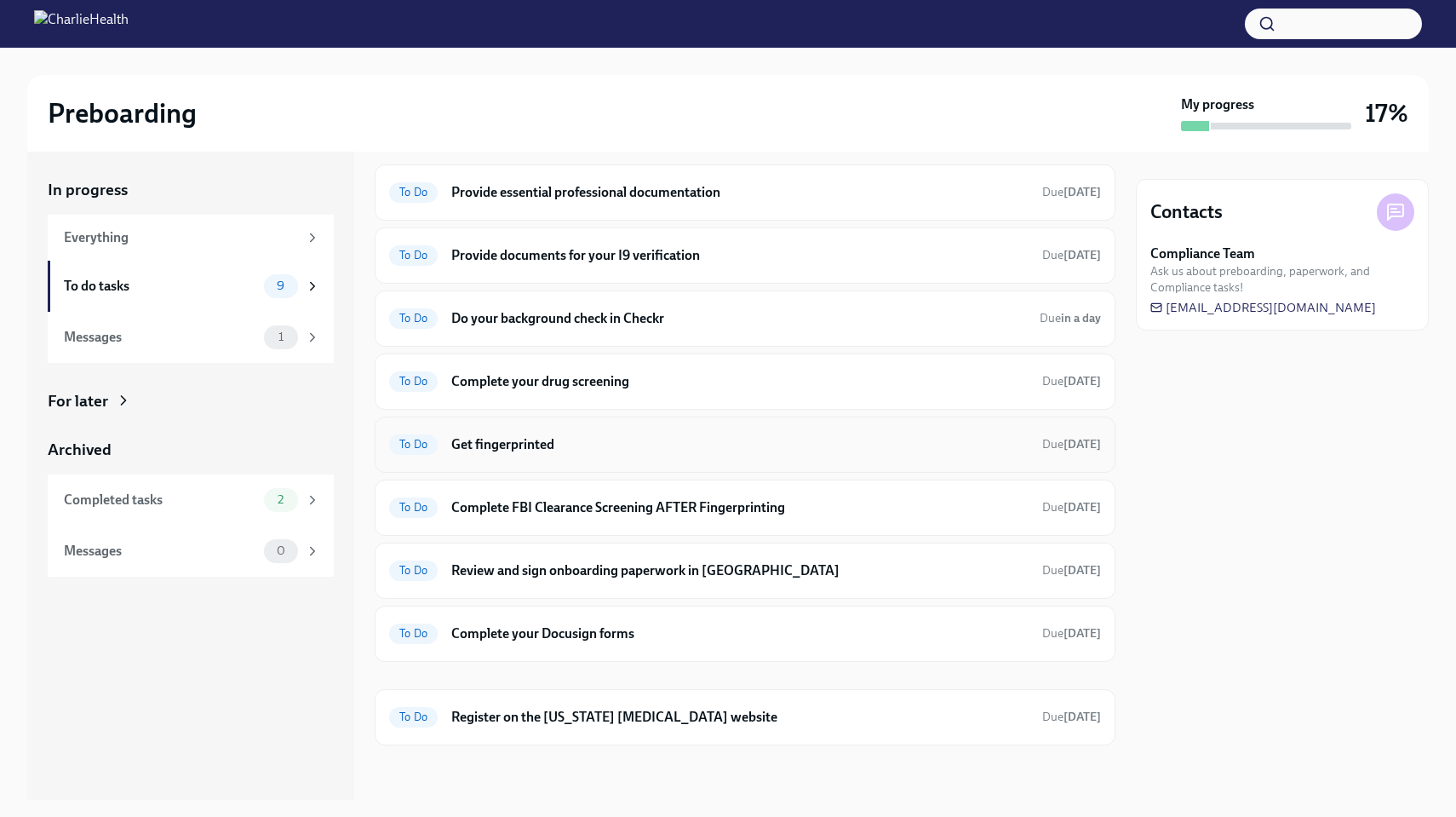
scroll to position [49, 0]
click at [584, 310] on h6 "Do your background check in Checkr" at bounding box center [738, 319] width 575 height 19
